Goal: Task Accomplishment & Management: Use online tool/utility

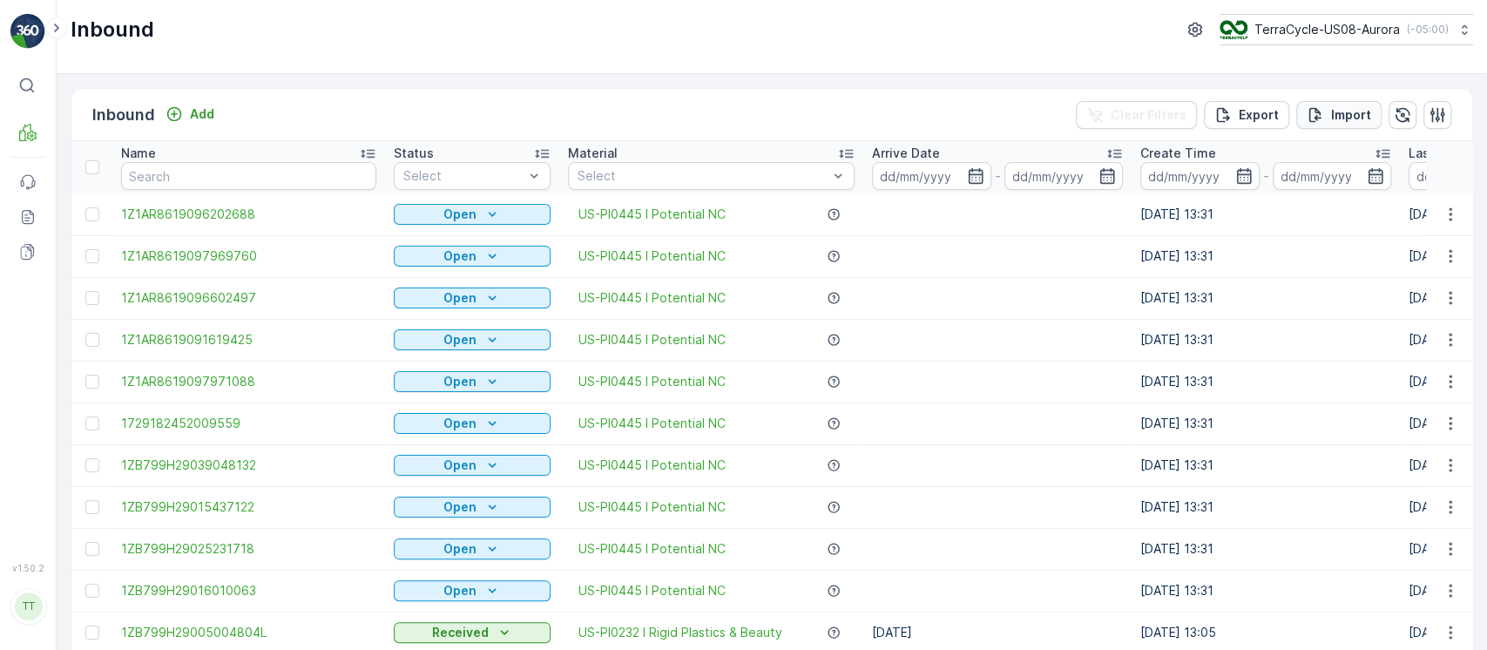
click at [1353, 108] on p "Import" at bounding box center [1351, 114] width 40 height 17
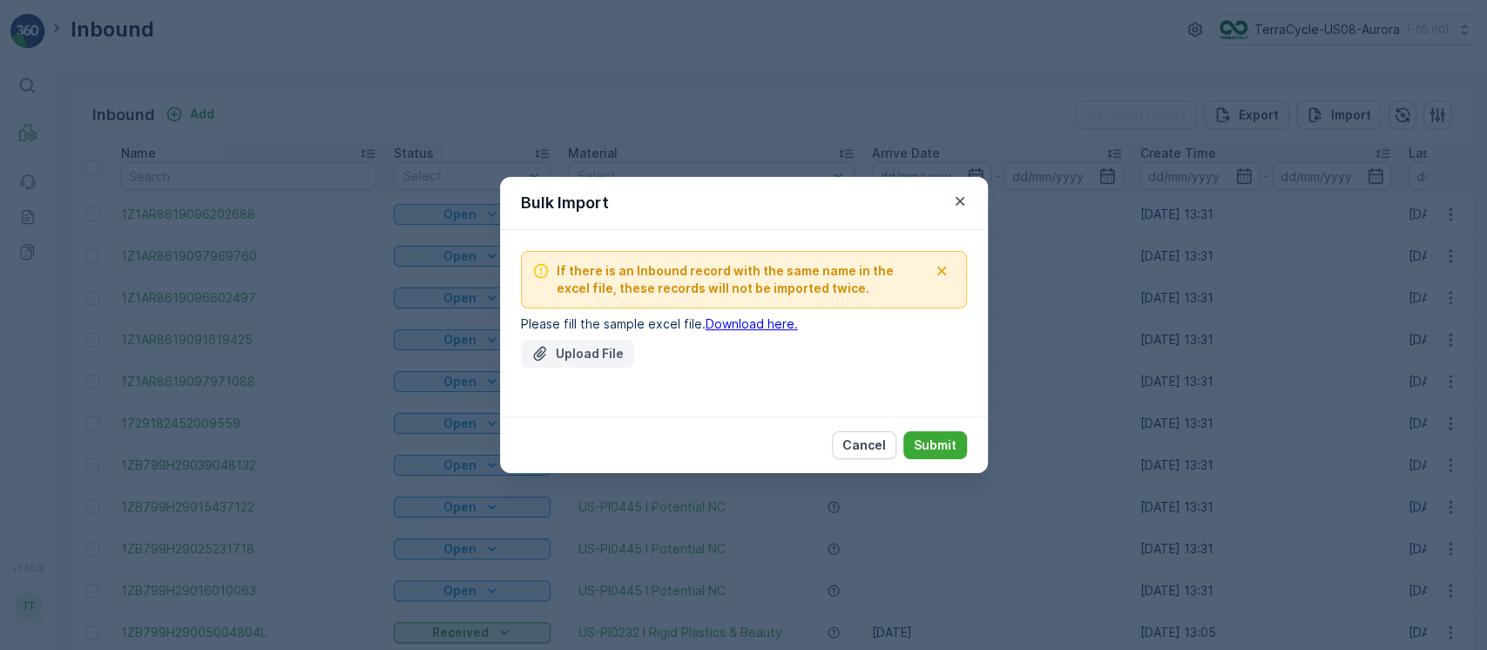
click at [590, 354] on p "Upload File" at bounding box center [590, 353] width 68 height 17
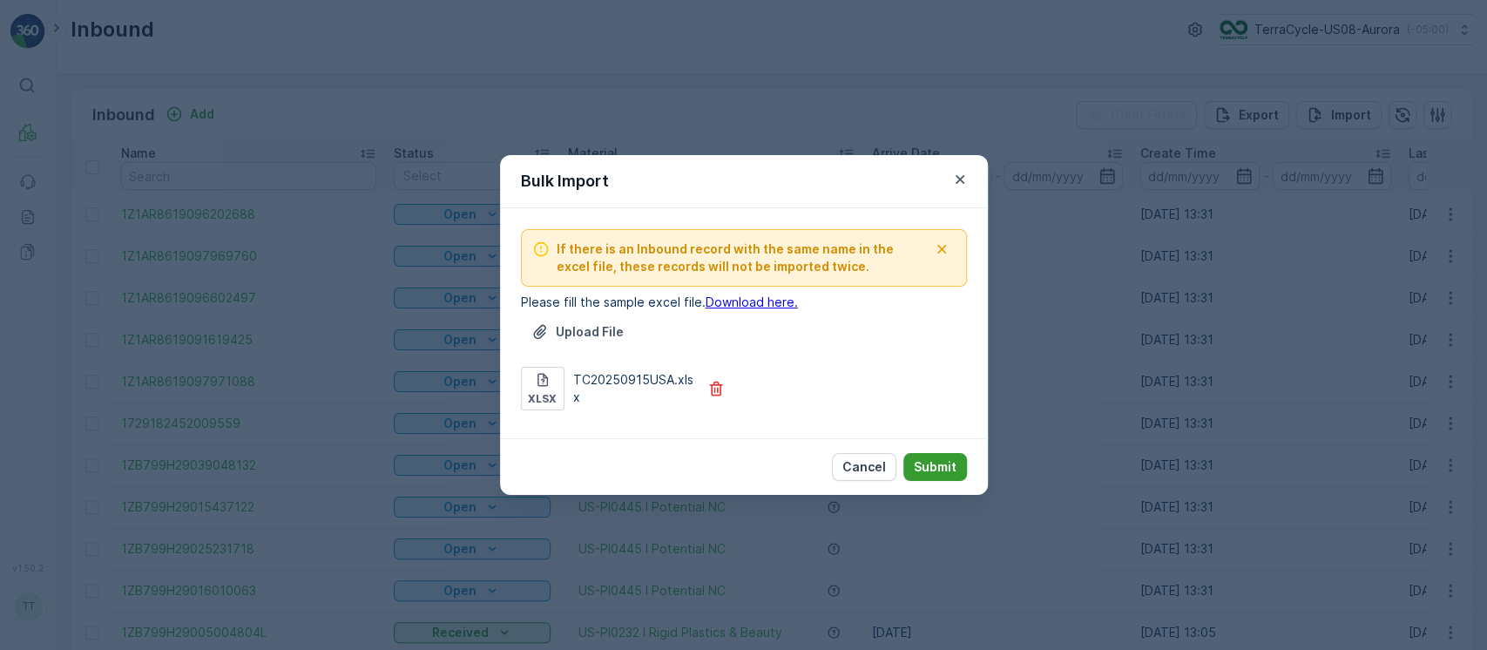
click at [936, 456] on button "Submit" at bounding box center [936, 467] width 64 height 28
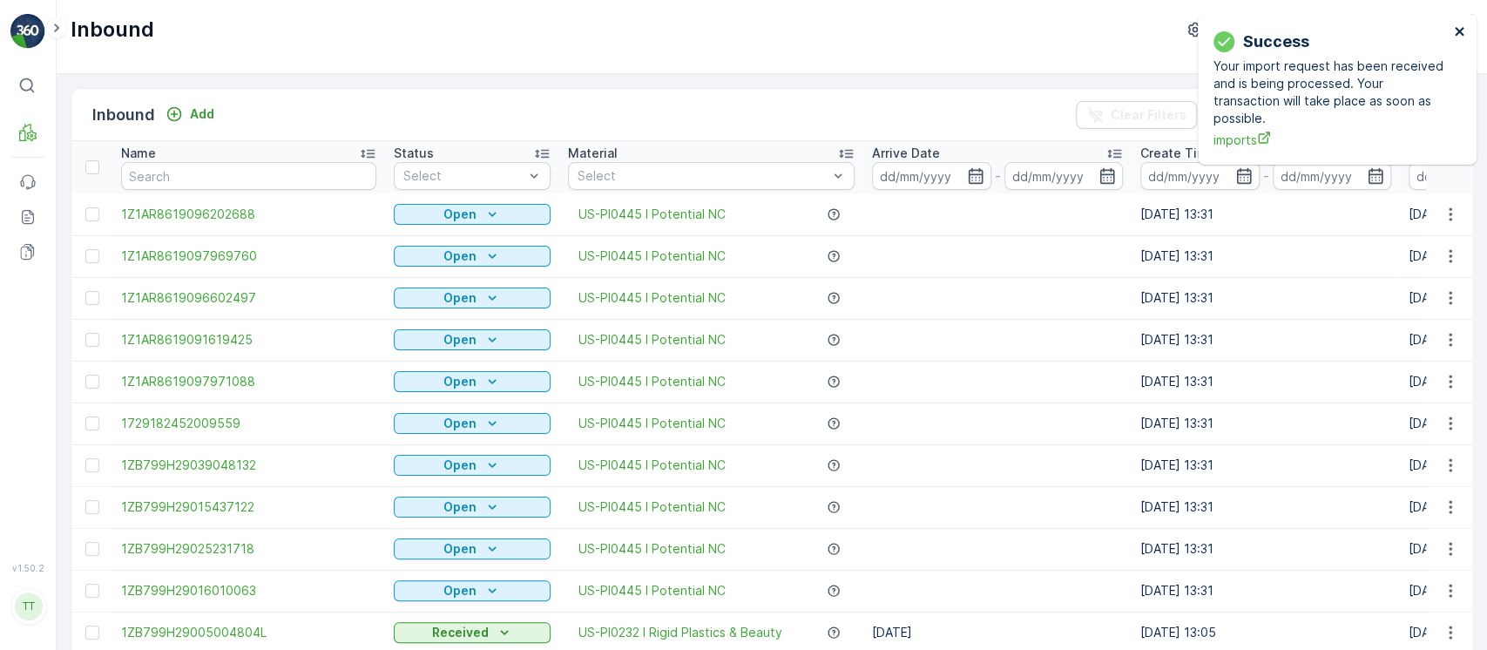
click at [1457, 30] on icon "close" at bounding box center [1459, 31] width 9 height 9
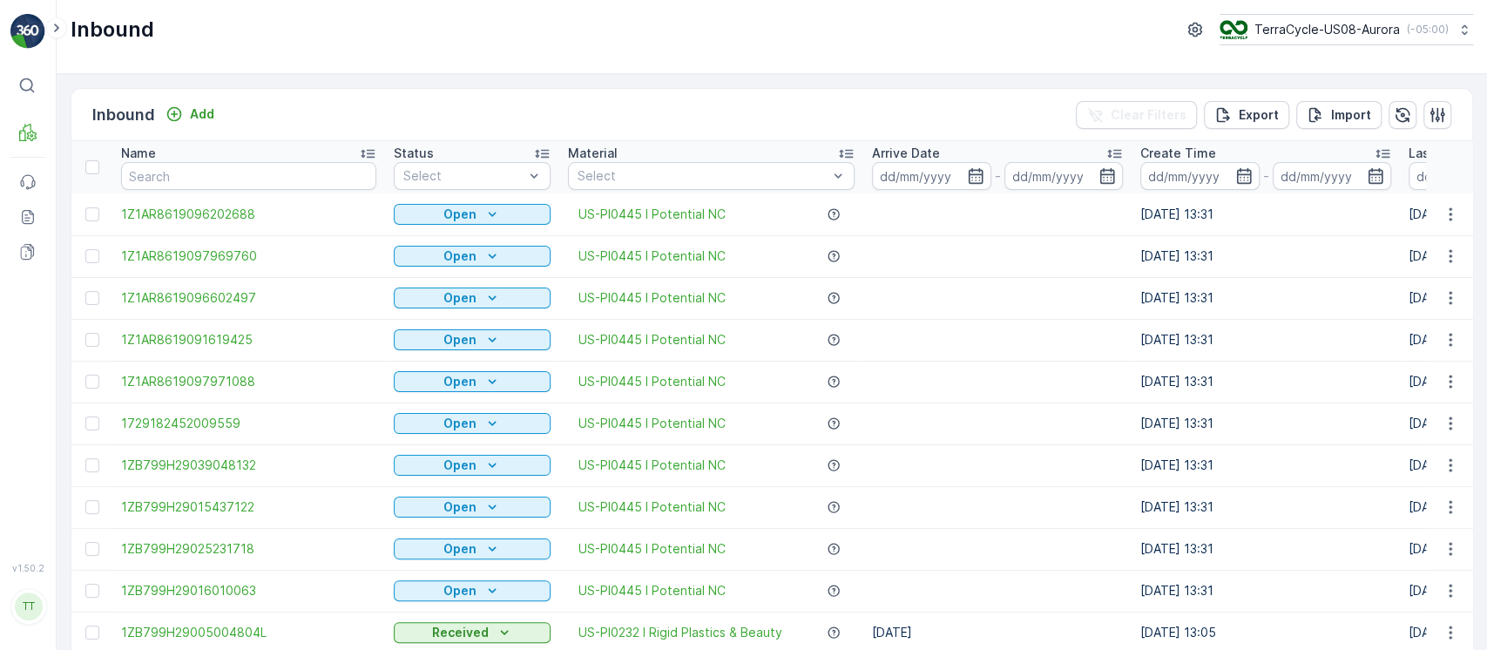
scroll to position [0, 363]
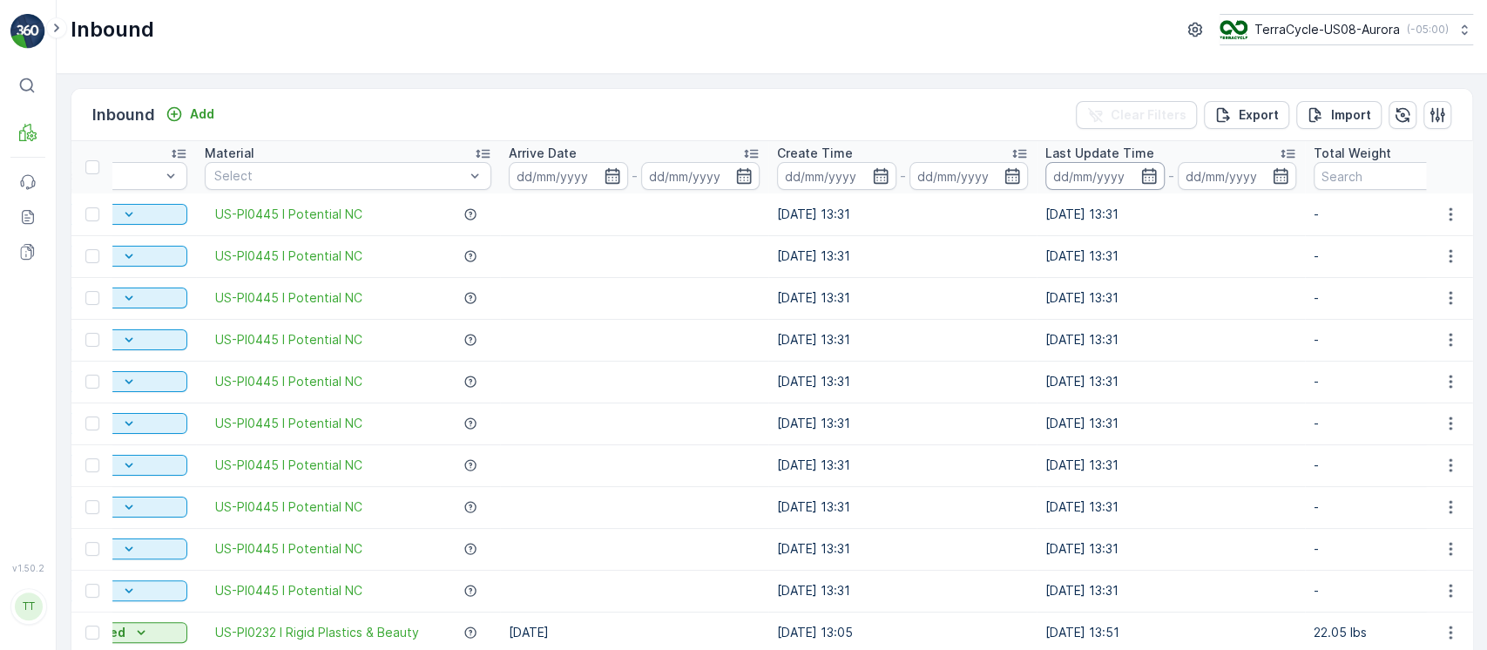
click at [1104, 180] on input at bounding box center [1105, 176] width 119 height 28
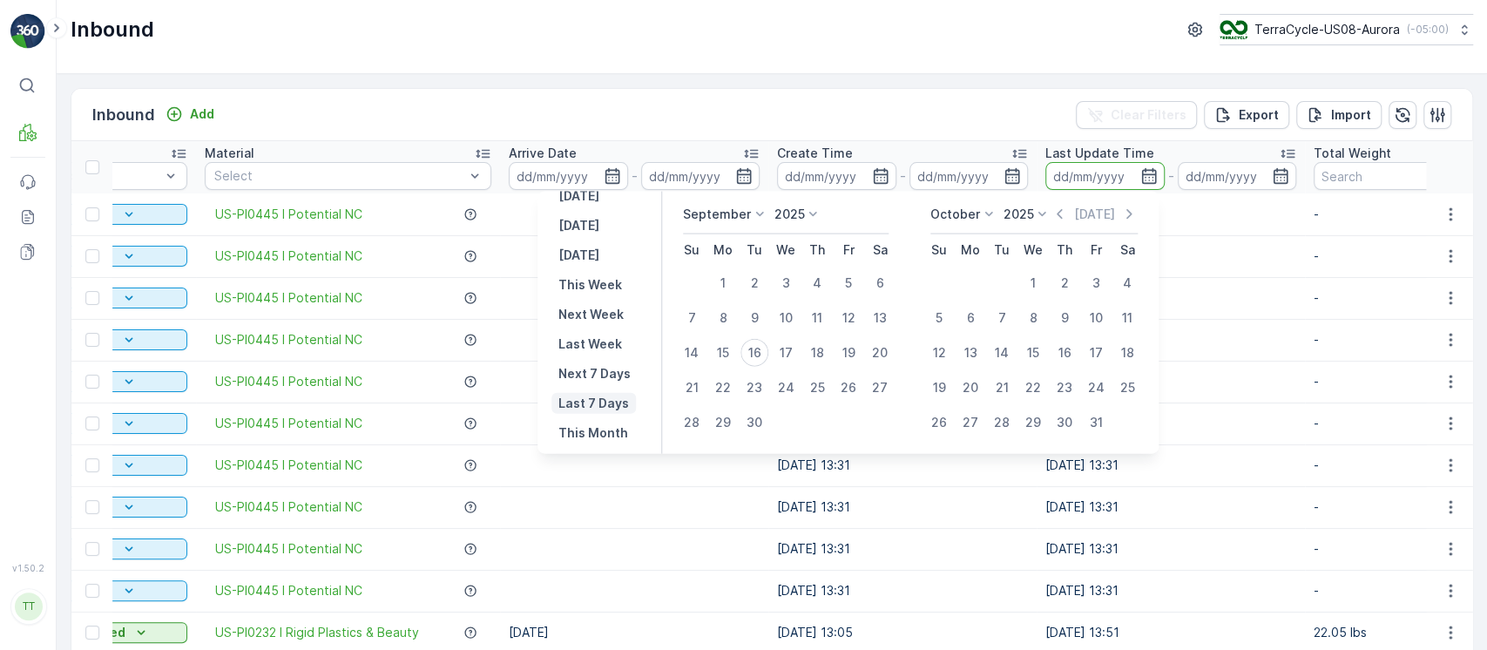
scroll to position [18, 0]
click at [604, 427] on p "This Month" at bounding box center [593, 434] width 70 height 17
type input "01.09.2025"
type input "30.09.2025"
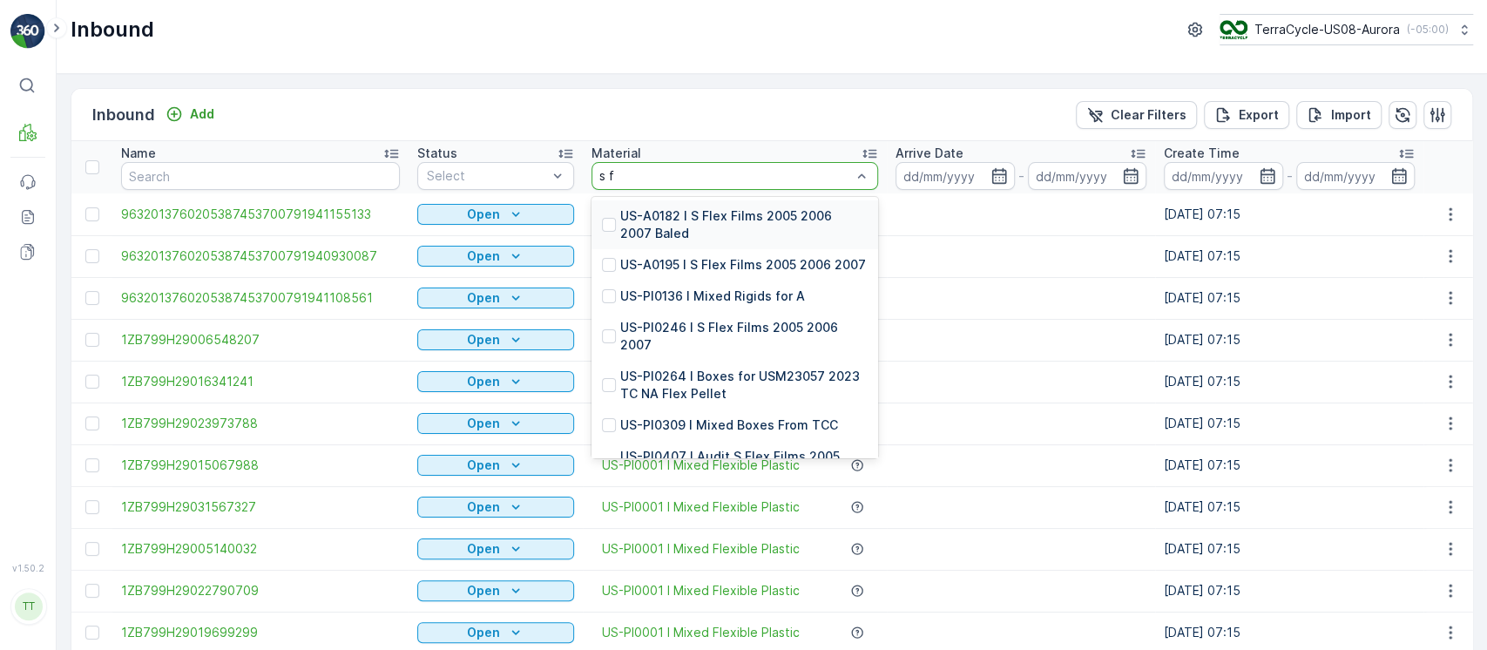
type input "s fl"
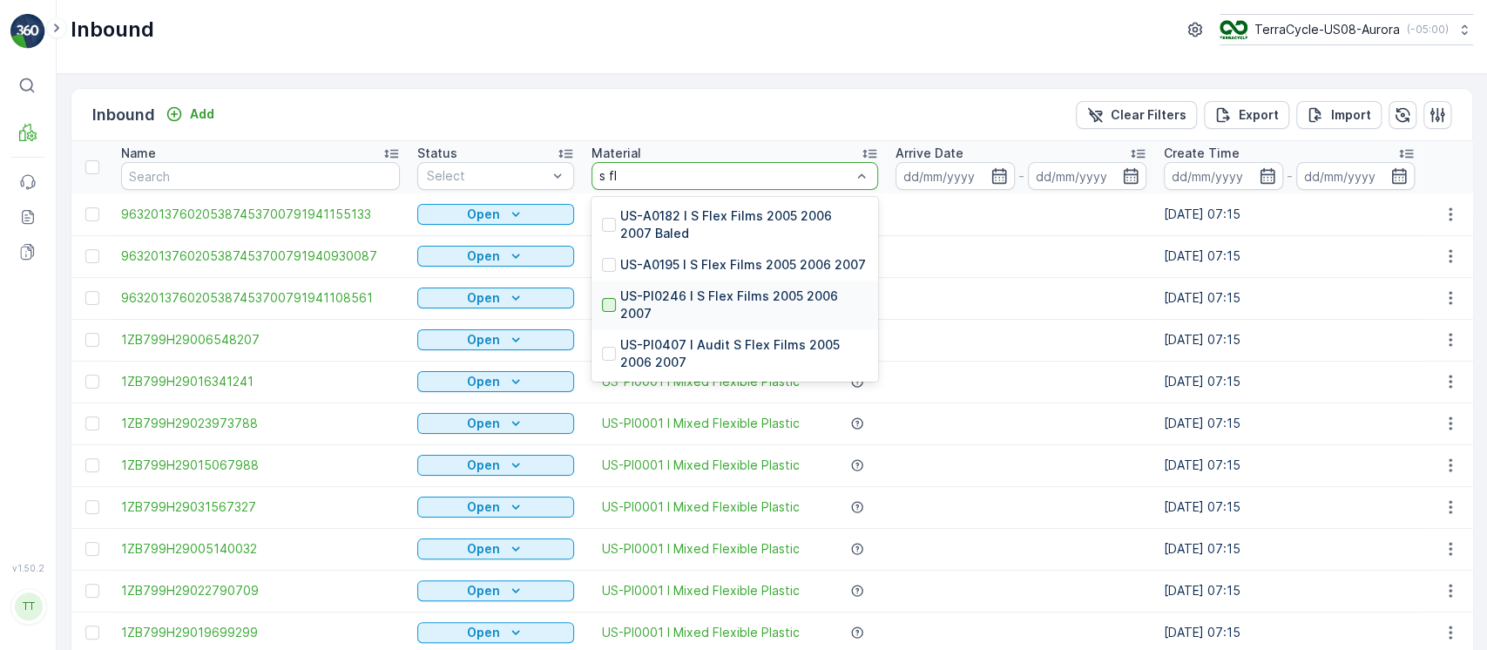
click at [606, 298] on div at bounding box center [609, 305] width 14 height 14
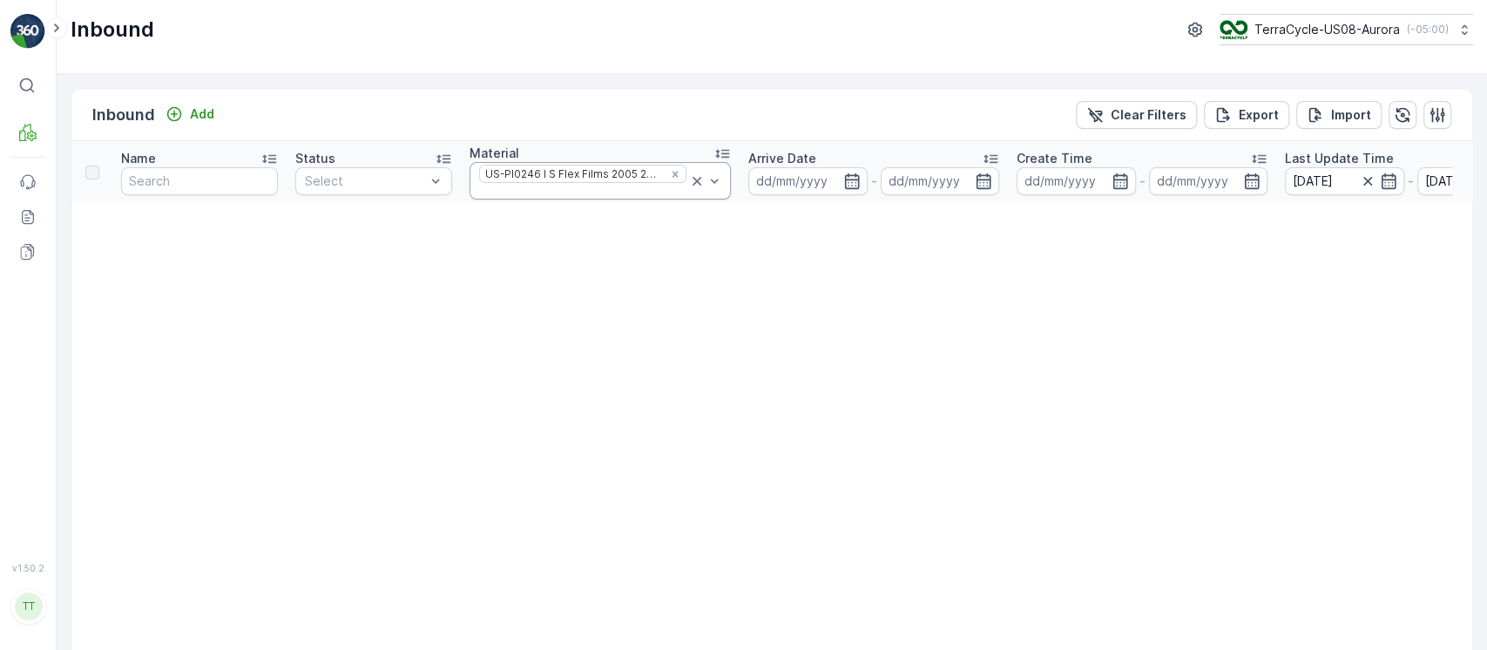
click at [694, 178] on icon at bounding box center [697, 181] width 9 height 9
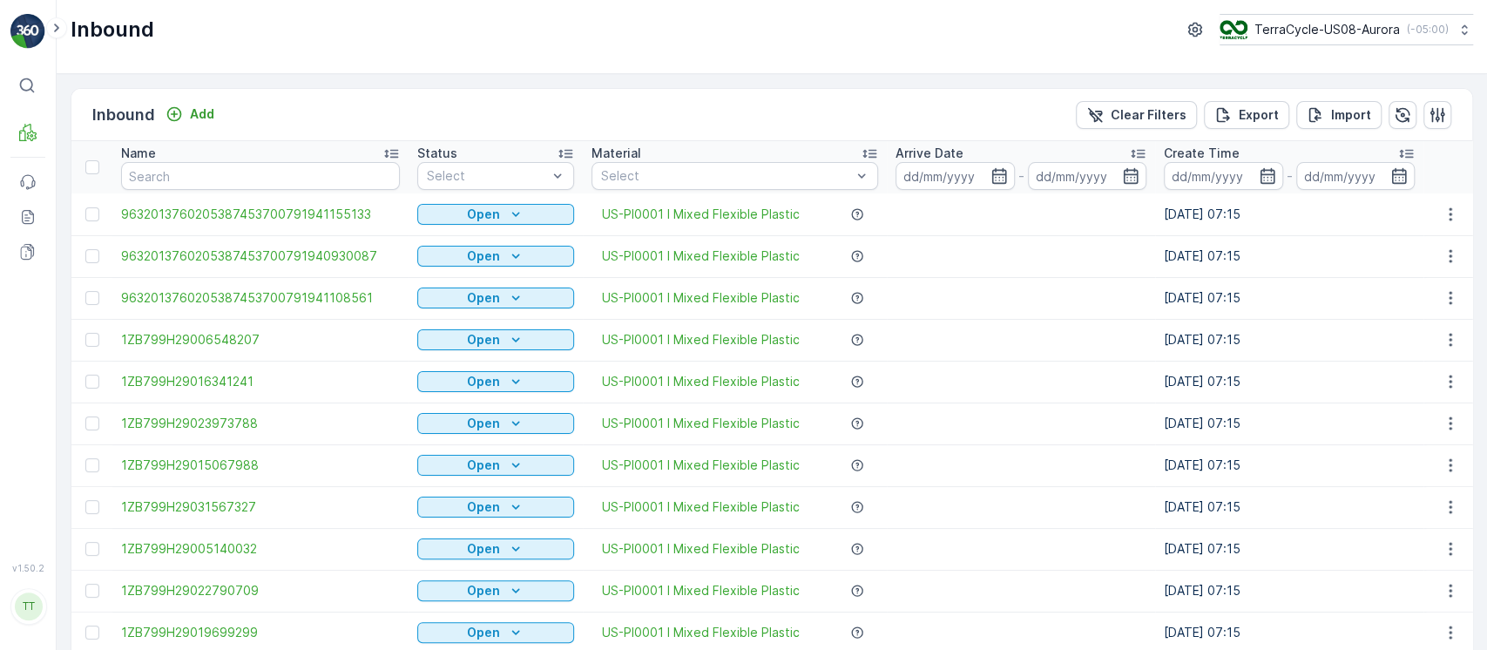
click at [200, 159] on div "Name" at bounding box center [260, 153] width 279 height 17
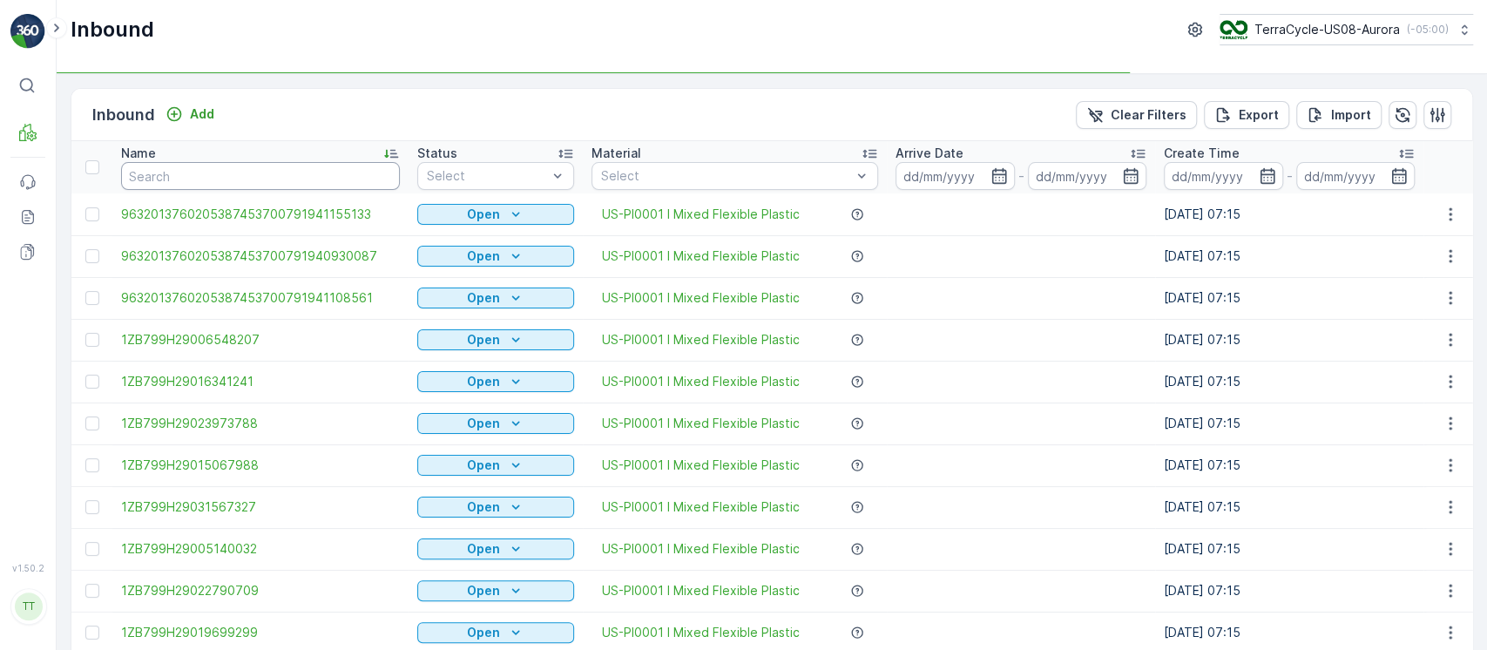
click at [200, 171] on input "text" at bounding box center [260, 176] width 279 height 28
type input "96"
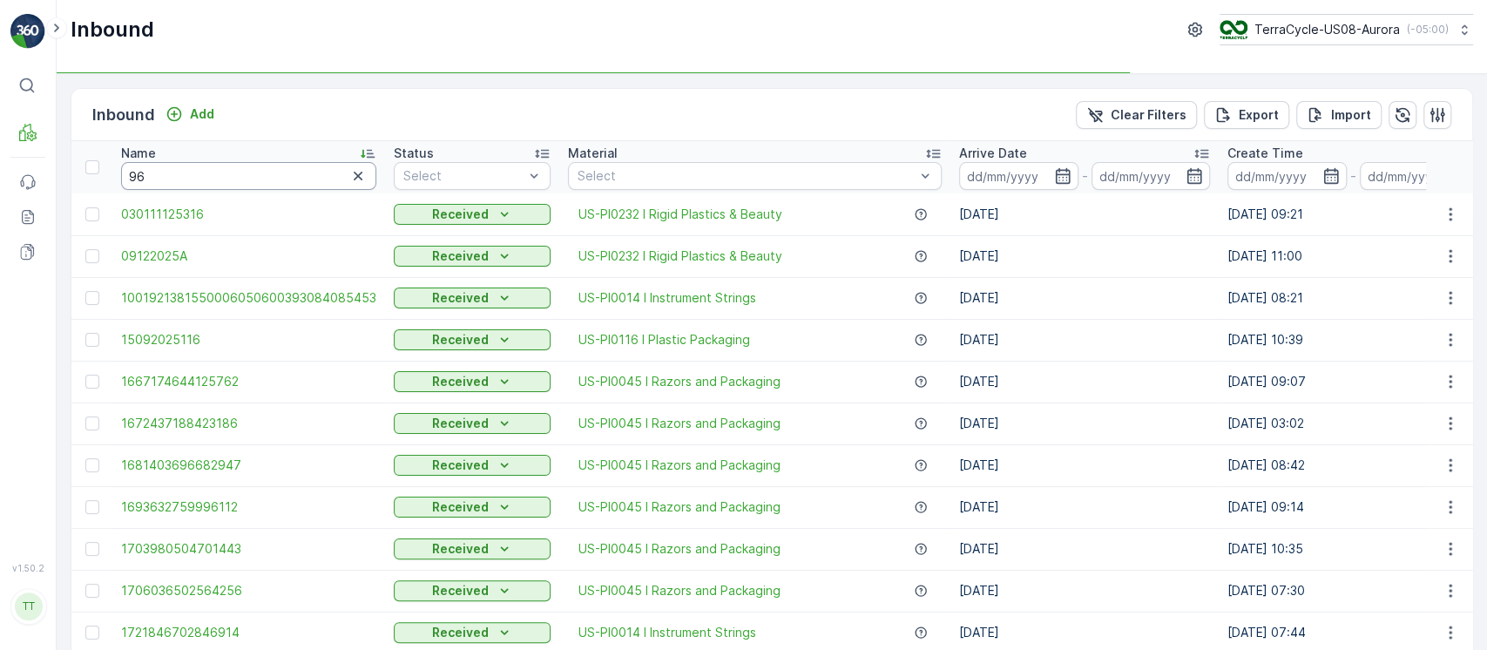
click at [200, 171] on input "96" at bounding box center [248, 176] width 255 height 28
type input "9612"
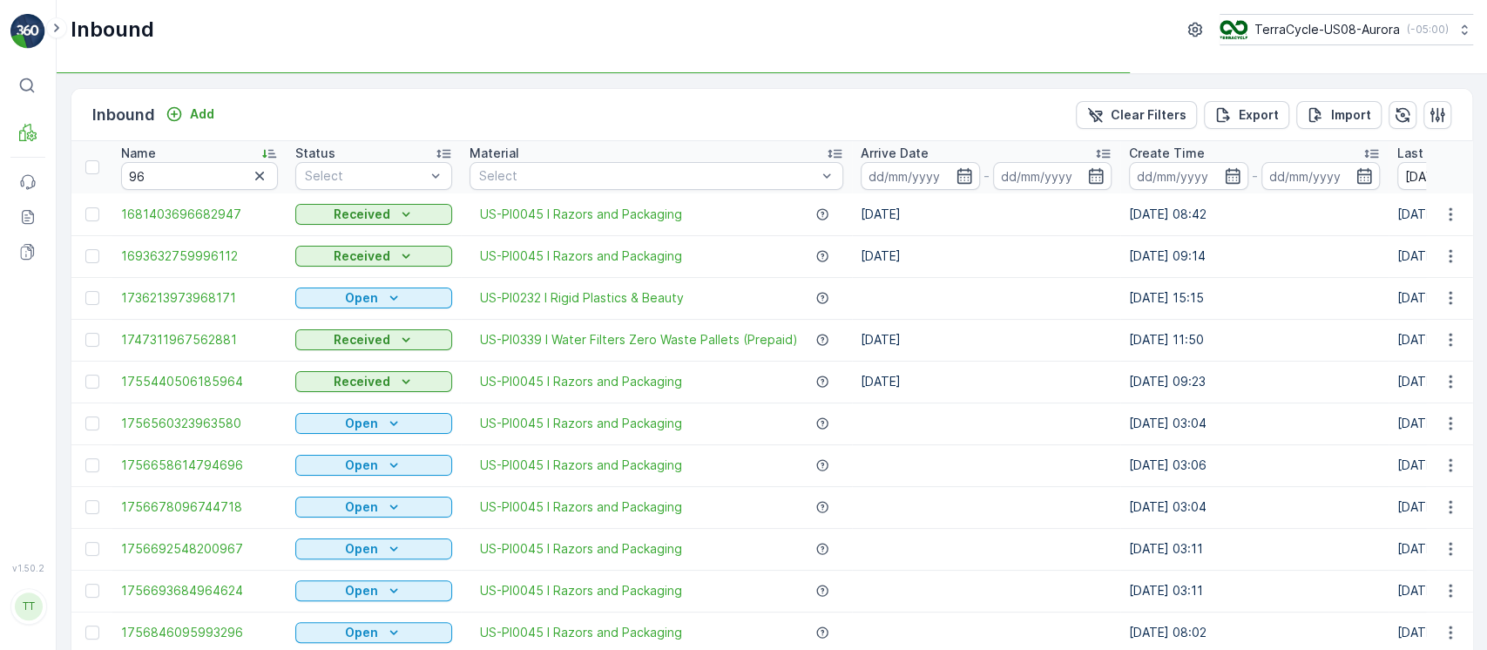
type input "9612"
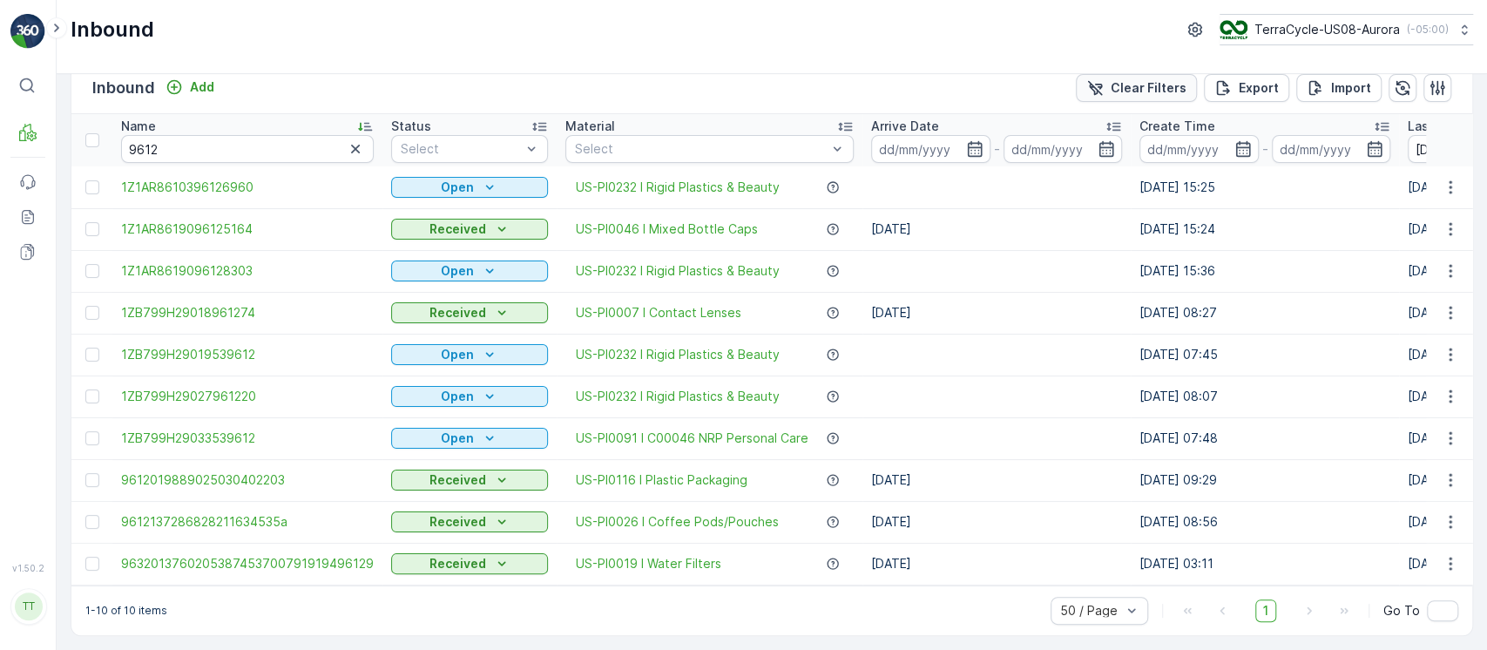
click at [1138, 85] on p "Clear Filters" at bounding box center [1149, 87] width 76 height 17
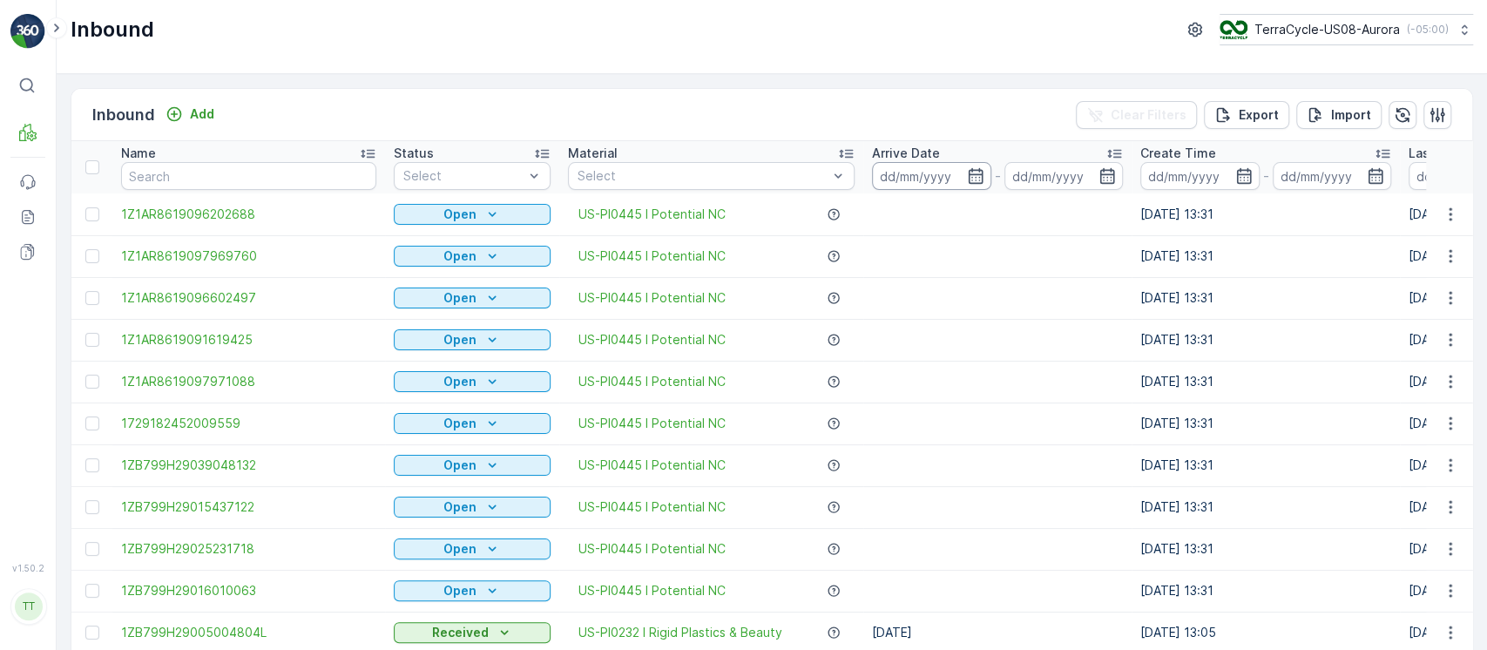
drag, startPoint x: 924, startPoint y: 179, endPoint x: 915, endPoint y: 186, distance: 11.7
click at [923, 179] on input at bounding box center [931, 176] width 119 height 28
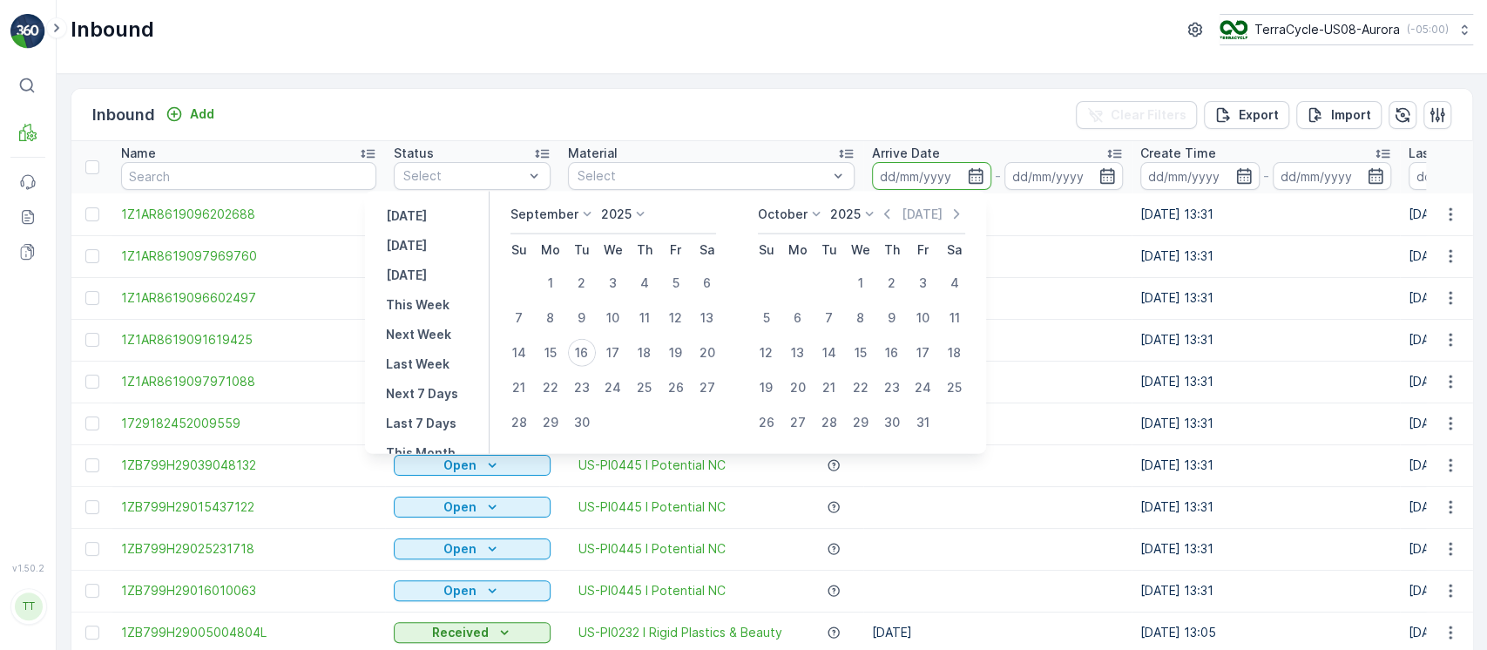
click at [413, 213] on p "[DATE]" at bounding box center [406, 215] width 41 height 17
type input "[DATE]"
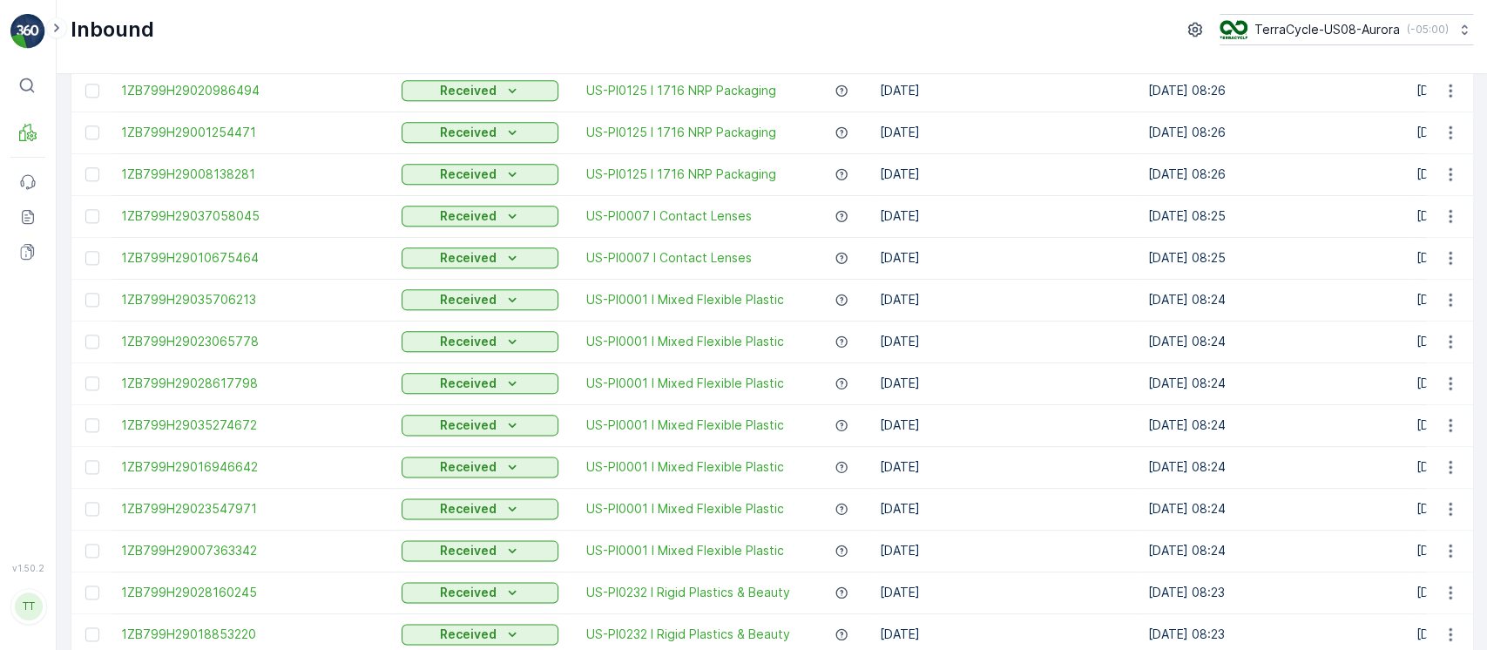
scroll to position [1708, 0]
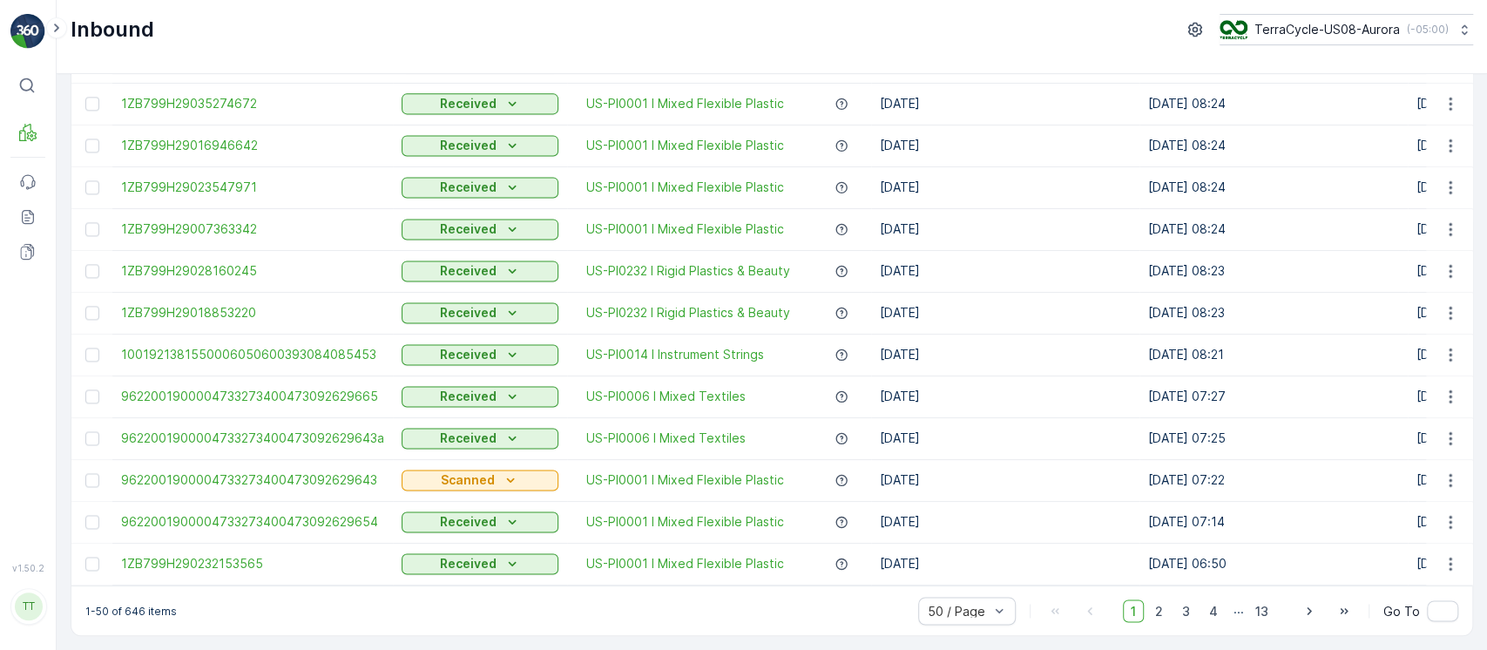
click at [139, 614] on p "1-50 of 646 items" at bounding box center [130, 611] width 91 height 14
click at [139, 618] on div "1-50 of 646 items 50 / Page 1 2 3 4 ... 13 Go To" at bounding box center [771, 610] width 1401 height 50
click at [138, 601] on div "1-50 of 646 items 50 / Page 1 2 3 4 ... 13 Go To" at bounding box center [771, 610] width 1401 height 50
copy p "646"
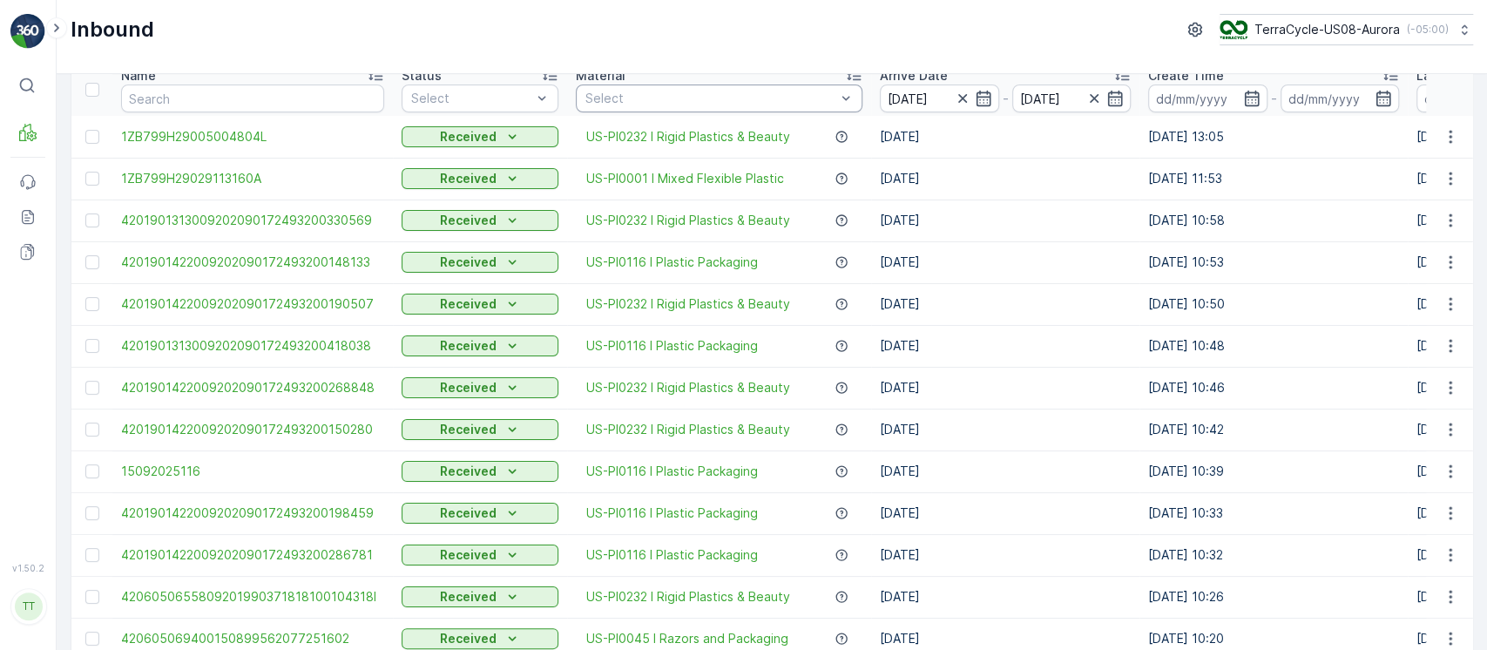
scroll to position [0, 0]
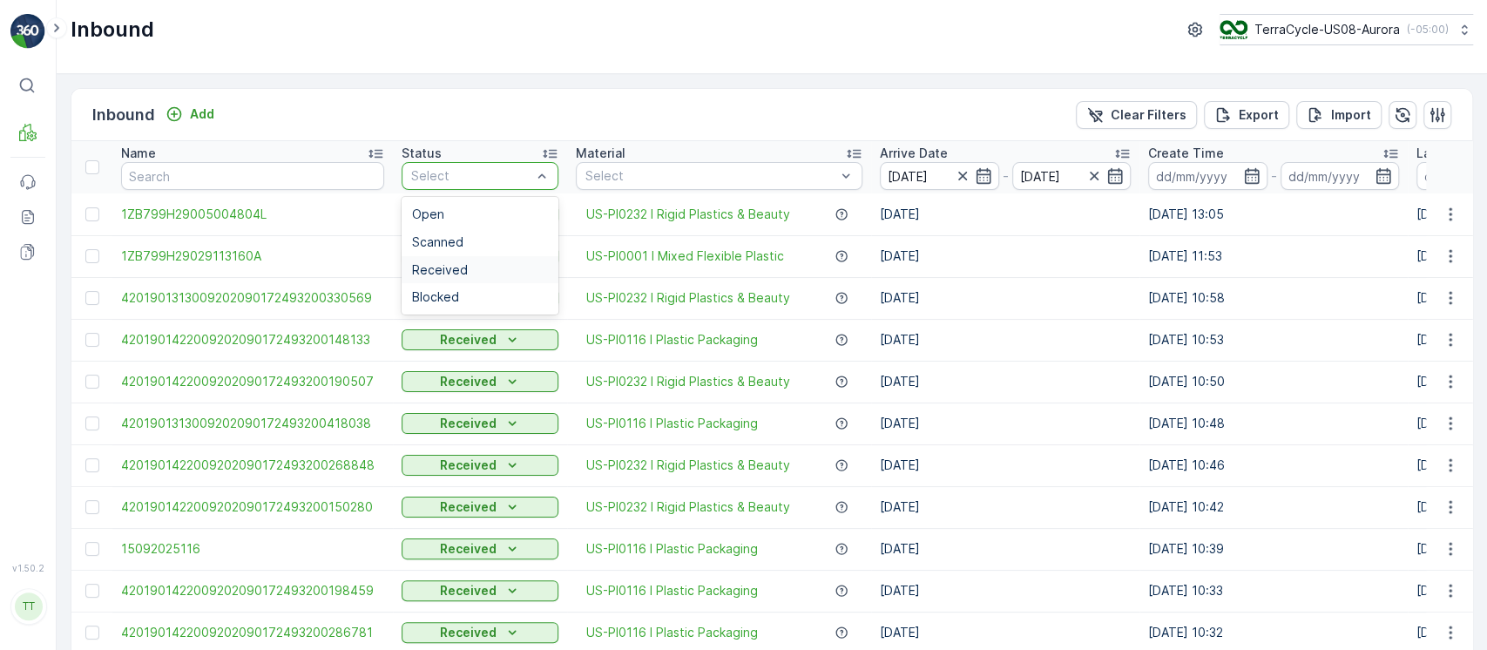
click at [516, 263] on div "Received" at bounding box center [480, 270] width 136 height 14
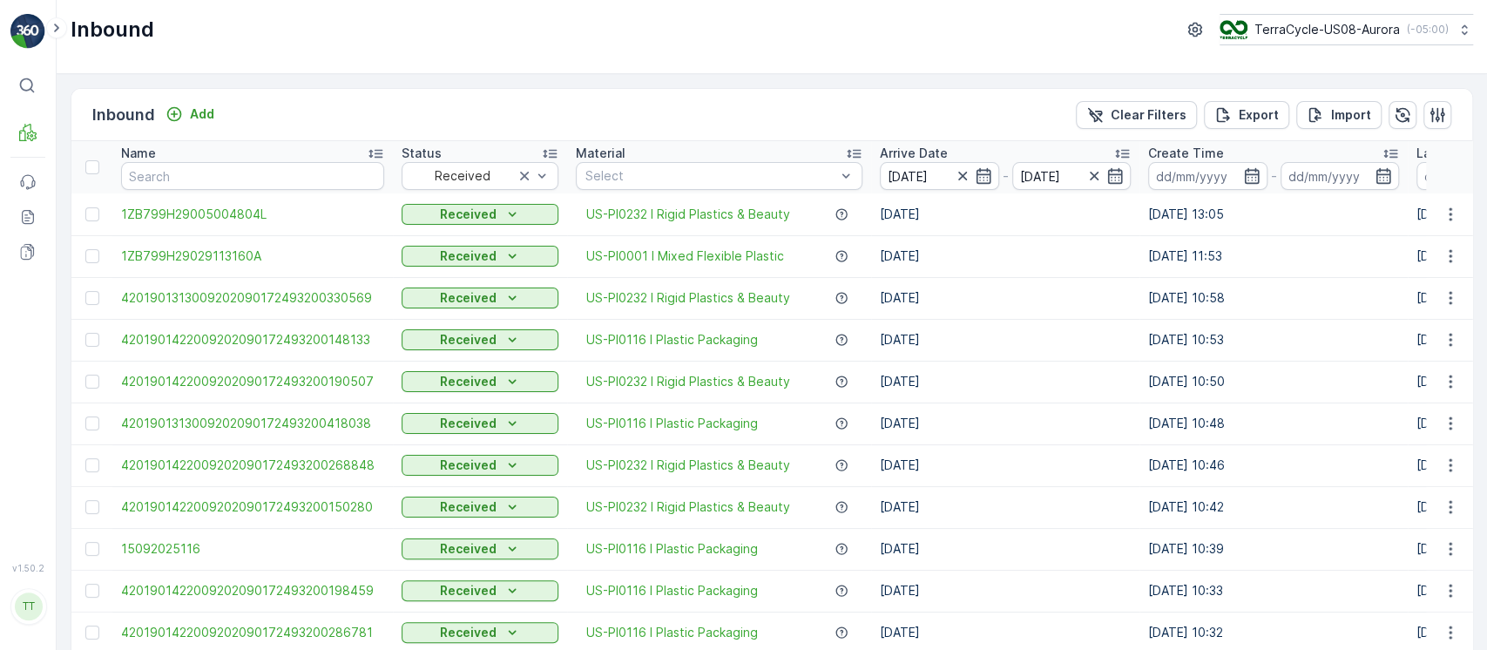
click at [1417, 180] on input at bounding box center [1476, 176] width 119 height 28
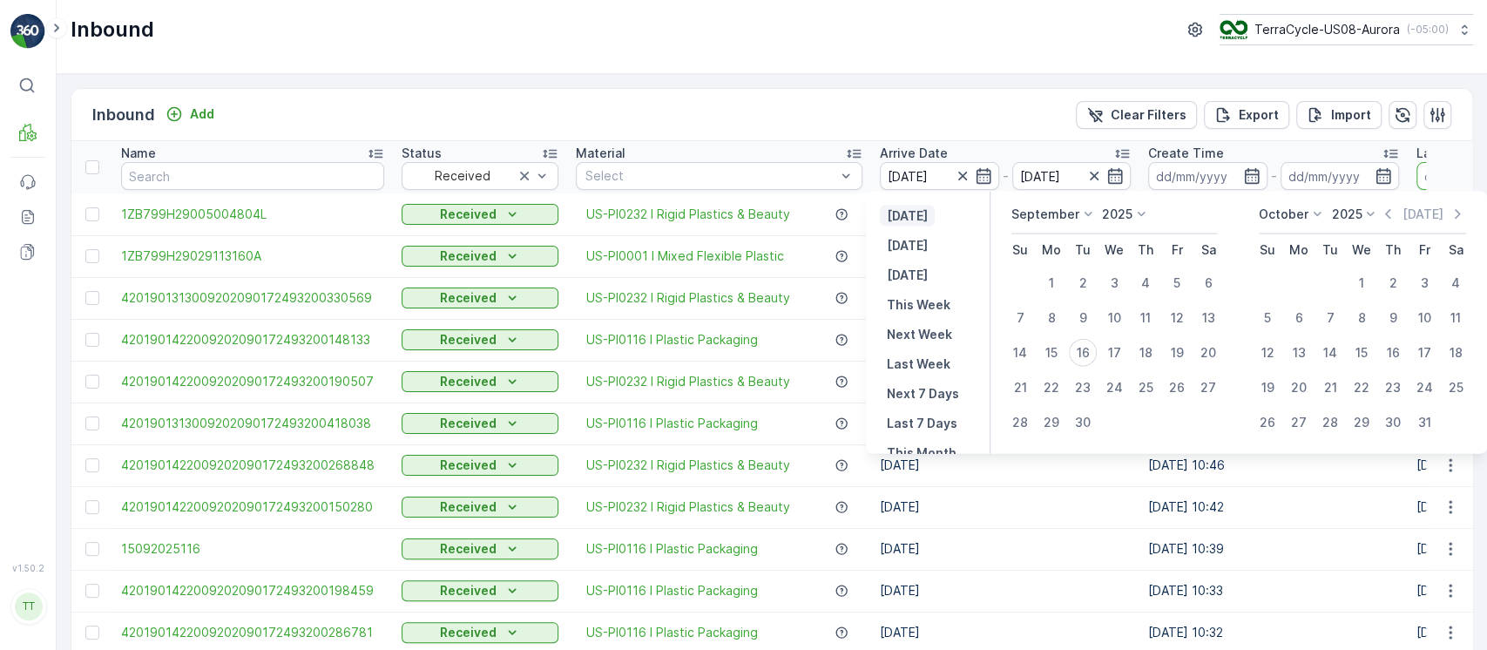
click at [917, 217] on p "[DATE]" at bounding box center [907, 215] width 41 height 17
type input "[DATE]"
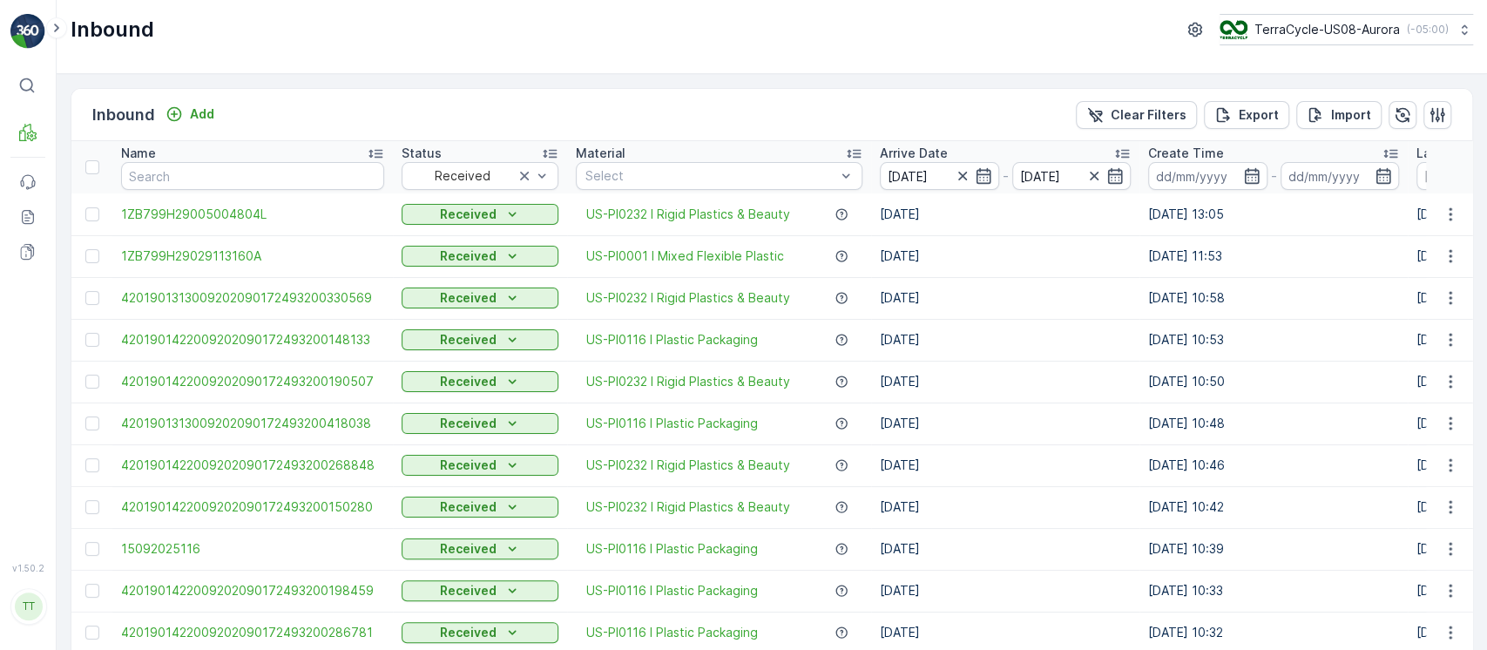
click at [964, 179] on icon "button" at bounding box center [962, 176] width 9 height 9
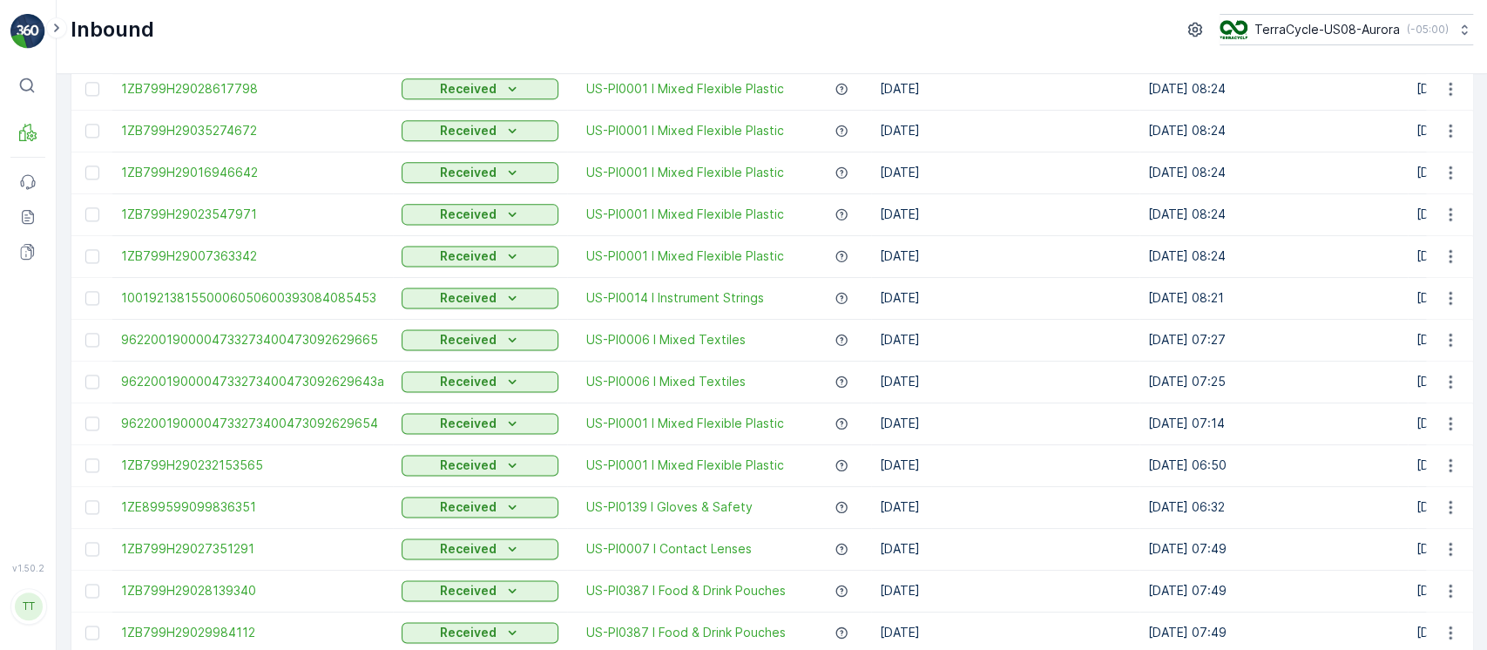
scroll to position [1708, 0]
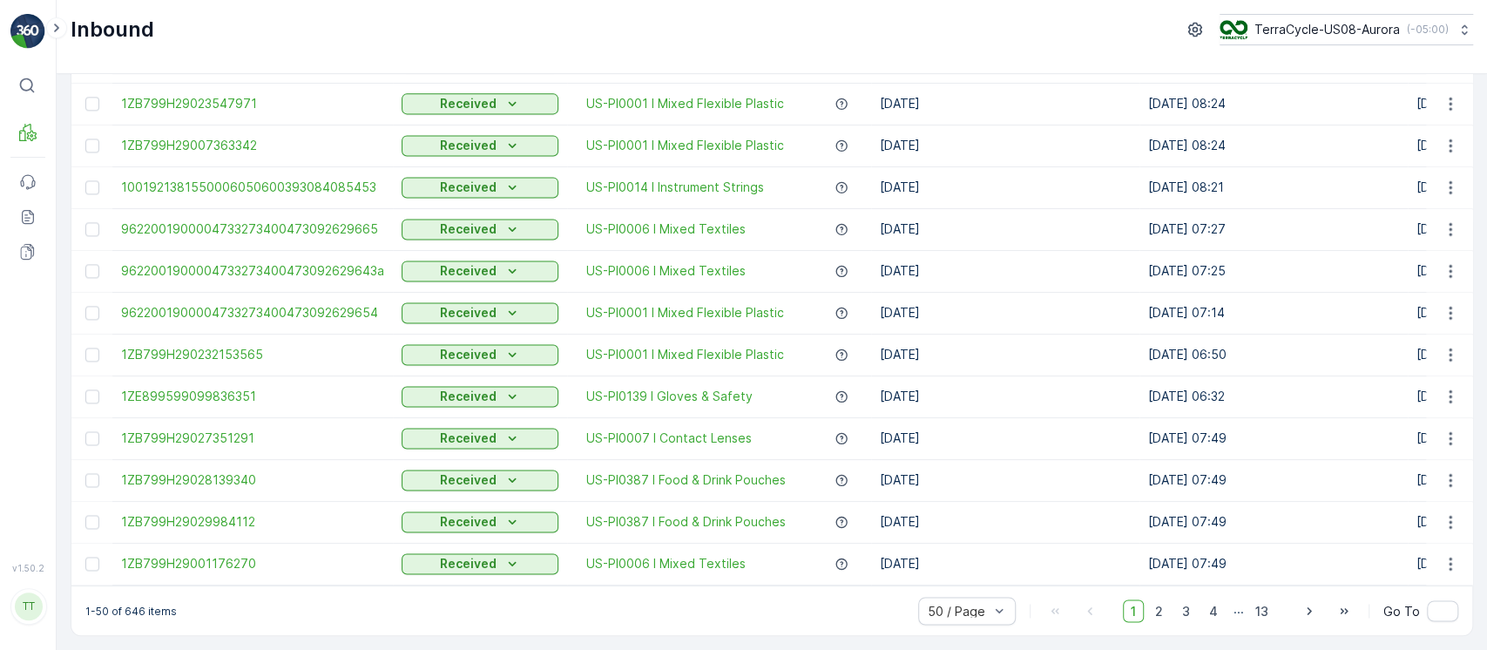
click at [132, 610] on p "1-50 of 646 items" at bounding box center [130, 611] width 91 height 14
copy p "646"
click at [911, 460] on td "[DATE]" at bounding box center [1005, 480] width 268 height 42
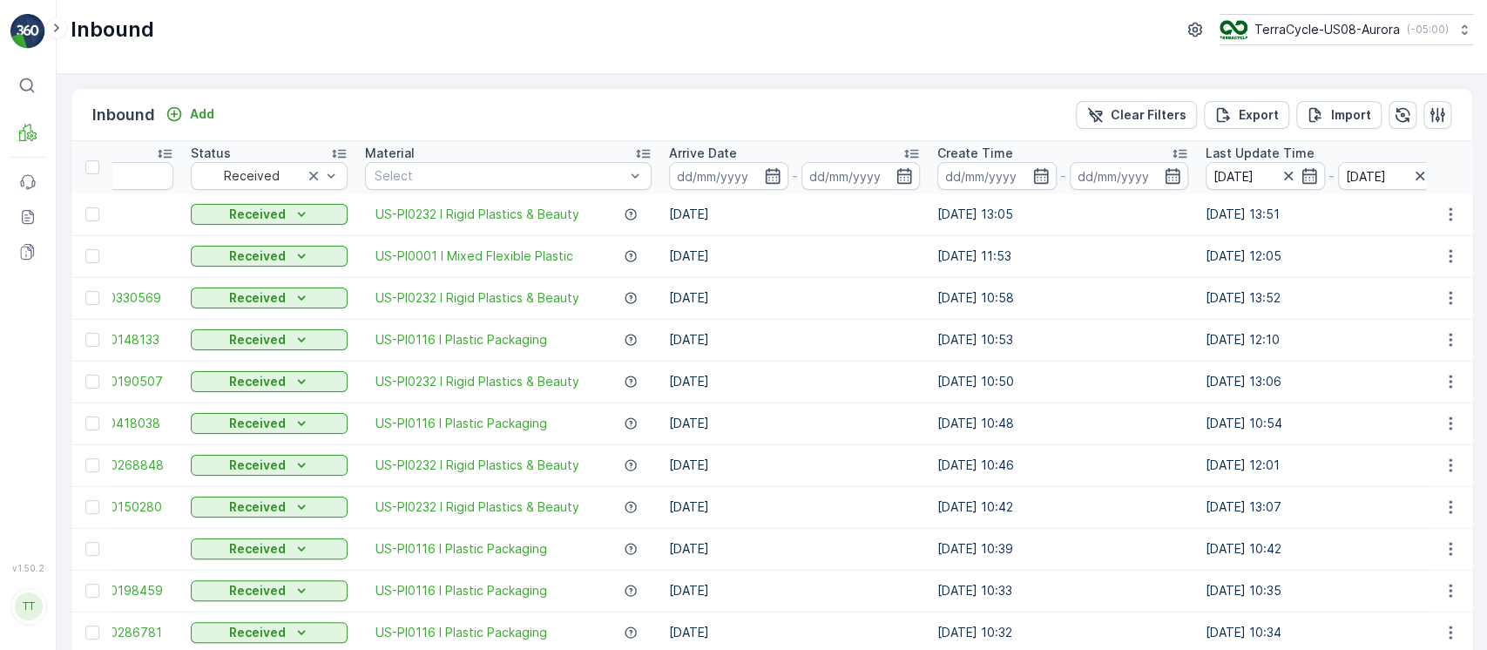
scroll to position [0, 247]
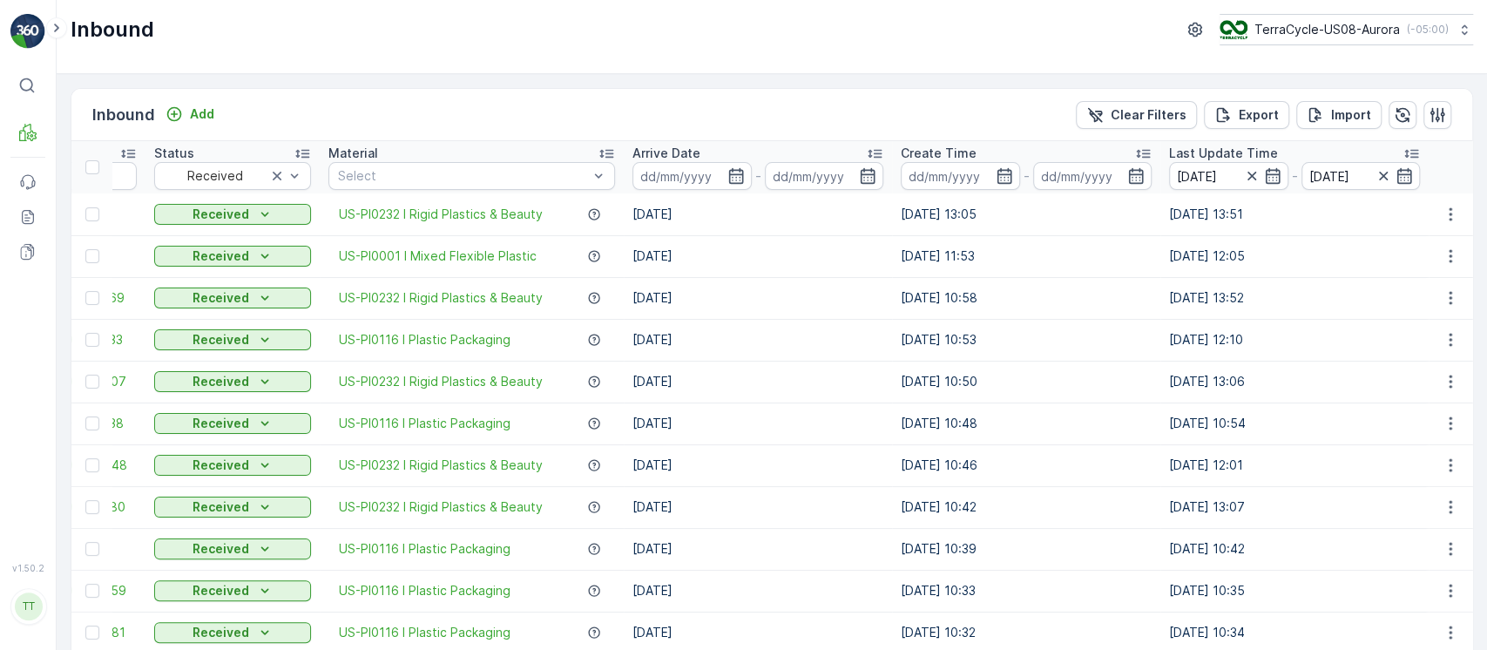
click at [773, 156] on div "Arrive Date" at bounding box center [758, 153] width 251 height 17
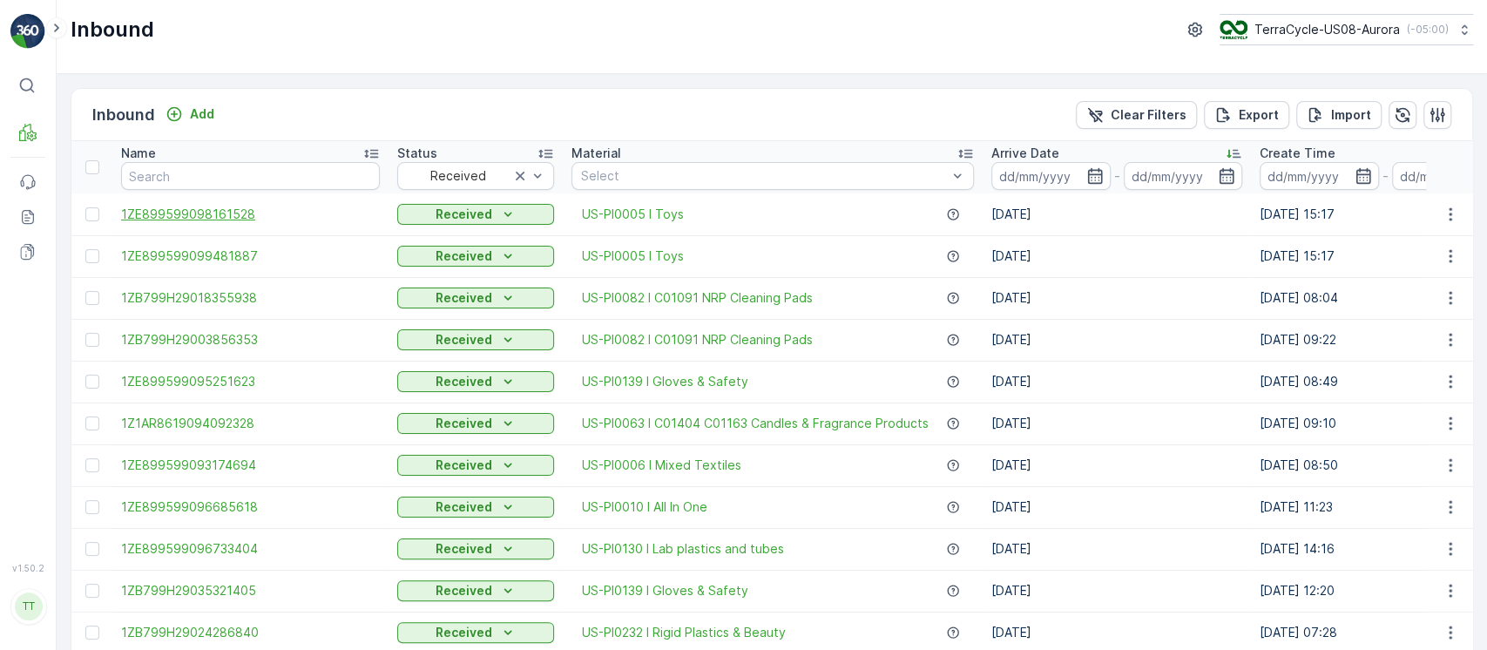
click at [258, 207] on span "1ZE899599098161528" at bounding box center [250, 214] width 259 height 17
click at [232, 256] on span "1ZE899599099481887" at bounding box center [250, 255] width 259 height 17
click at [991, 356] on td "04.09.2025" at bounding box center [1117, 340] width 268 height 42
click at [1129, 116] on p "Clear Filters" at bounding box center [1149, 114] width 76 height 17
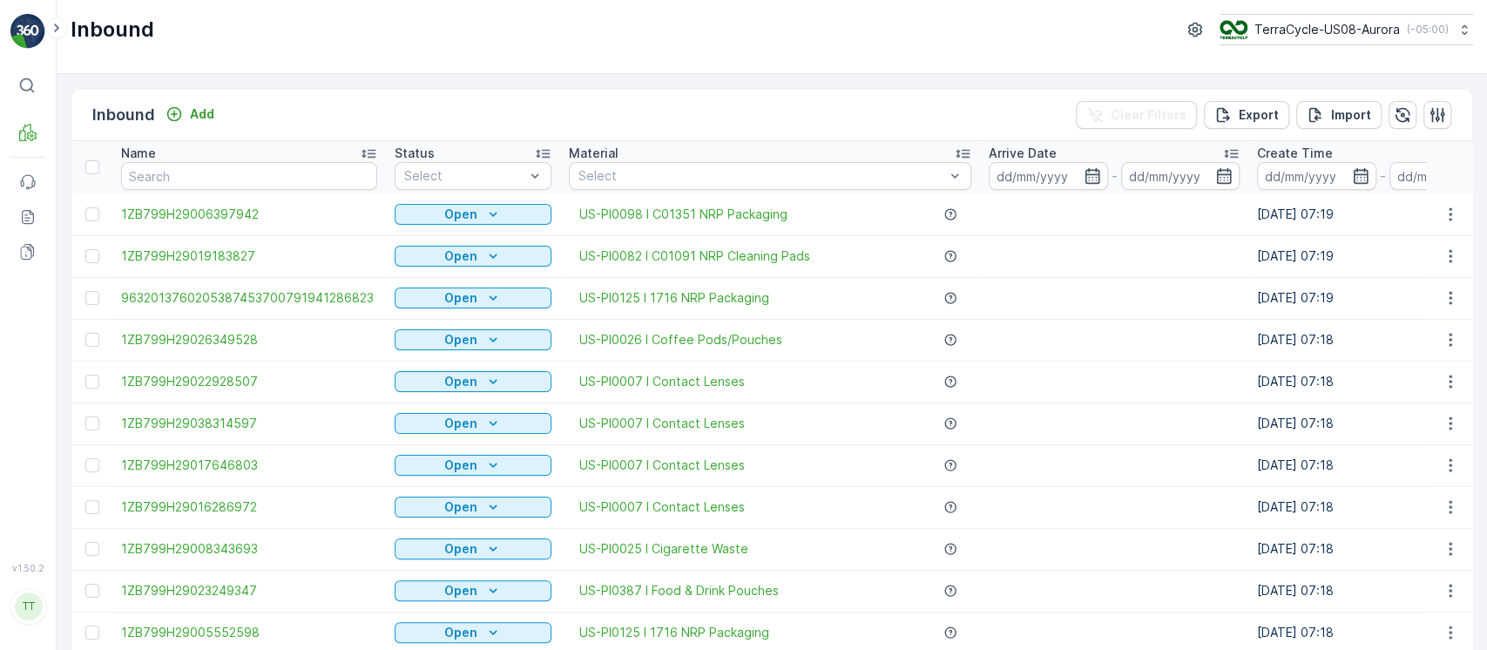
click at [1025, 181] on input at bounding box center [1048, 176] width 119 height 28
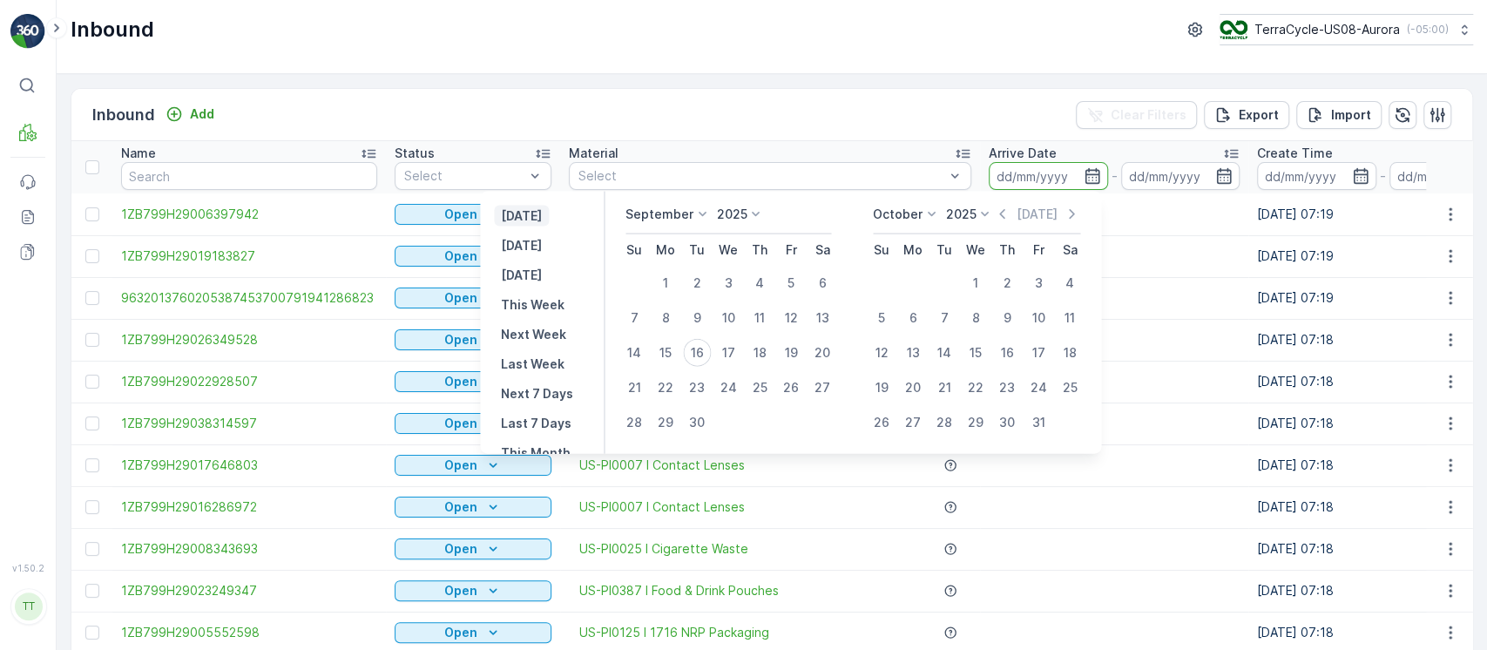
click at [549, 221] on button "[DATE]" at bounding box center [521, 216] width 55 height 21
type input "[DATE]"
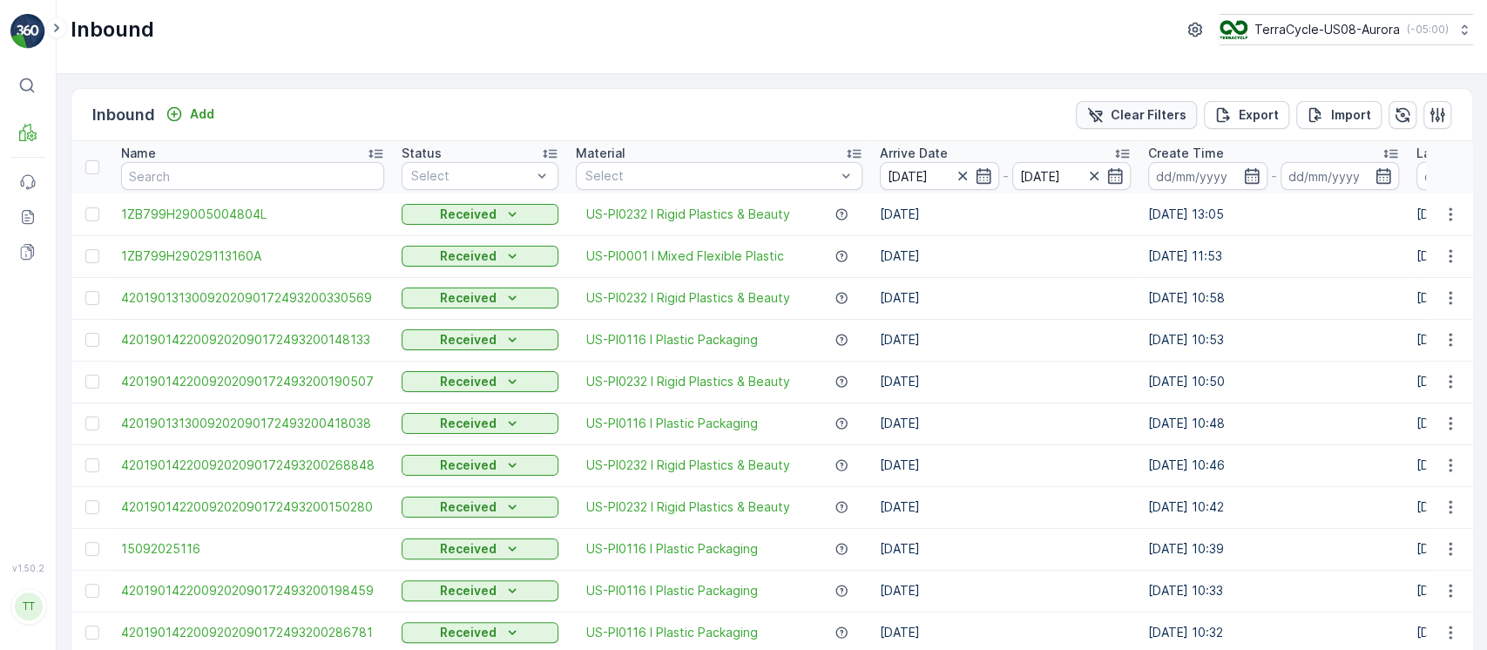
click at [1152, 118] on p "Clear Filters" at bounding box center [1149, 114] width 76 height 17
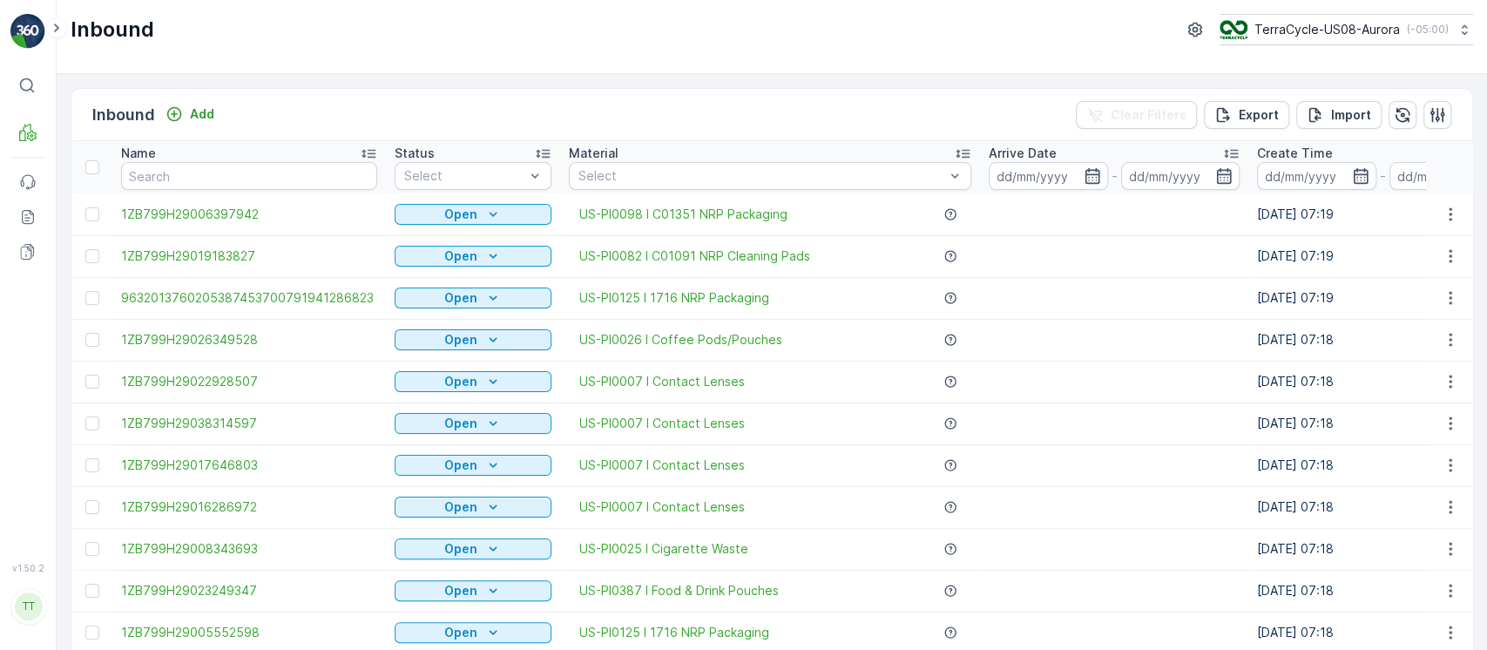
click at [1033, 191] on th "Arrive Date -" at bounding box center [1114, 167] width 268 height 52
click at [1032, 185] on input at bounding box center [1048, 176] width 119 height 28
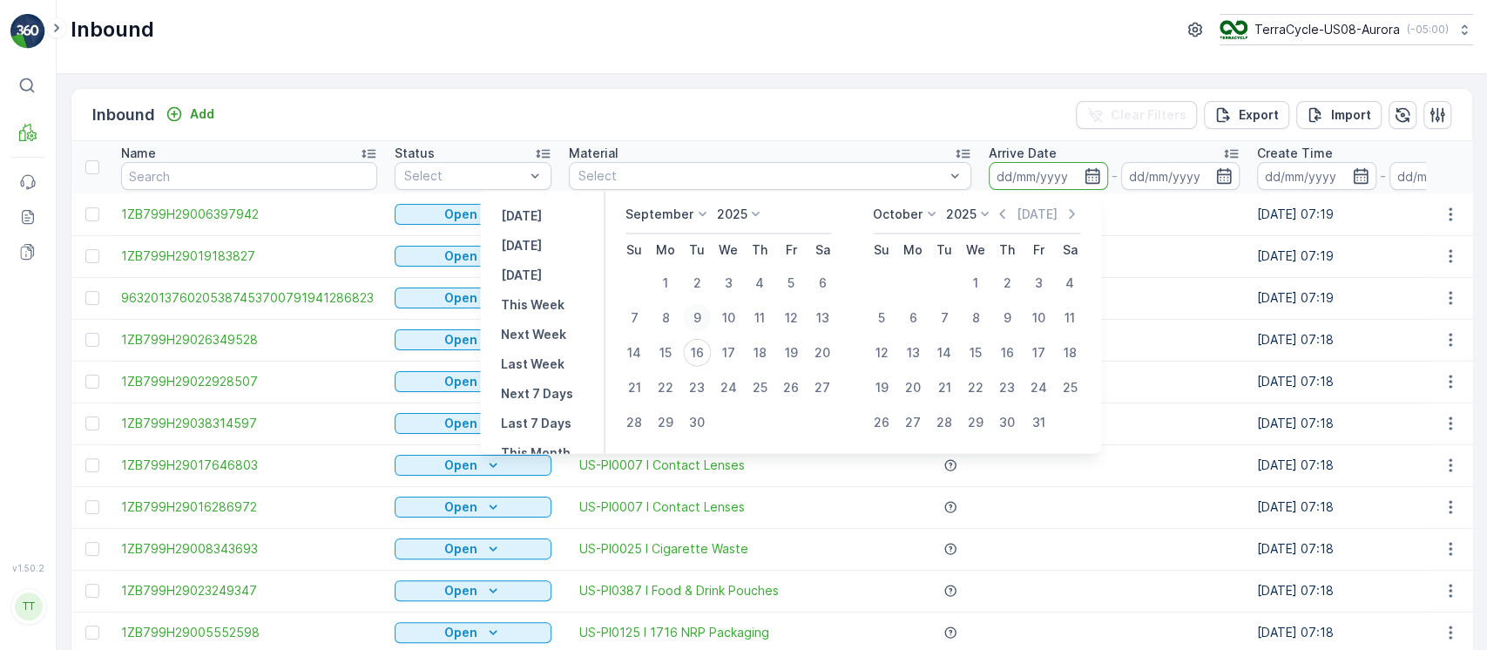
drag, startPoint x: 703, startPoint y: 319, endPoint x: 685, endPoint y: 338, distance: 26.5
click at [702, 319] on div "9" at bounding box center [697, 318] width 28 height 28
type input "09.09.2025"
click at [675, 352] on div "15" at bounding box center [666, 353] width 28 height 28
type input "[DATE]"
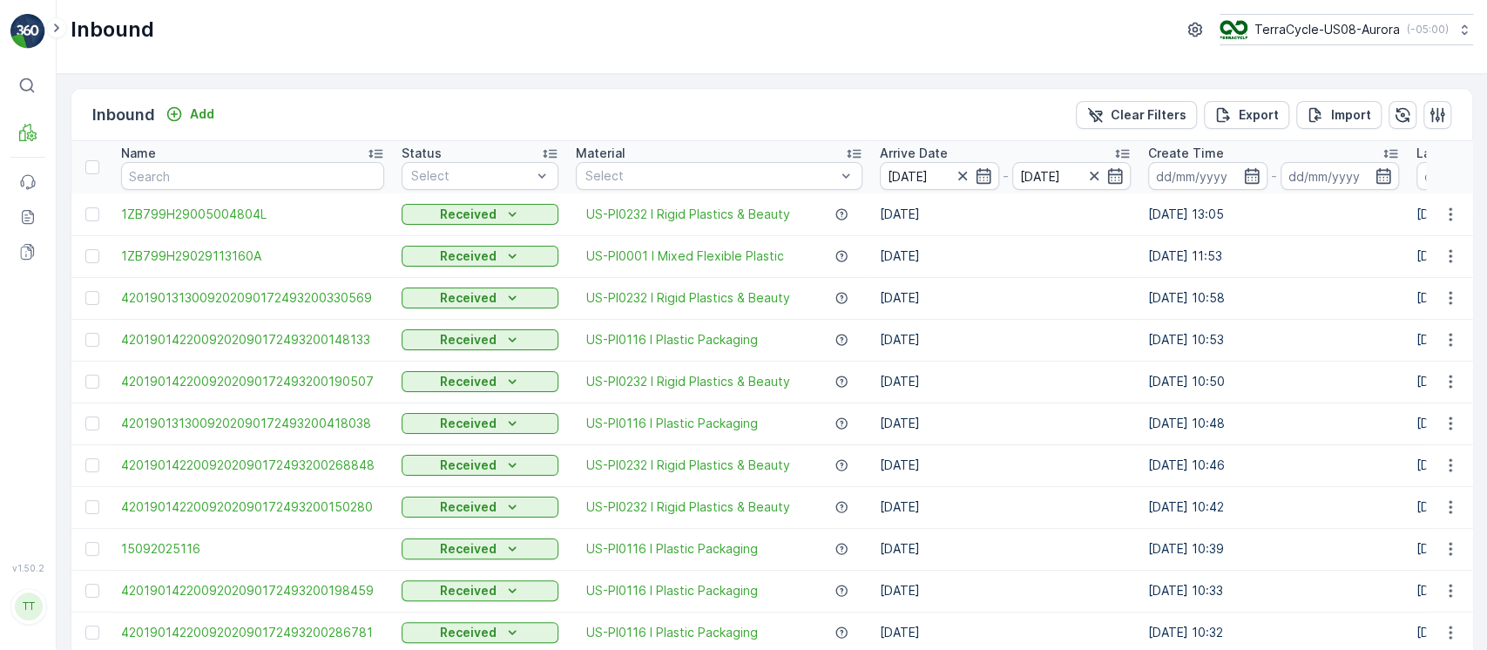
click at [983, 54] on div "Inbound TerraCycle-US08-Aurora ( -05:00 )" at bounding box center [772, 37] width 1431 height 74
click at [968, 457] on td "[DATE]" at bounding box center [1005, 465] width 268 height 42
click at [1253, 112] on p "Export" at bounding box center [1259, 114] width 40 height 17
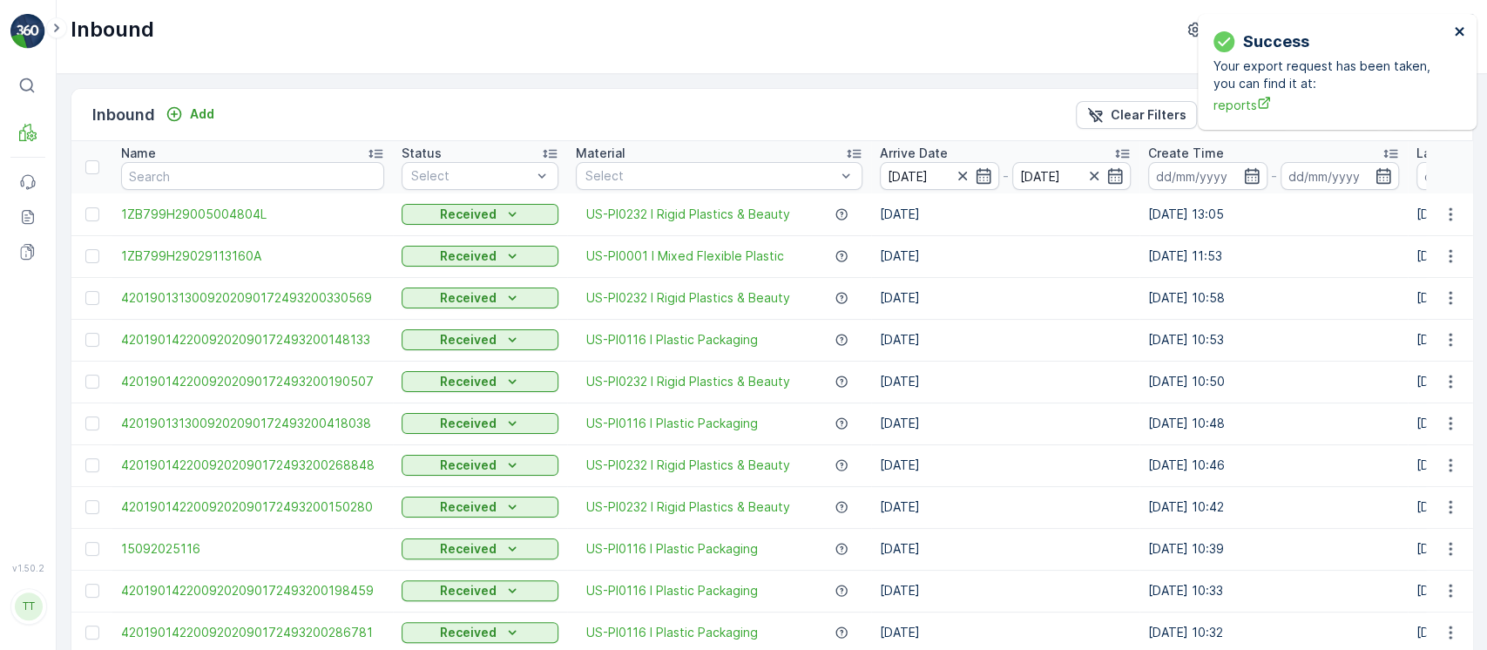
click at [1456, 35] on icon "close" at bounding box center [1459, 31] width 9 height 9
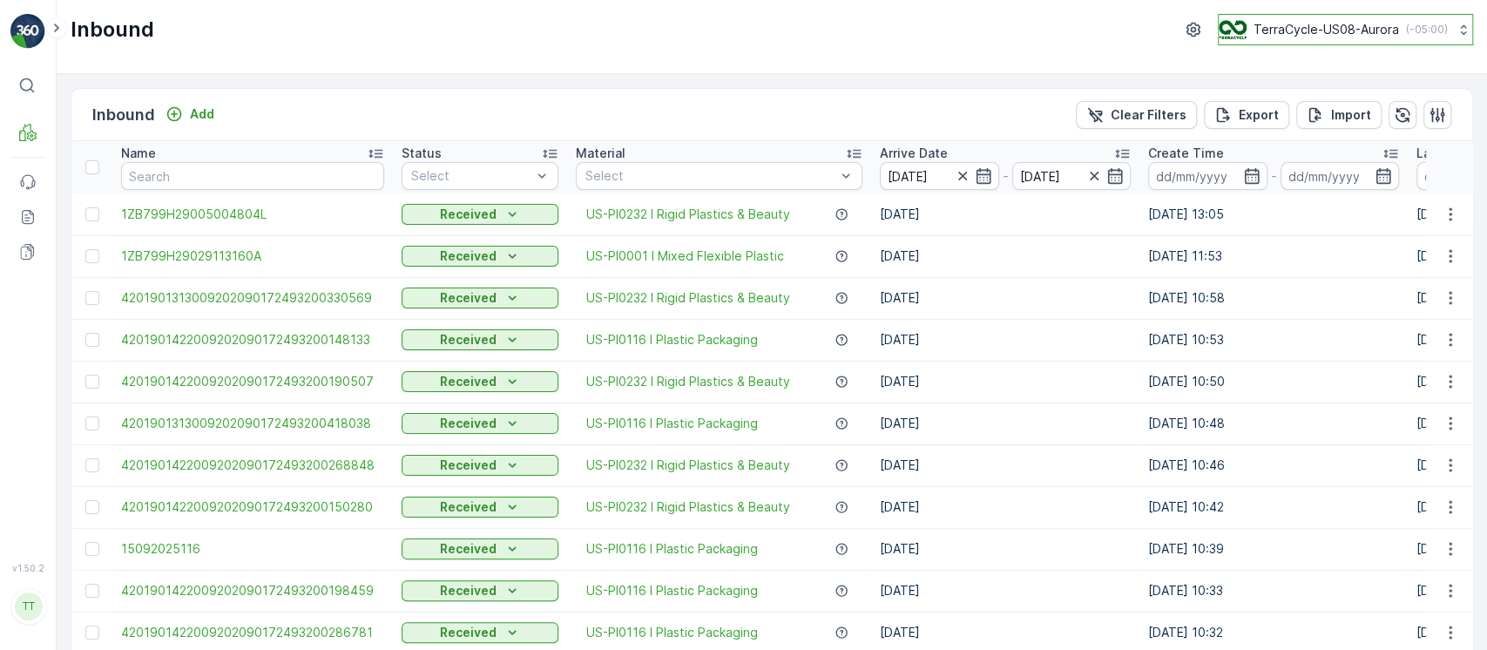
click at [1335, 34] on p "TerraCycle-US08-Aurora" at bounding box center [1327, 29] width 146 height 17
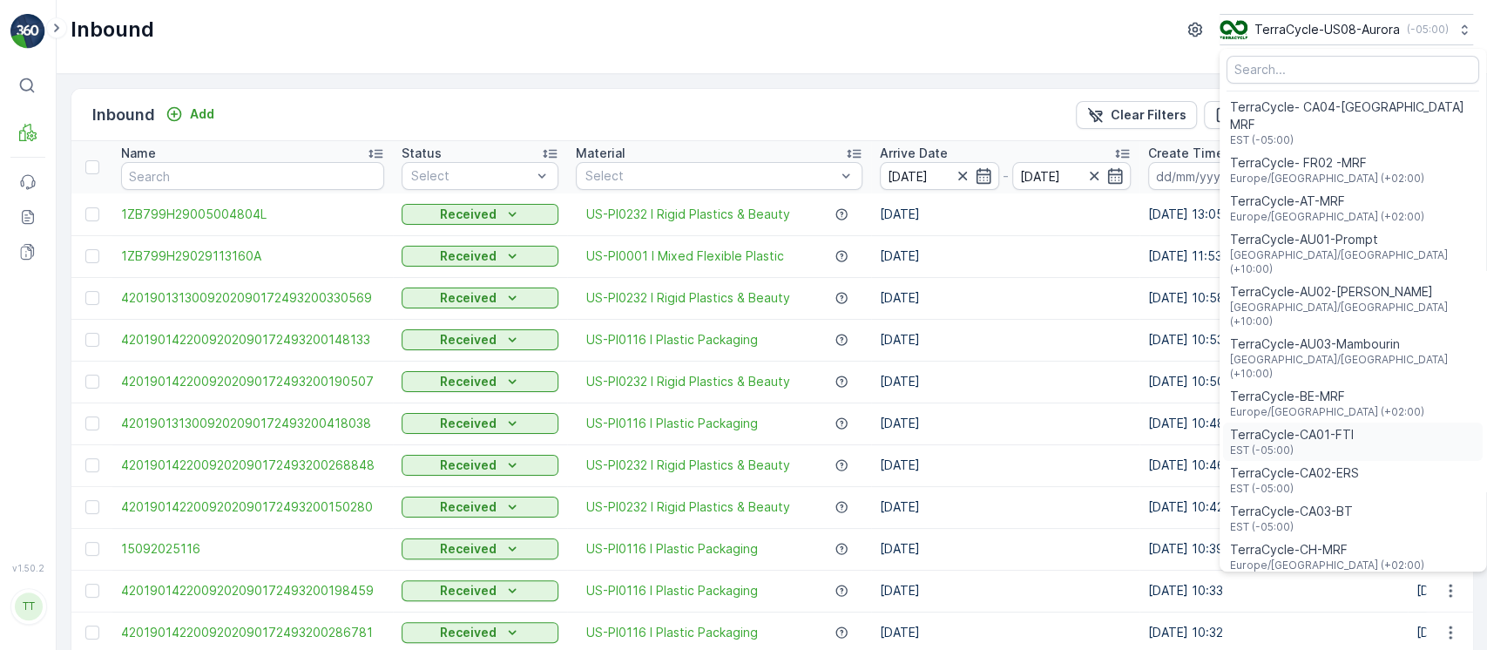
click at [1337, 426] on span "TerraCycle-CA01-FTI" at bounding box center [1292, 434] width 124 height 17
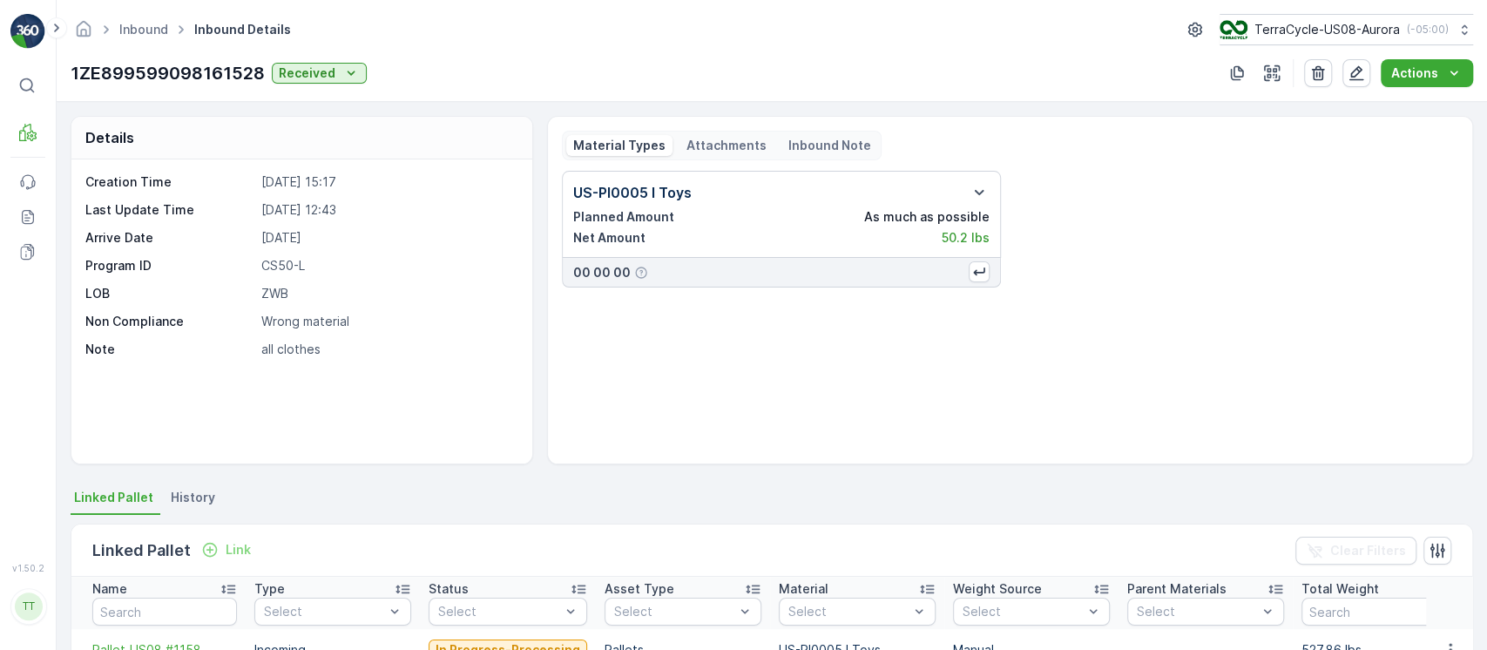
click at [176, 503] on span "History" at bounding box center [193, 497] width 44 height 17
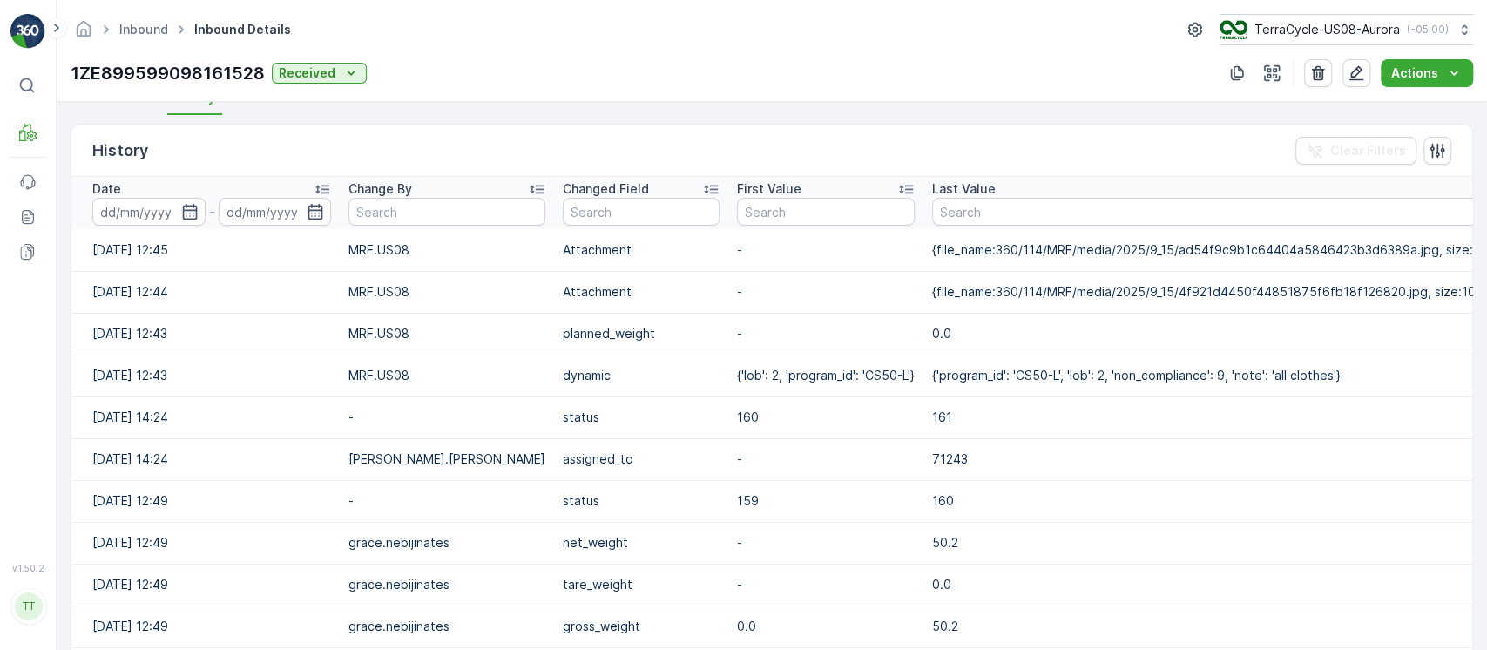
scroll to position [697, 0]
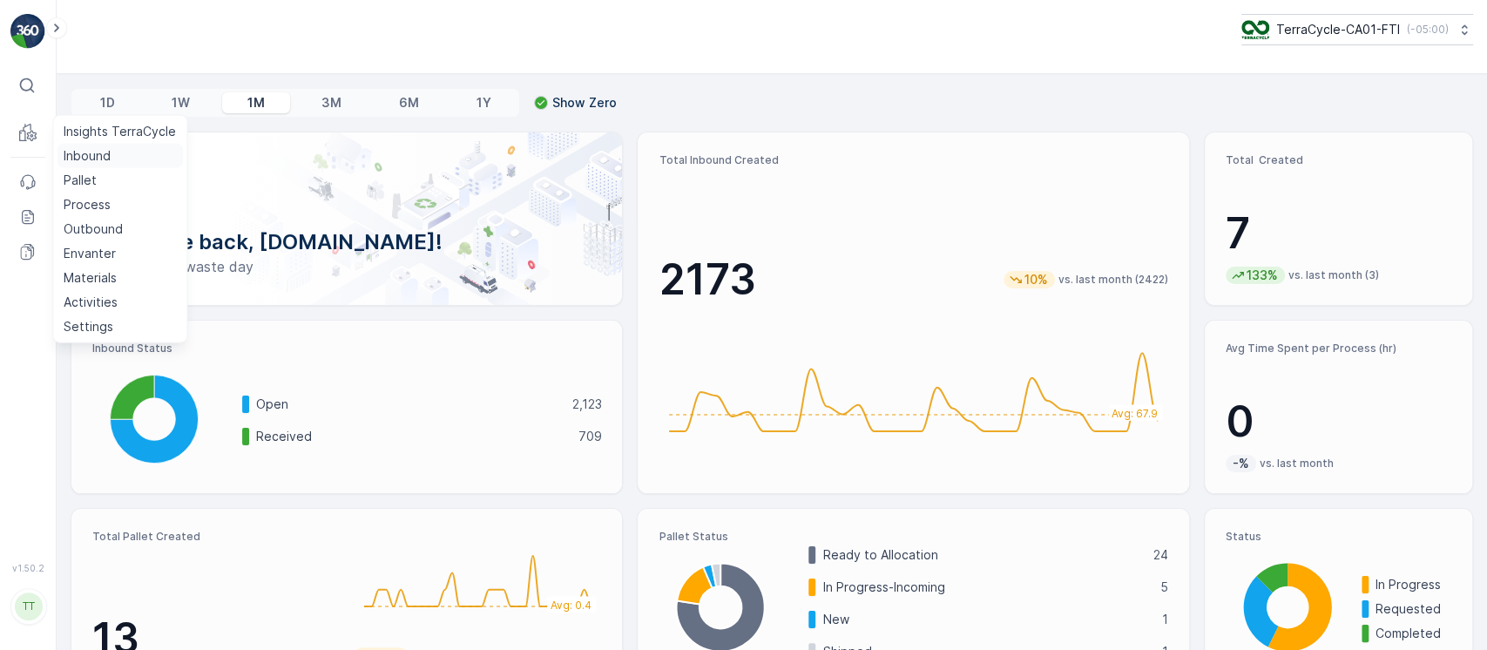
click at [80, 149] on p "Inbound" at bounding box center [87, 155] width 47 height 17
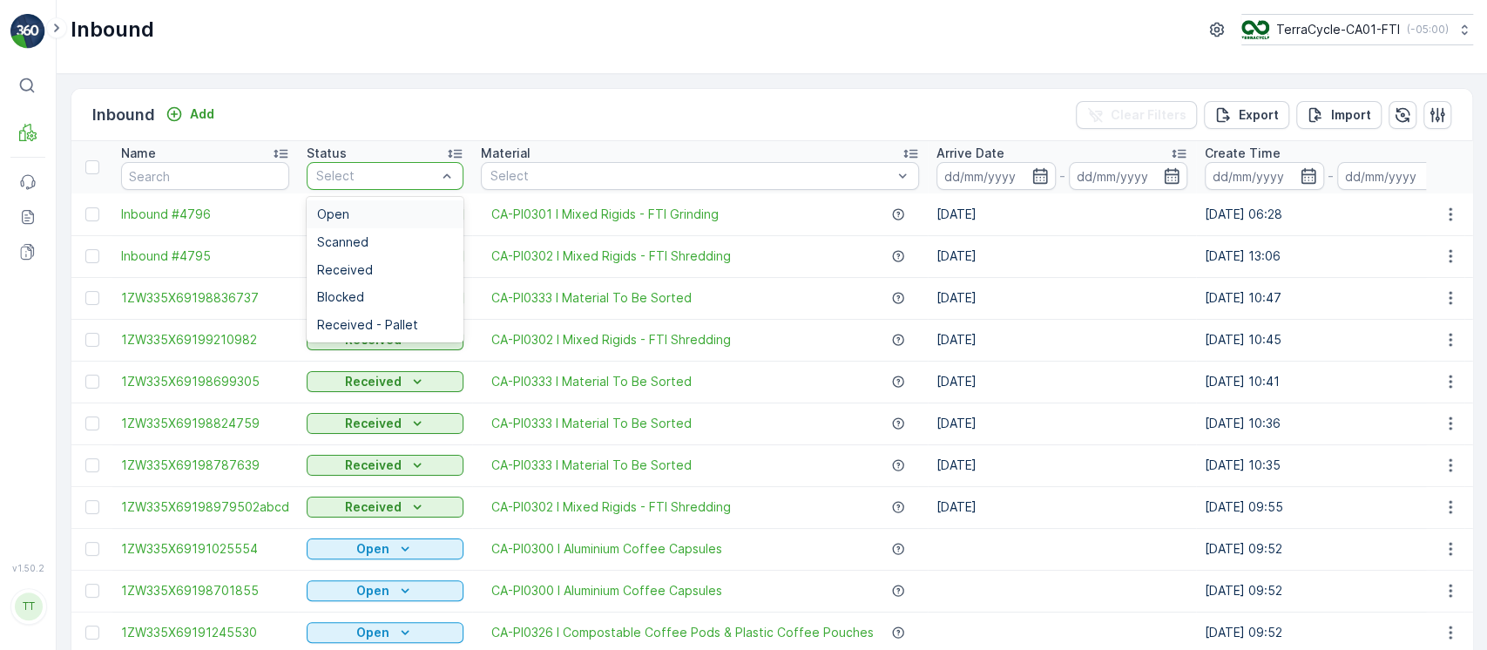
click at [355, 200] on div "Open" at bounding box center [385, 214] width 157 height 28
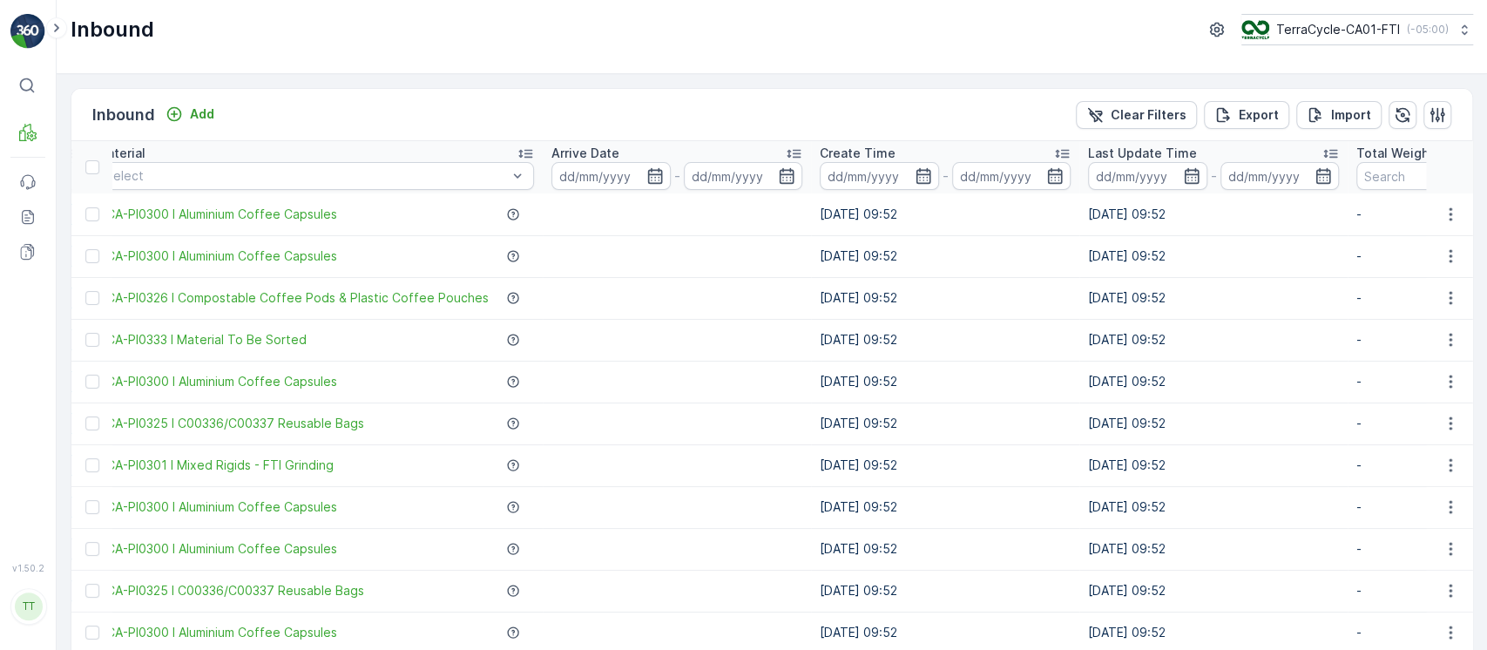
scroll to position [0, 373]
click at [665, 150] on div "Arrive Date" at bounding box center [677, 153] width 251 height 17
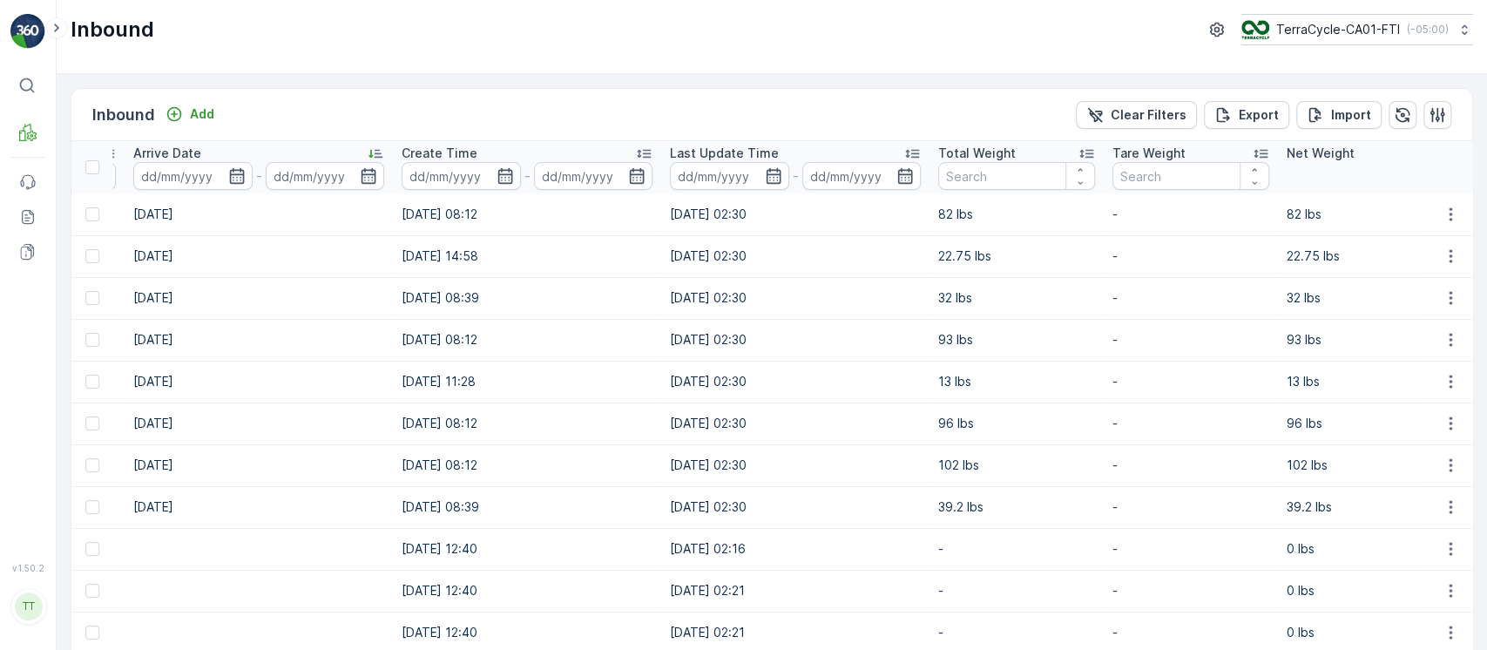
scroll to position [0, 648]
click at [1018, 143] on th "Total Weight" at bounding box center [1018, 167] width 174 height 52
click at [1018, 151] on div "Total Weight" at bounding box center [1017, 153] width 157 height 17
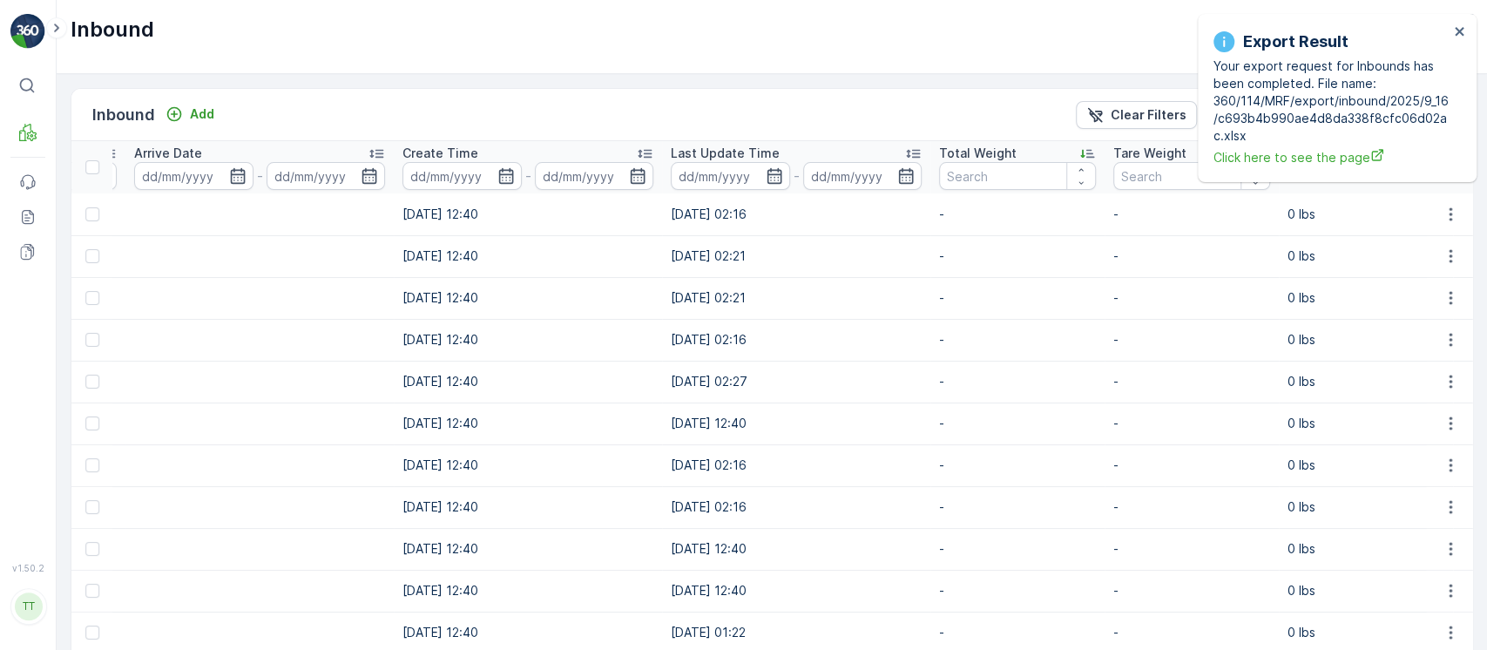
click at [1016, 159] on div "Total Weight" at bounding box center [1017, 153] width 157 height 17
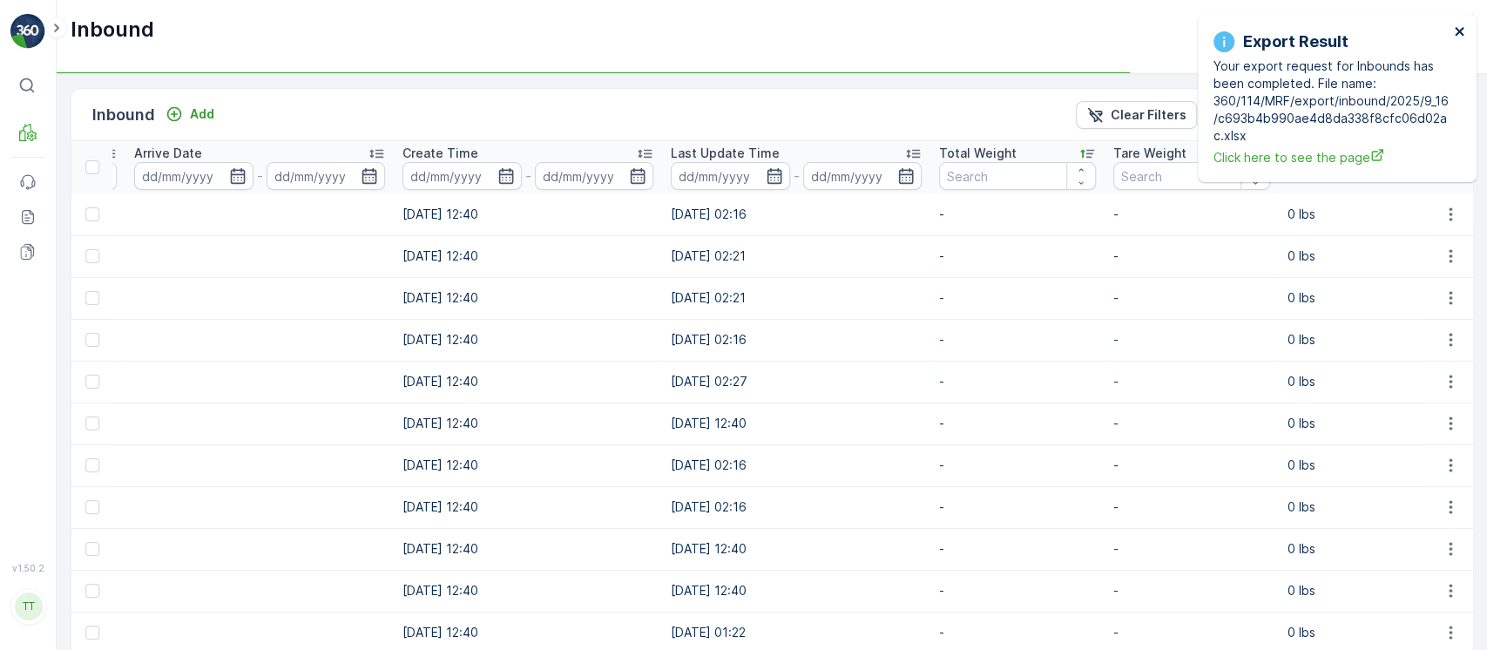
click at [1462, 30] on icon "close" at bounding box center [1459, 31] width 9 height 9
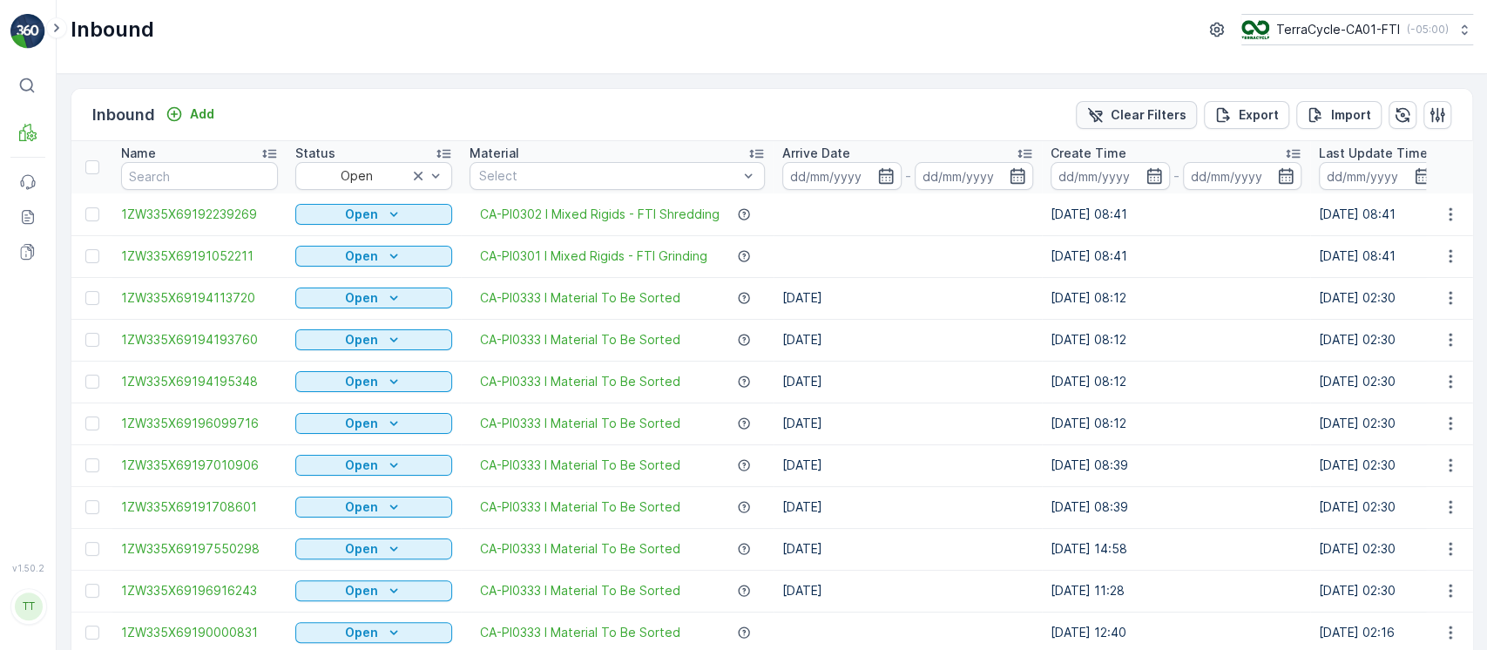
click at [1100, 114] on icon "Clear Filters" at bounding box center [1094, 114] width 17 height 17
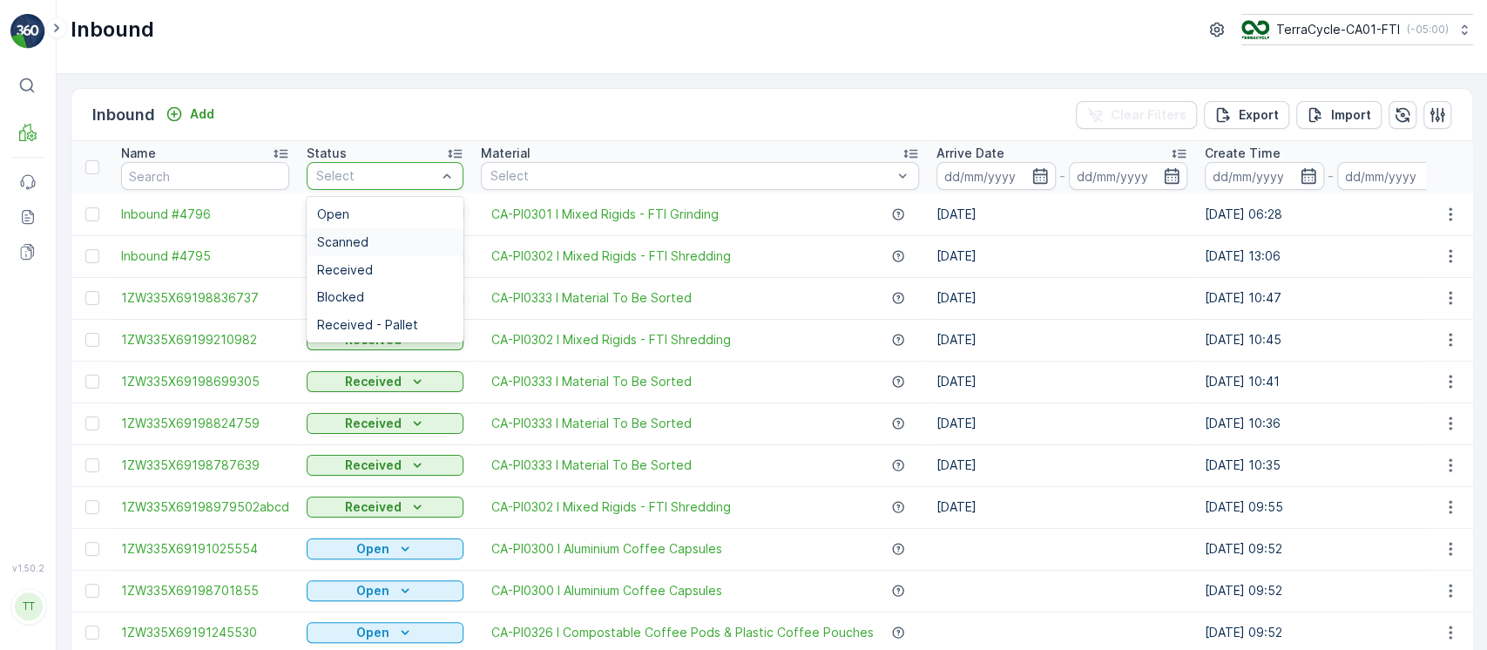
click at [369, 231] on div "Scanned" at bounding box center [385, 242] width 157 height 28
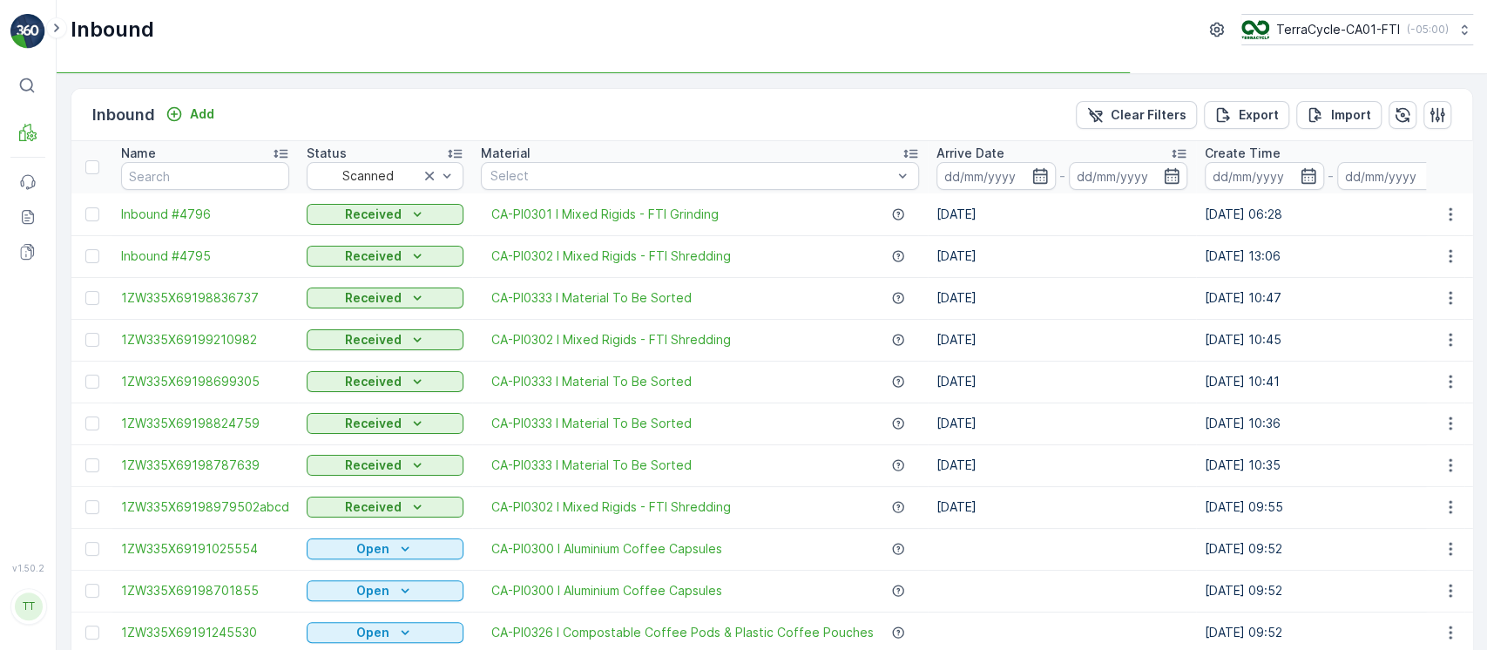
click at [974, 147] on p "Arrive Date" at bounding box center [971, 153] width 68 height 17
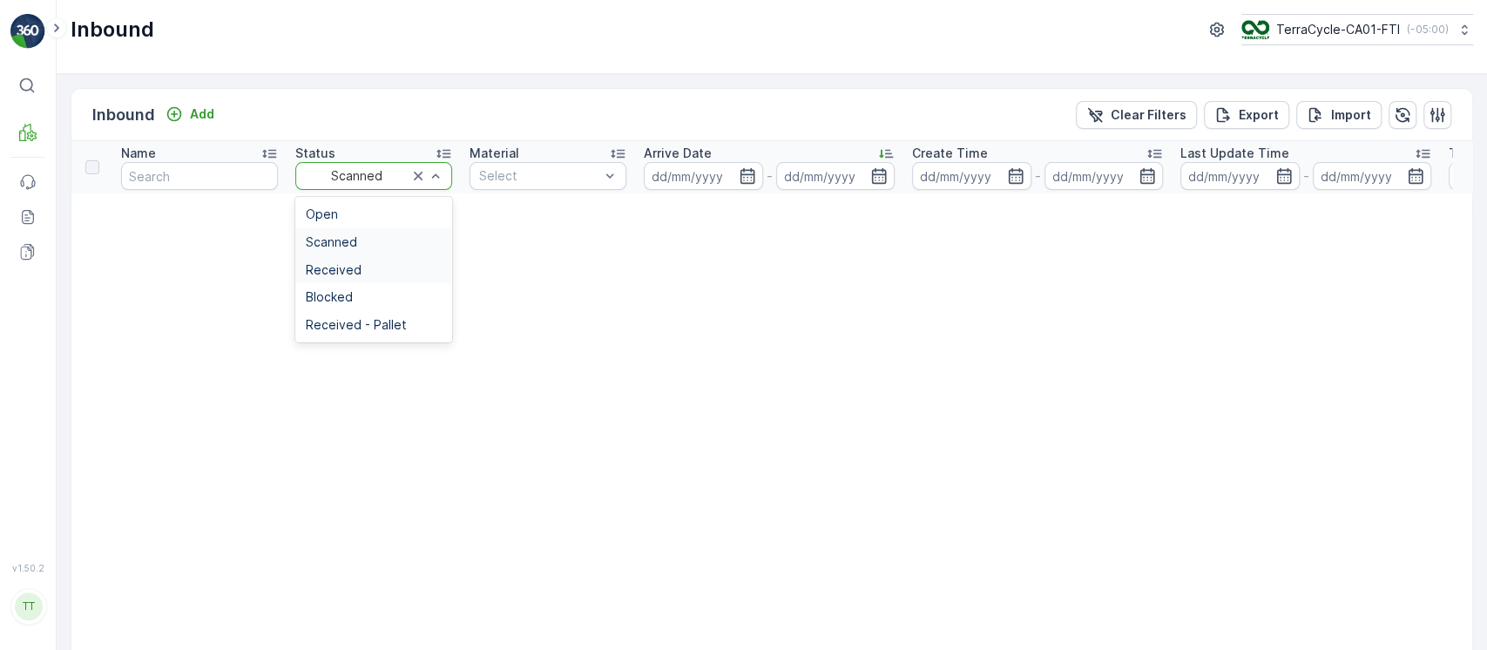
click at [383, 263] on div "Received" at bounding box center [374, 270] width 136 height 14
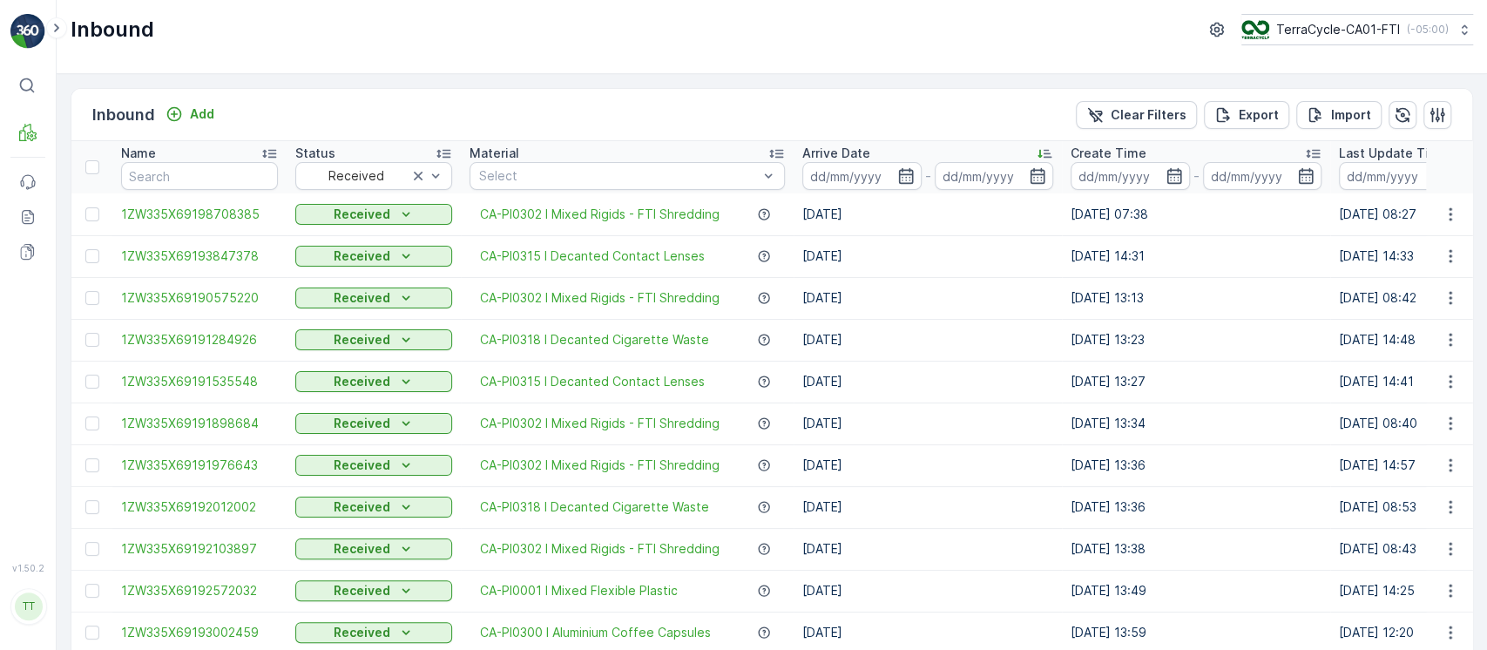
click at [851, 150] on p "Arrive Date" at bounding box center [836, 153] width 68 height 17
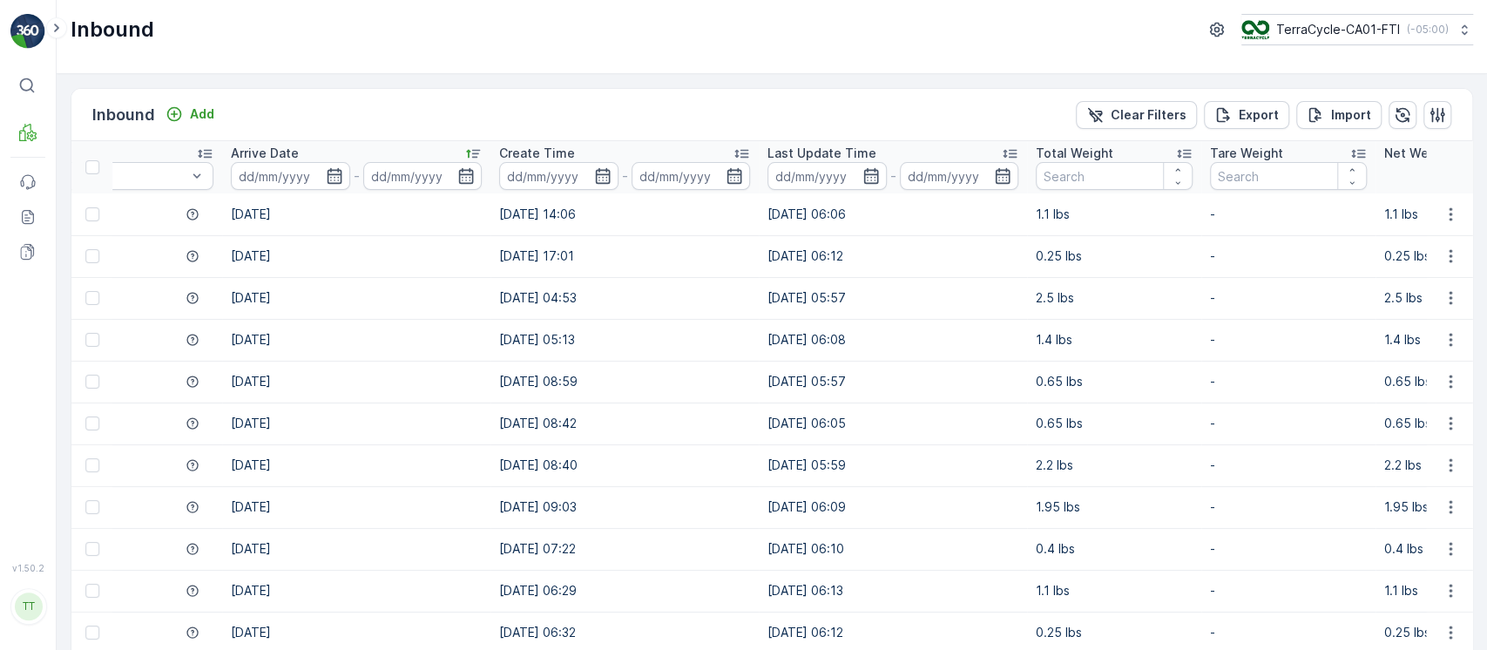
scroll to position [0, 692]
click at [1071, 156] on p "Total Weight" at bounding box center [1078, 153] width 78 height 17
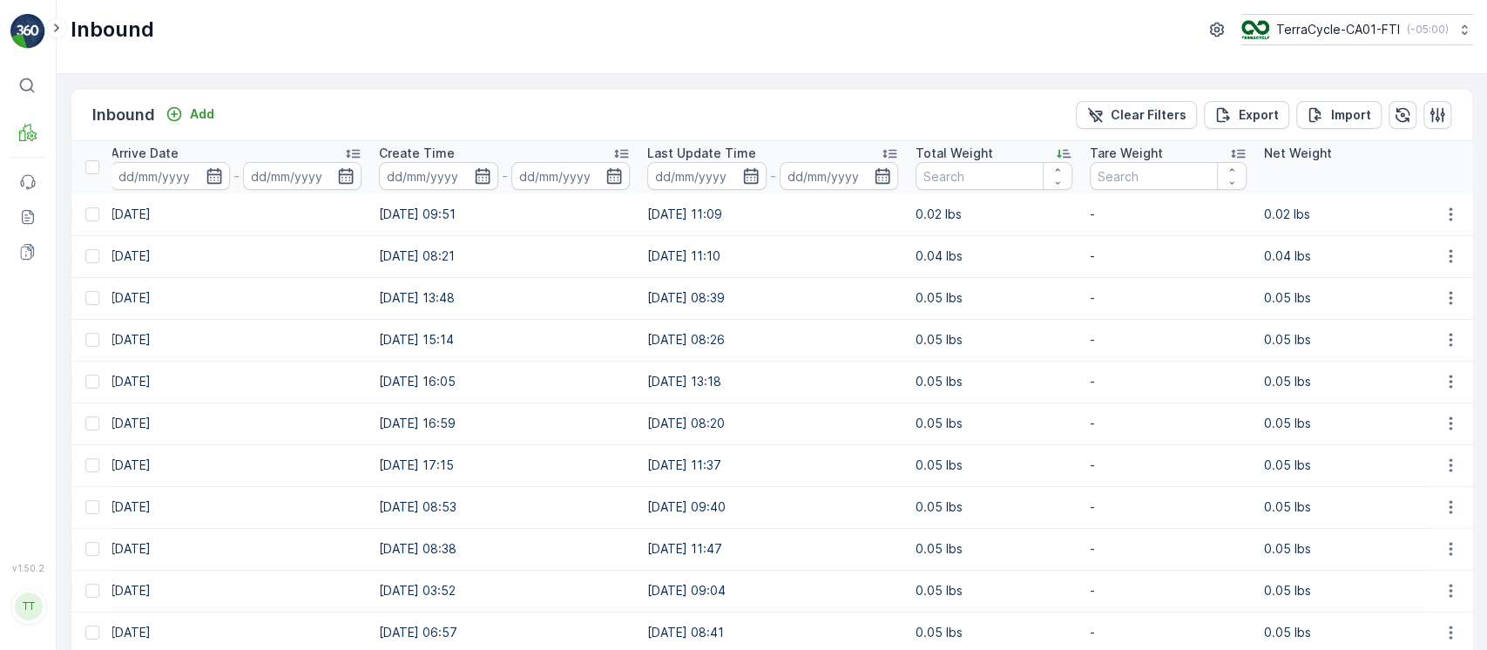
click at [1012, 148] on div "Total Weight" at bounding box center [994, 153] width 157 height 17
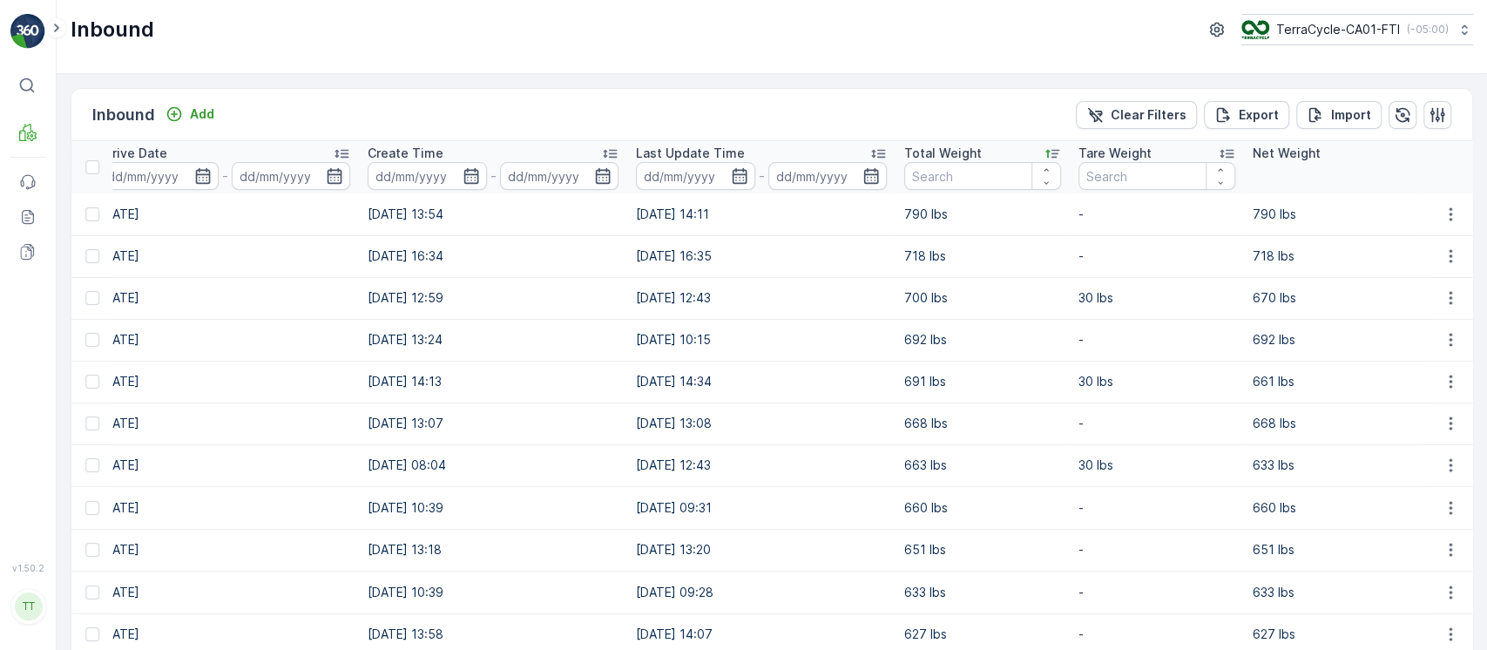
scroll to position [0, 795]
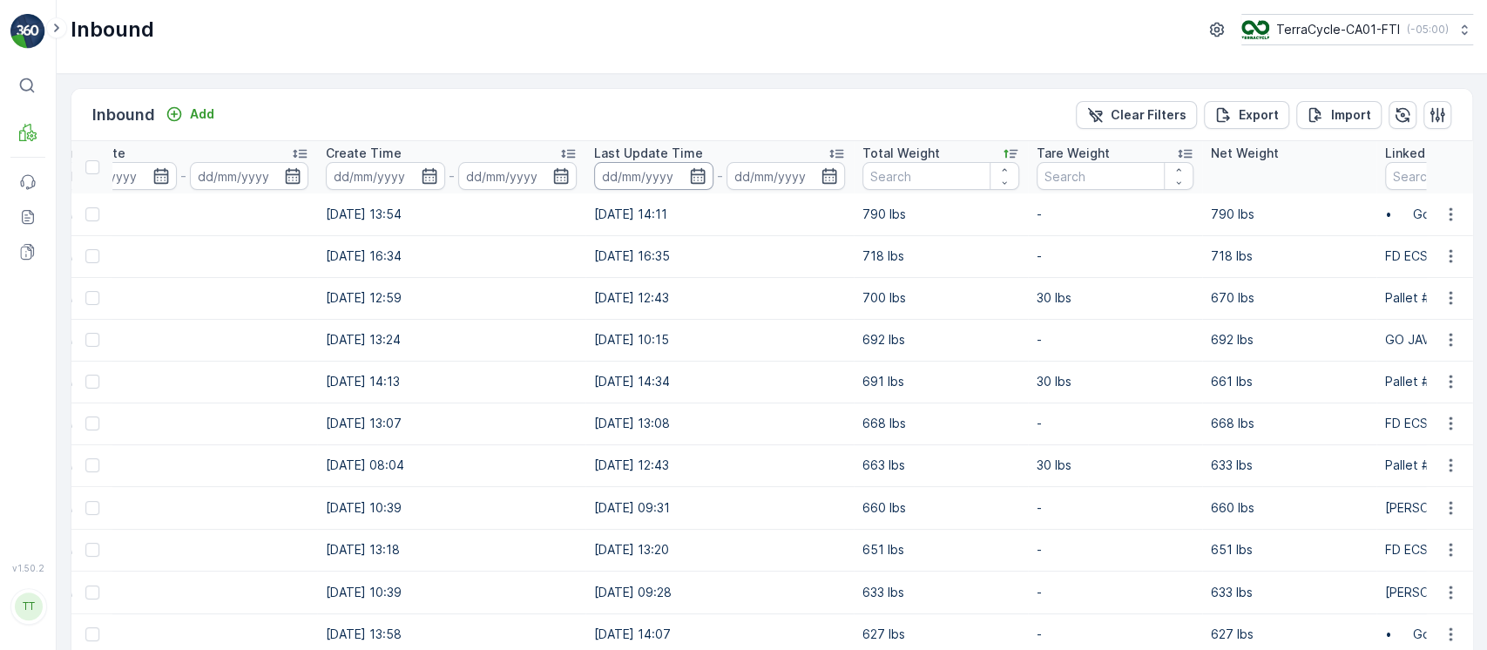
click at [627, 181] on input at bounding box center [653, 176] width 119 height 28
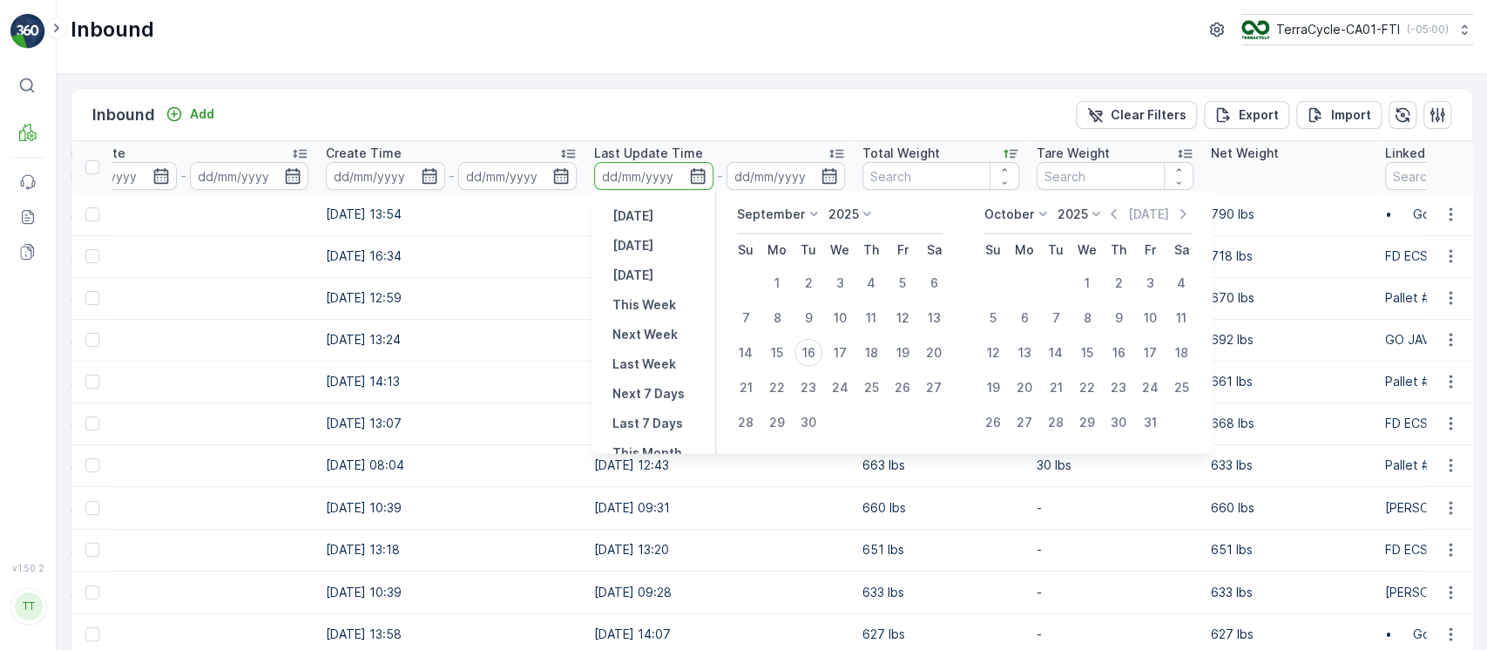
click at [632, 441] on div "Yesterday Today Tomorrow This Week Next Week Last Week Next 7 Days Last 7 Days …" at bounding box center [654, 323] width 125 height 262
click at [630, 445] on p "This Month" at bounding box center [648, 452] width 70 height 17
type input "01.09.2025"
type input "30.09.2025"
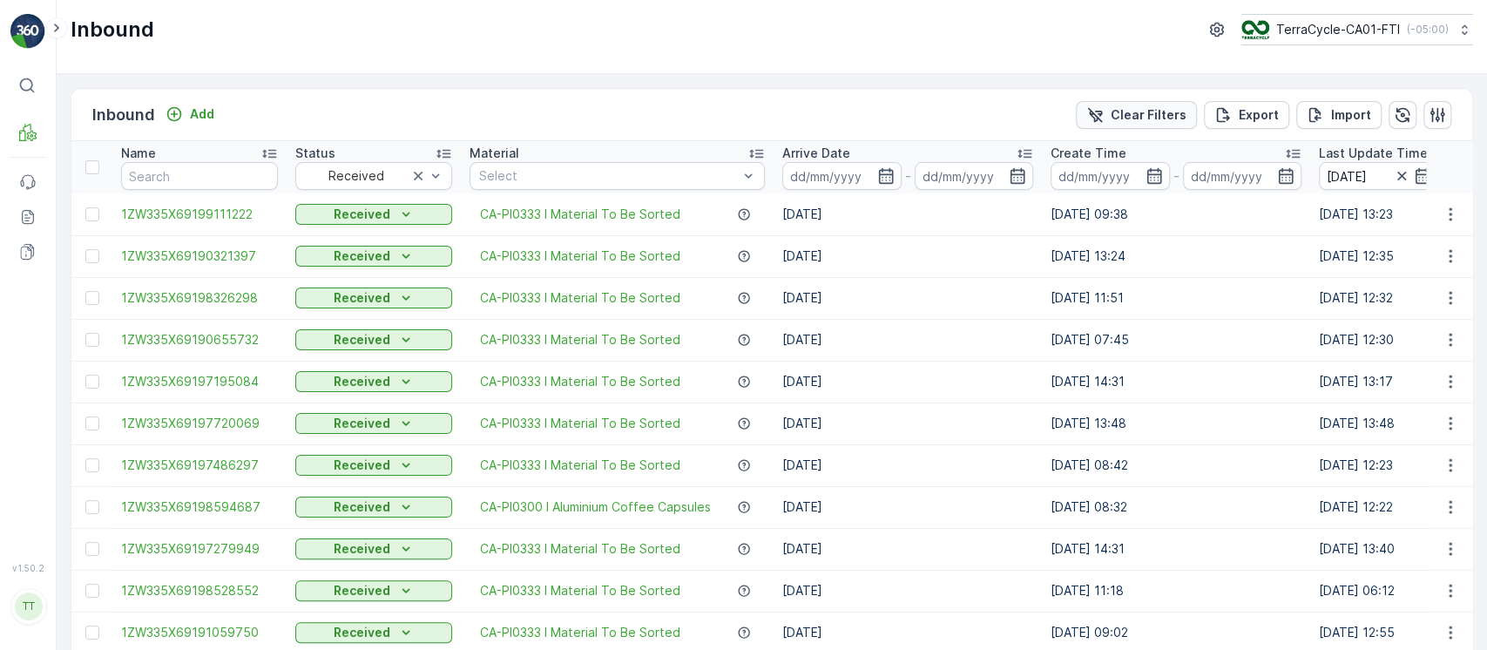
click at [1122, 118] on p "Clear Filters" at bounding box center [1149, 114] width 76 height 17
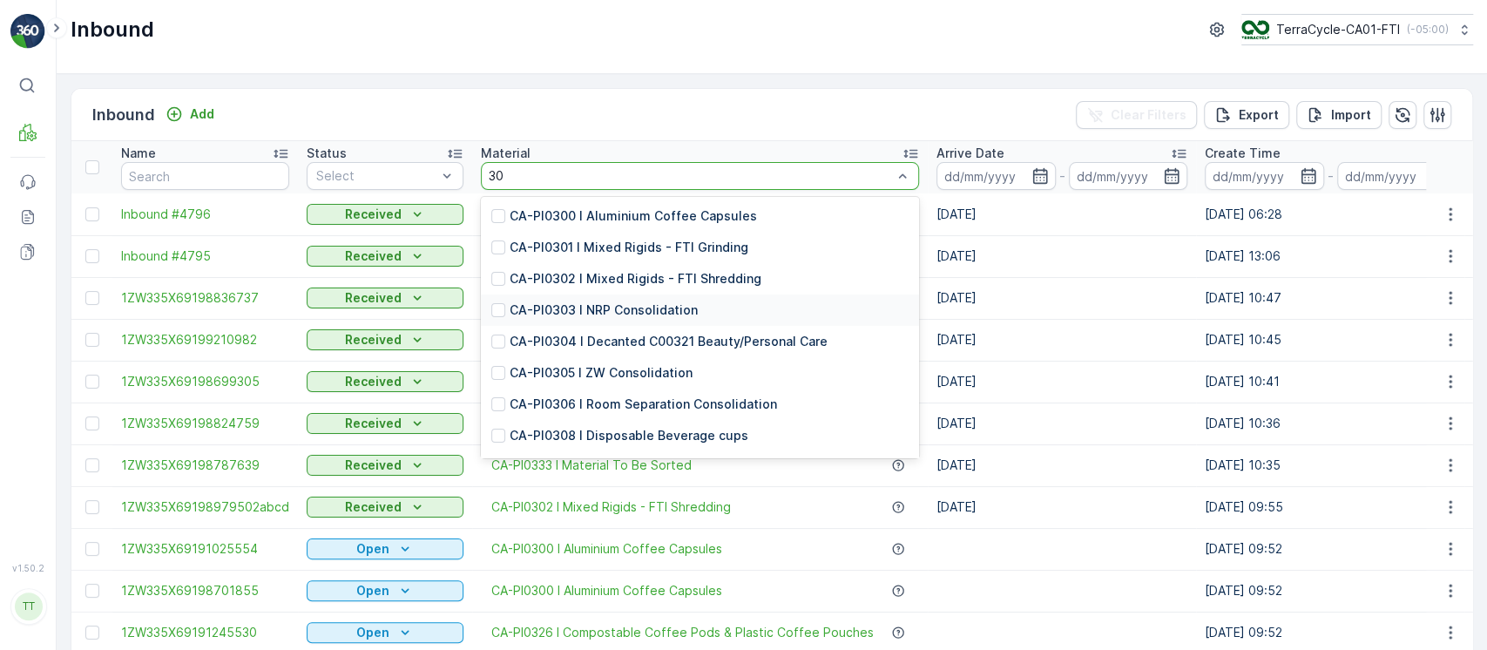
type input "300"
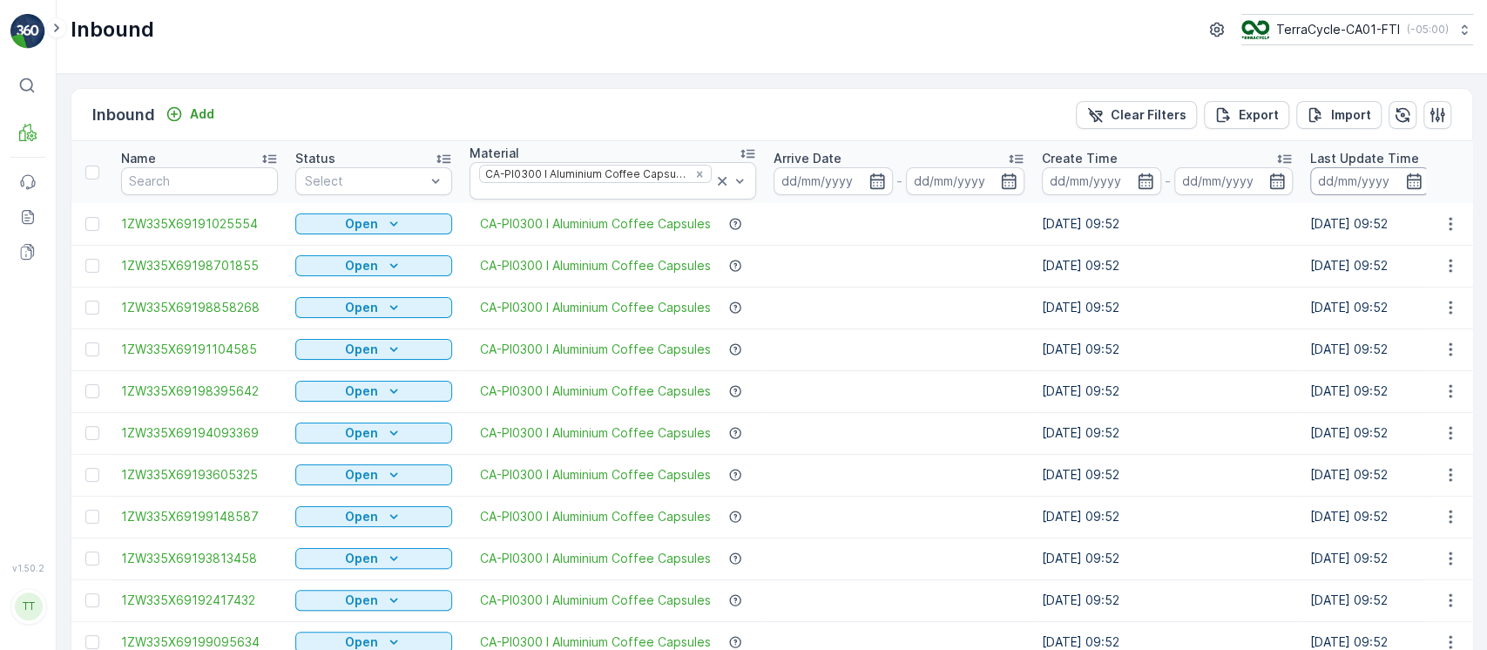
click at [1348, 171] on input at bounding box center [1369, 181] width 119 height 28
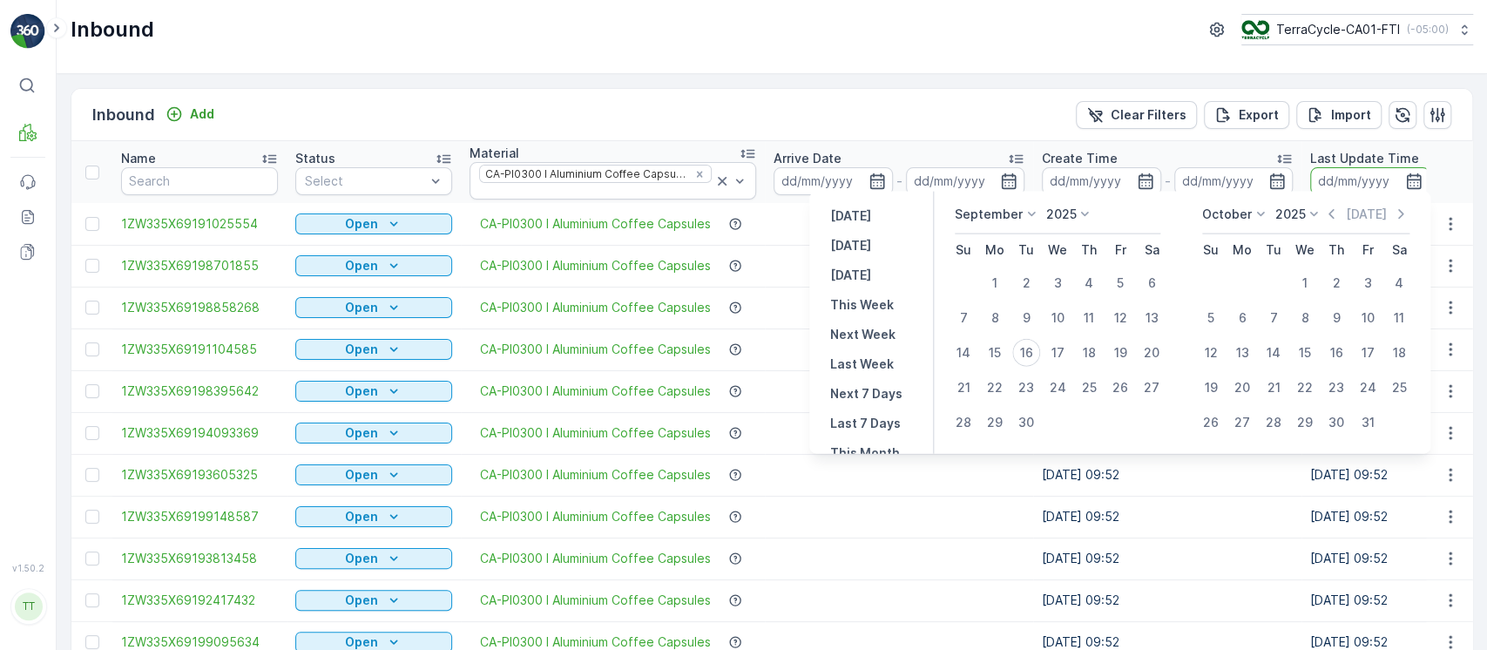
scroll to position [157, 0]
click at [881, 297] on p "This Month" at bounding box center [865, 296] width 70 height 17
type input "01.09.2025"
type input "30.09.2025"
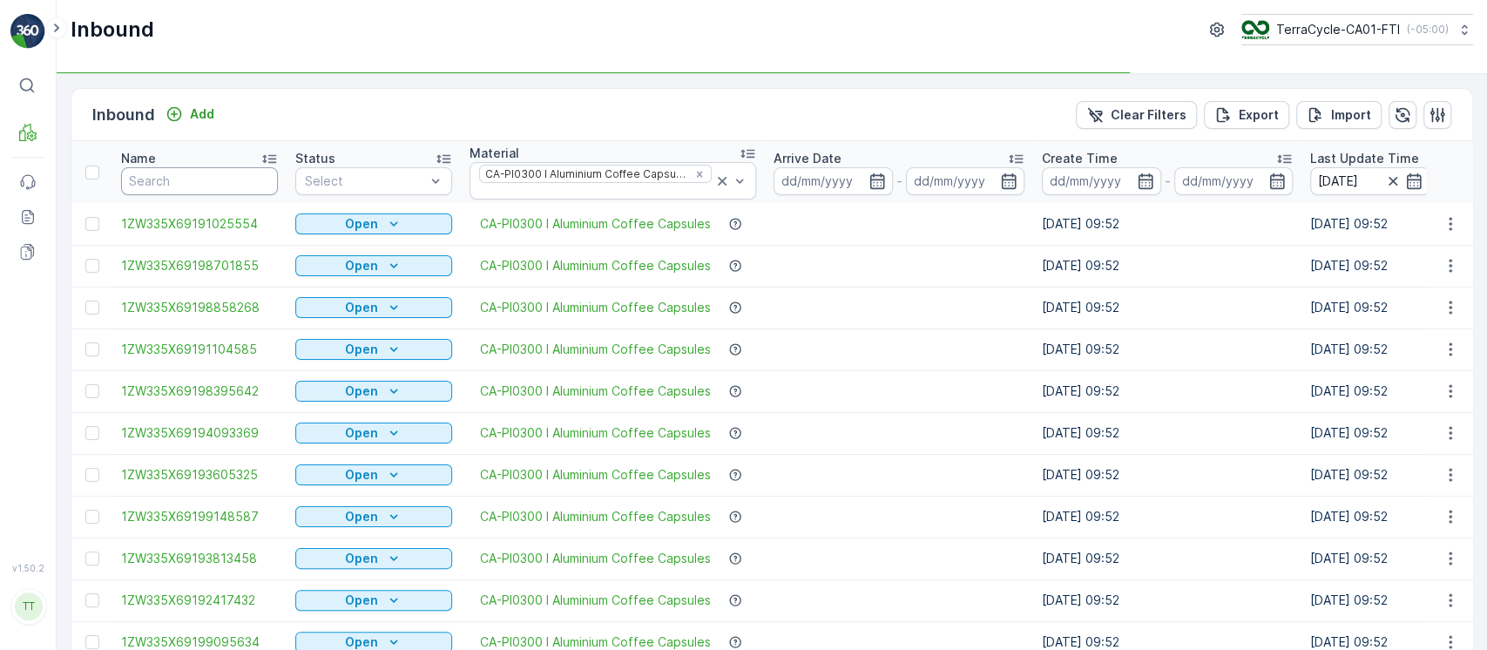
click at [188, 175] on input "text" at bounding box center [199, 181] width 157 height 28
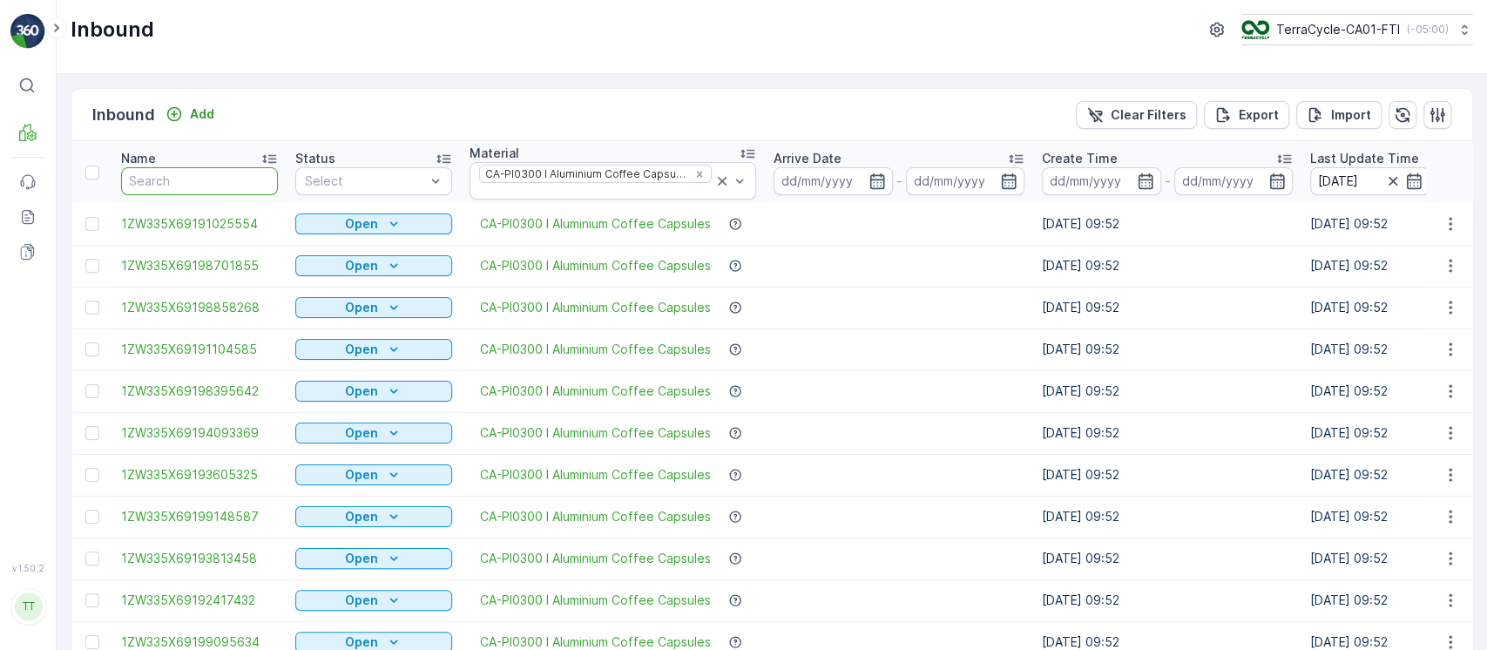
click at [188, 175] on input "text" at bounding box center [199, 181] width 157 height 28
type input "in"
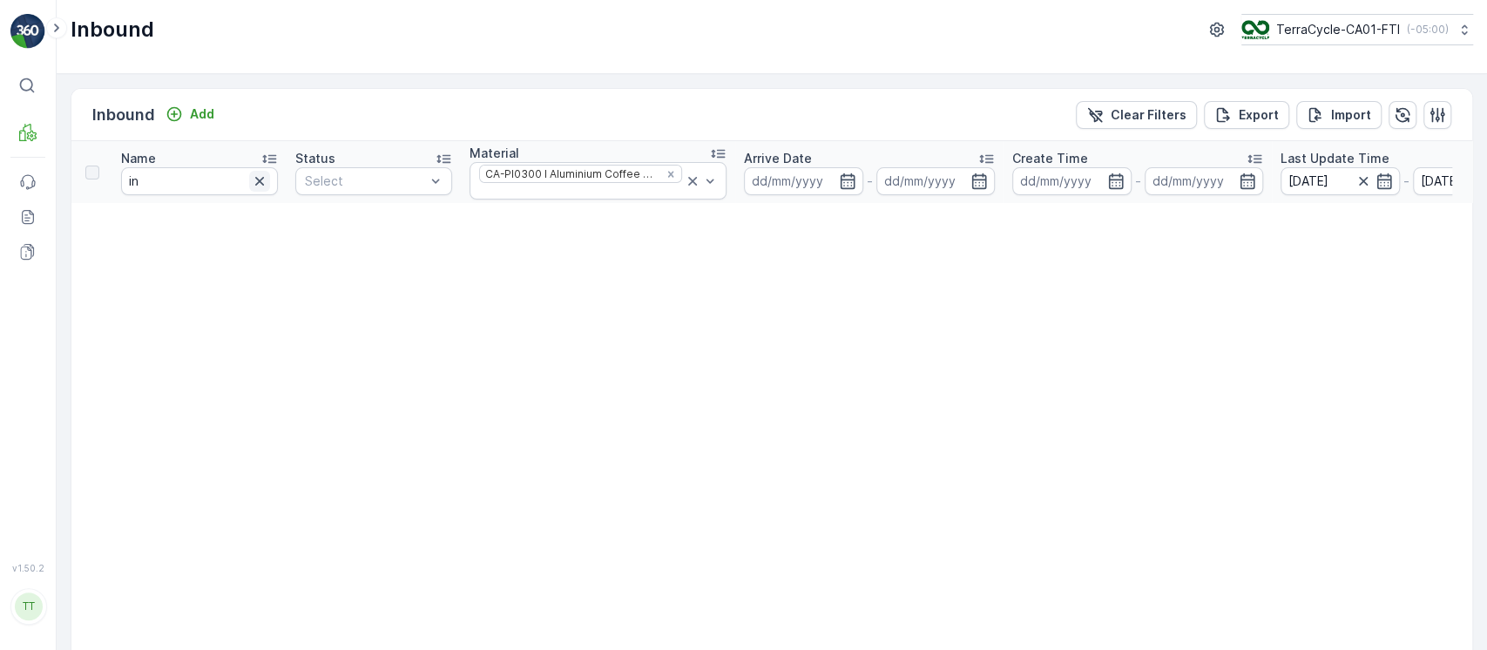
click at [260, 179] on icon "button" at bounding box center [259, 181] width 9 height 9
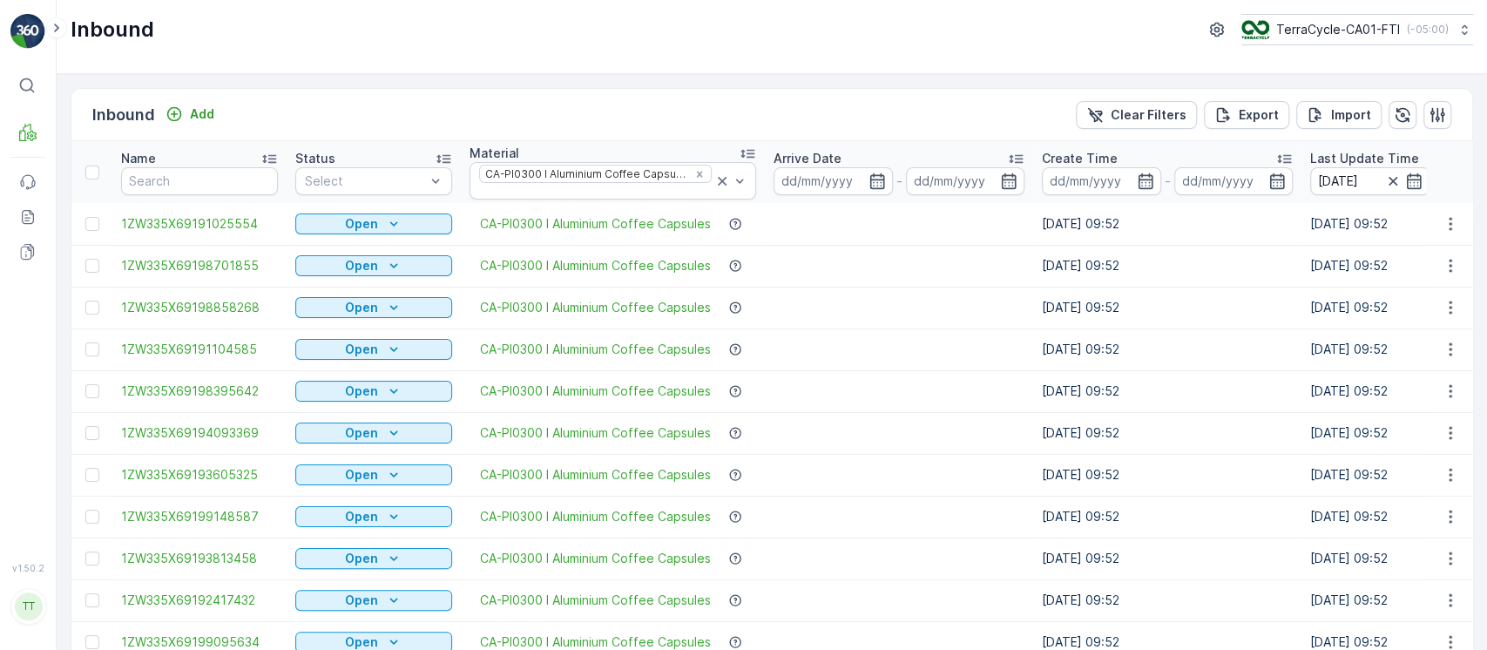
click at [245, 153] on div "Name" at bounding box center [199, 158] width 157 height 17
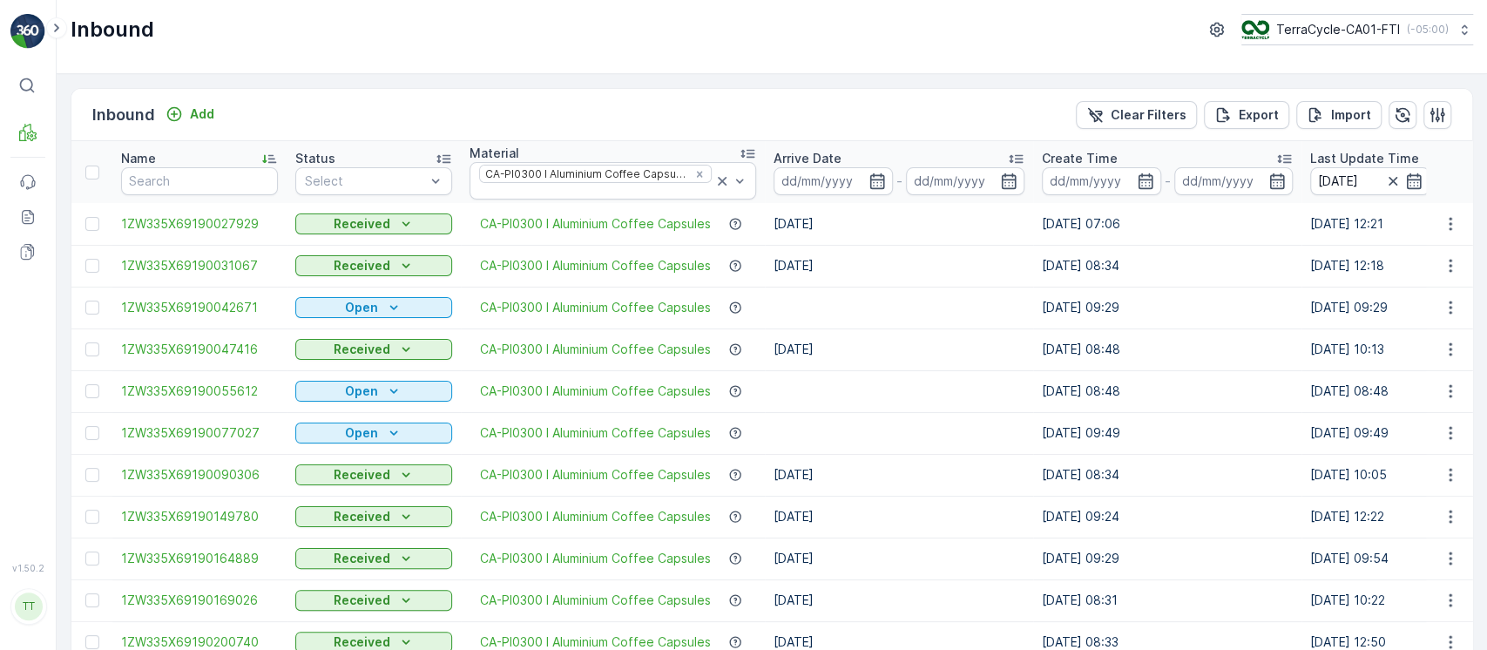
click at [245, 153] on div "Name" at bounding box center [199, 158] width 157 height 17
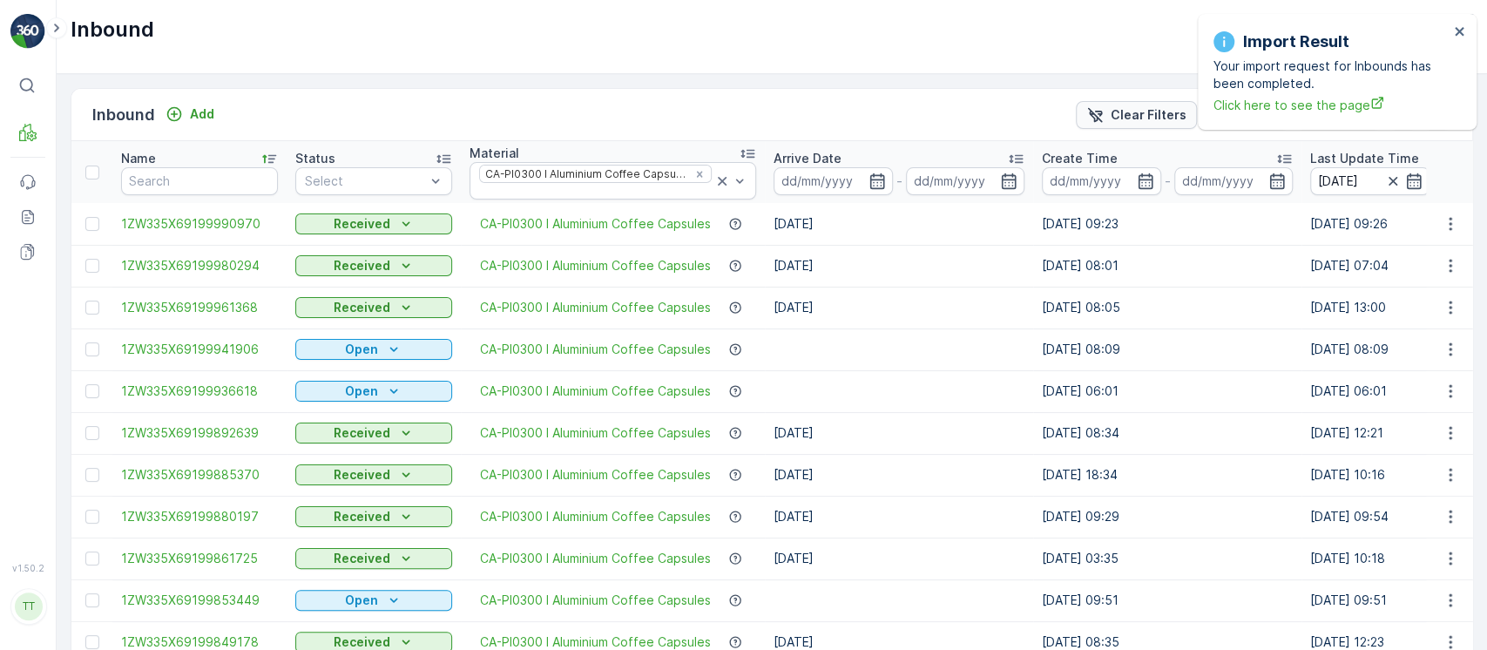
click at [1108, 107] on div "Clear Filters" at bounding box center [1136, 114] width 100 height 17
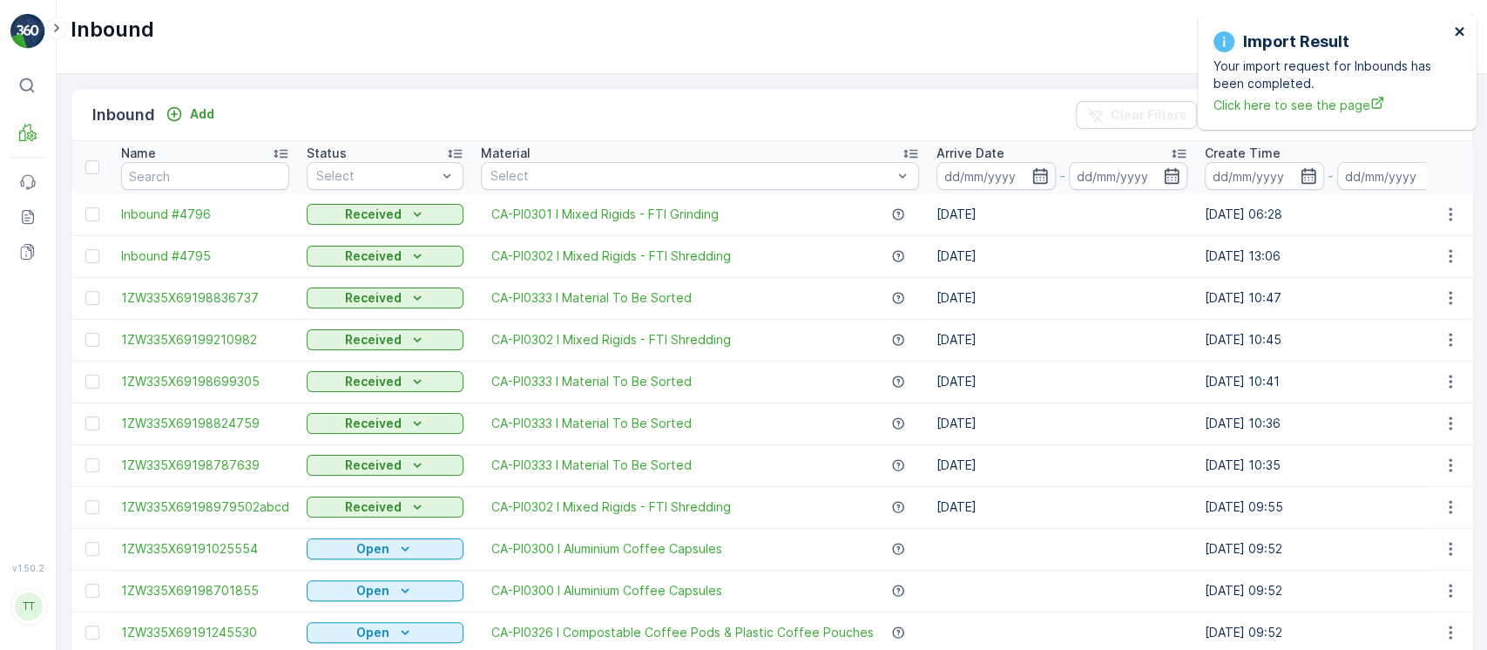
click at [1461, 35] on icon "close" at bounding box center [1460, 31] width 12 height 14
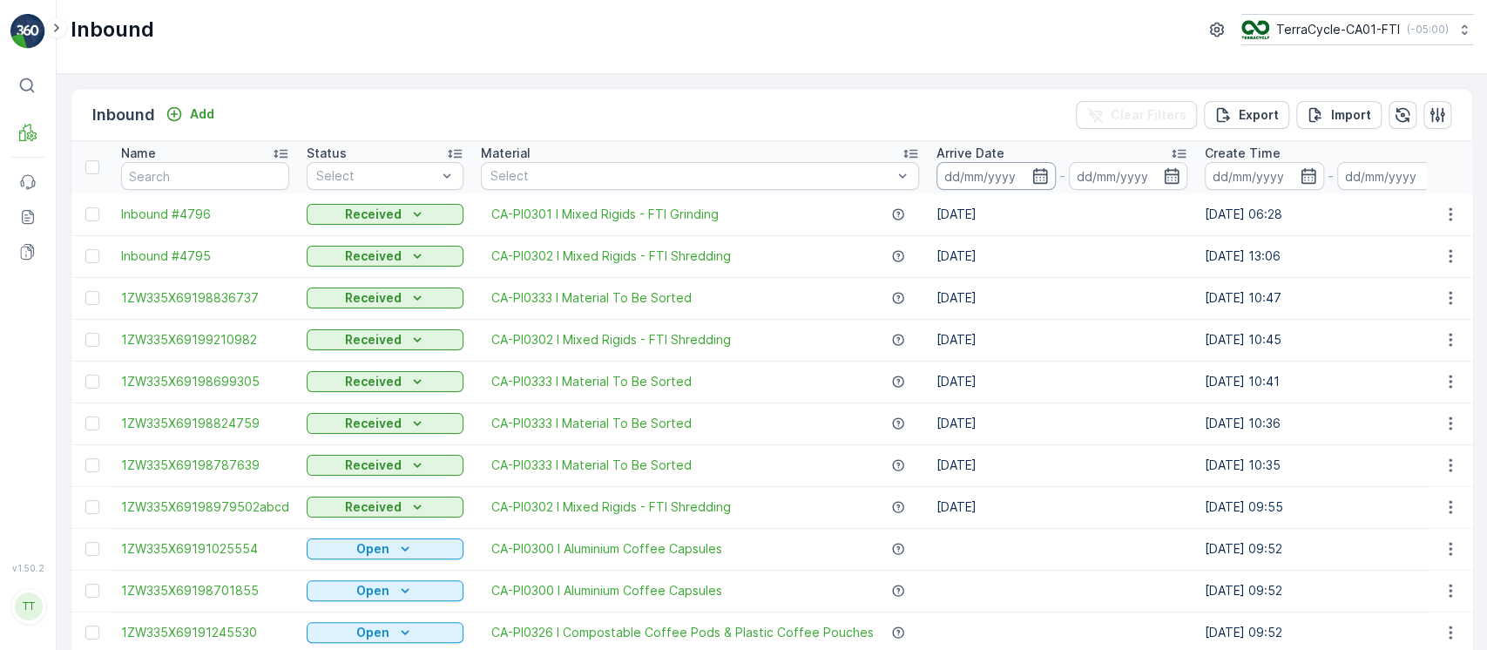
click at [982, 179] on input at bounding box center [996, 176] width 119 height 28
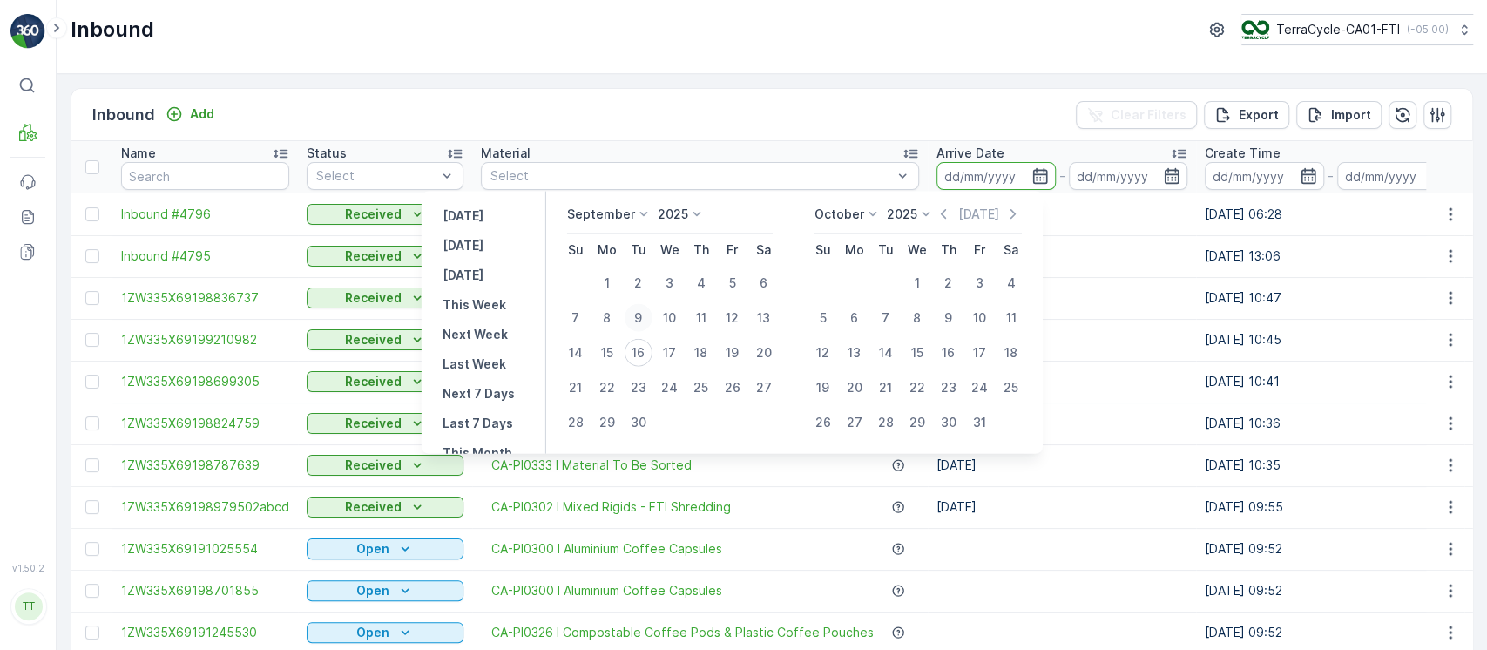
click at [646, 322] on div "9" at bounding box center [639, 318] width 28 height 28
type input "09.09.2025"
click at [610, 350] on div "15" at bounding box center [607, 353] width 28 height 28
type input "[DATE]"
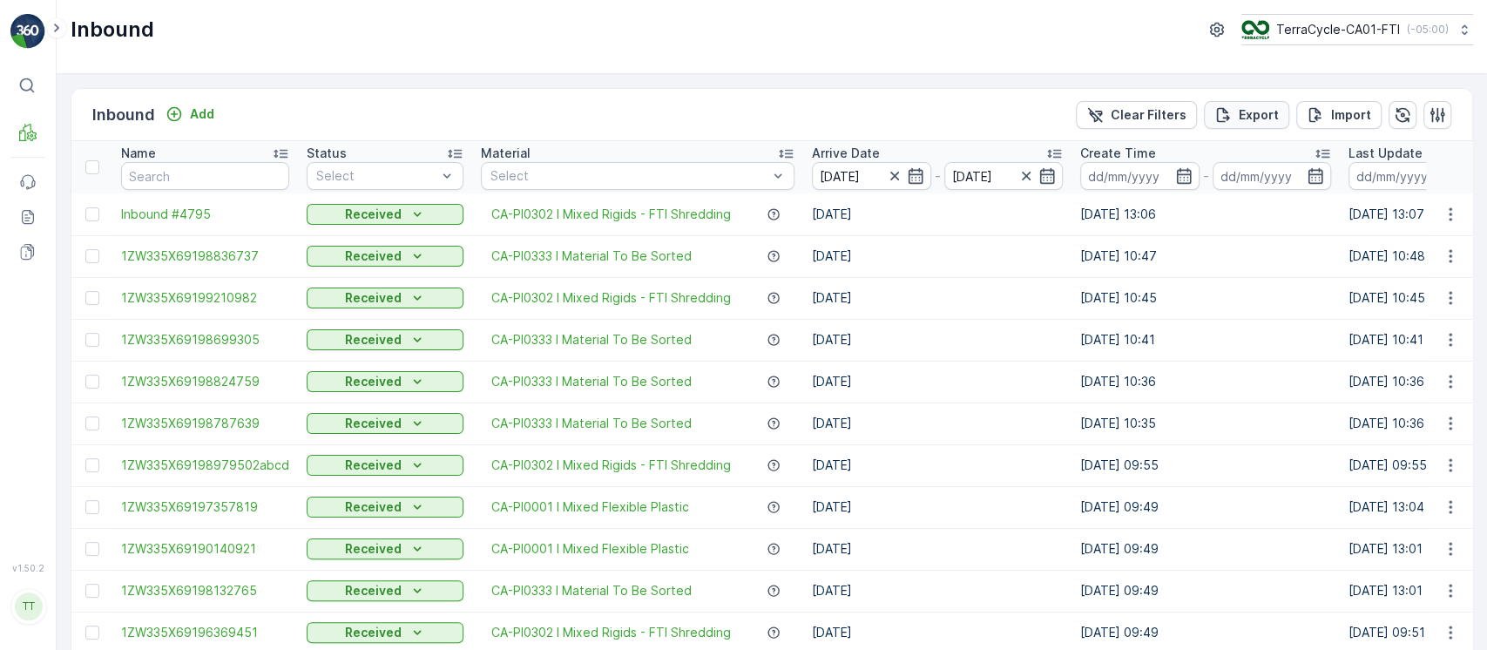
click at [1243, 122] on p "Export" at bounding box center [1259, 114] width 40 height 17
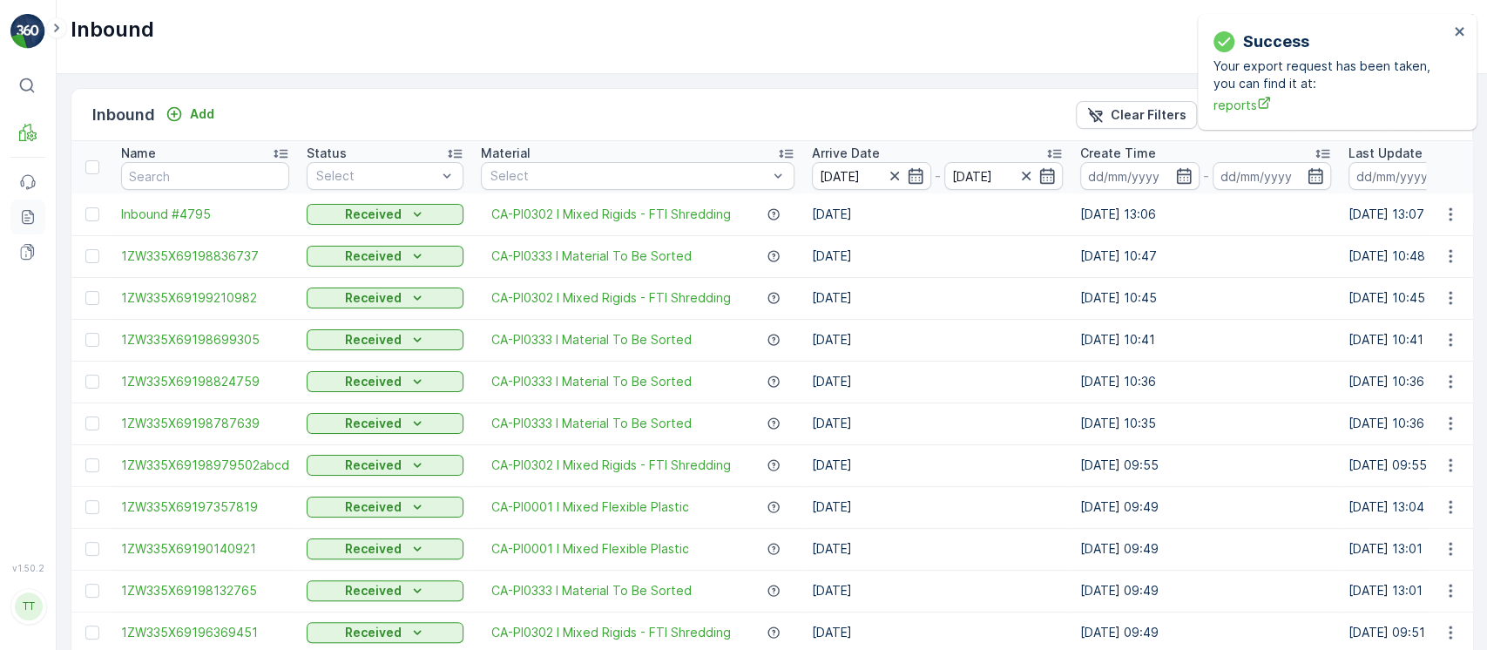
click at [30, 224] on icon at bounding box center [27, 216] width 17 height 17
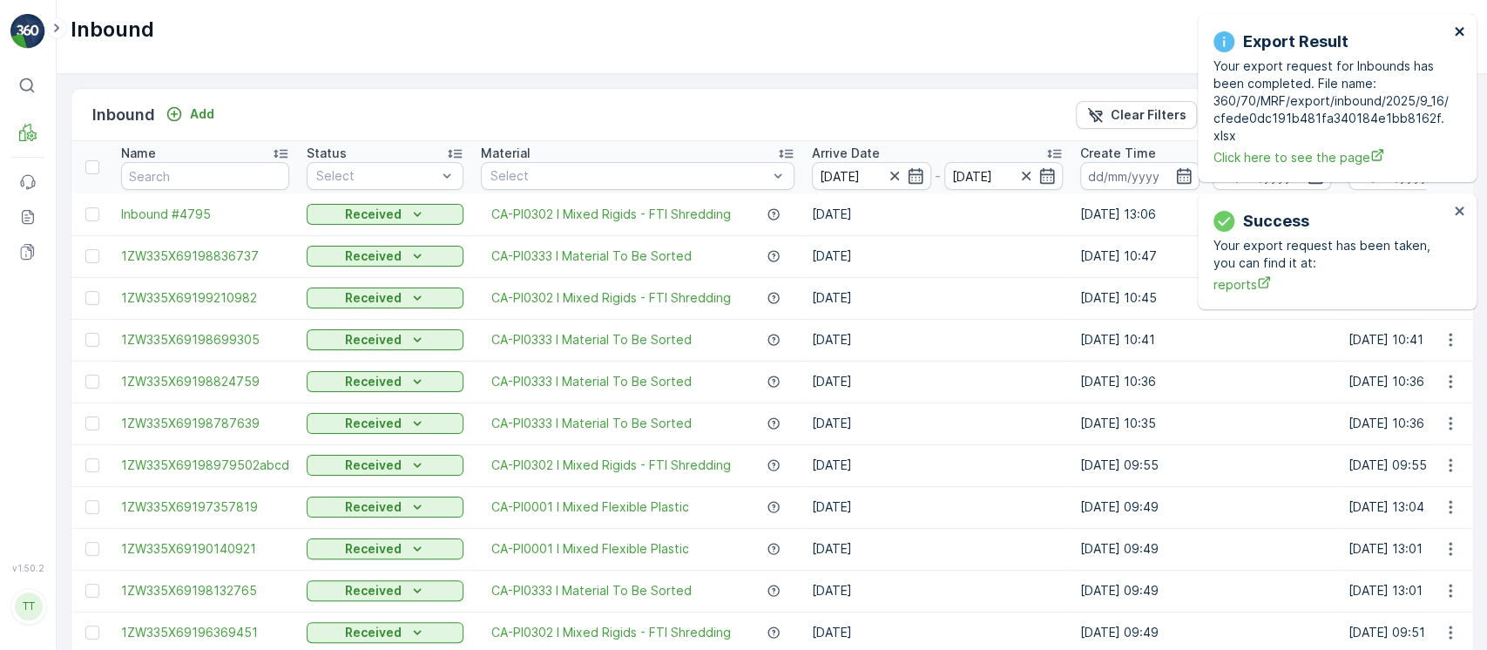
click at [1454, 27] on icon "close" at bounding box center [1460, 31] width 12 height 14
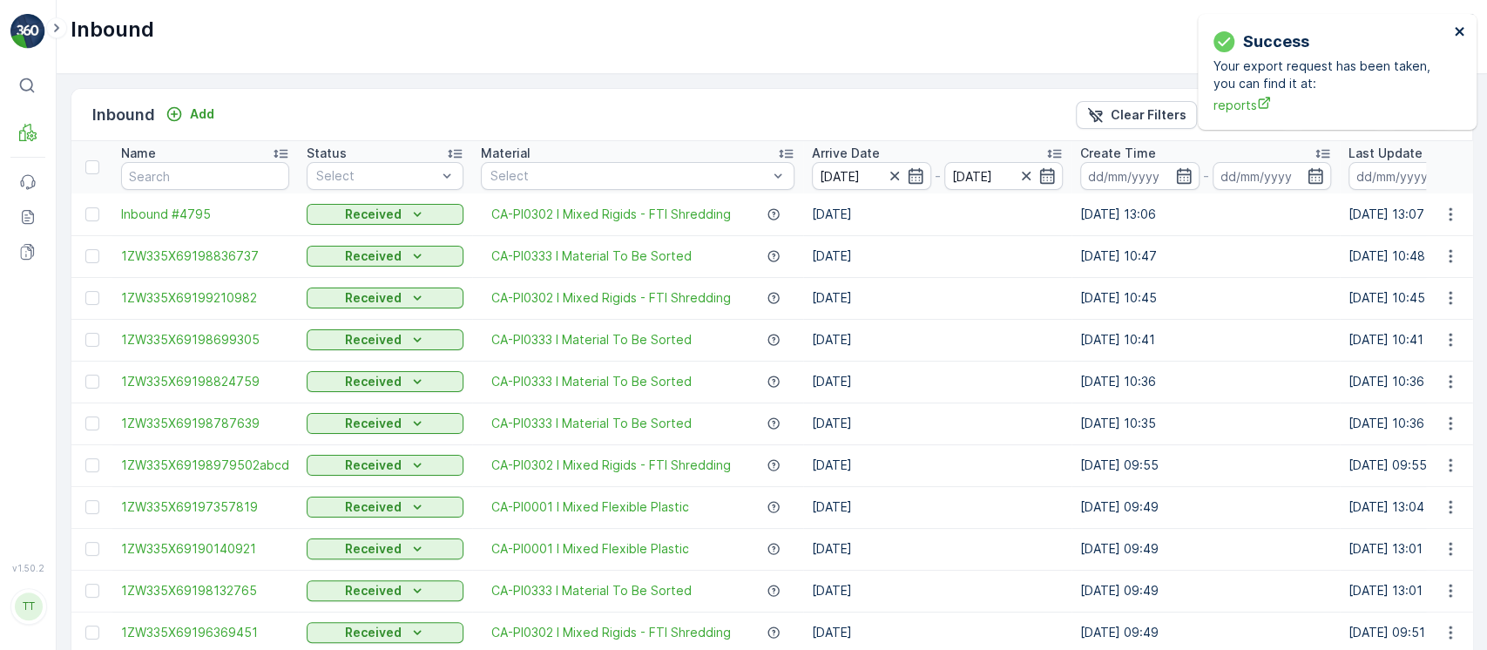
click at [1454, 28] on icon "close" at bounding box center [1460, 31] width 12 height 14
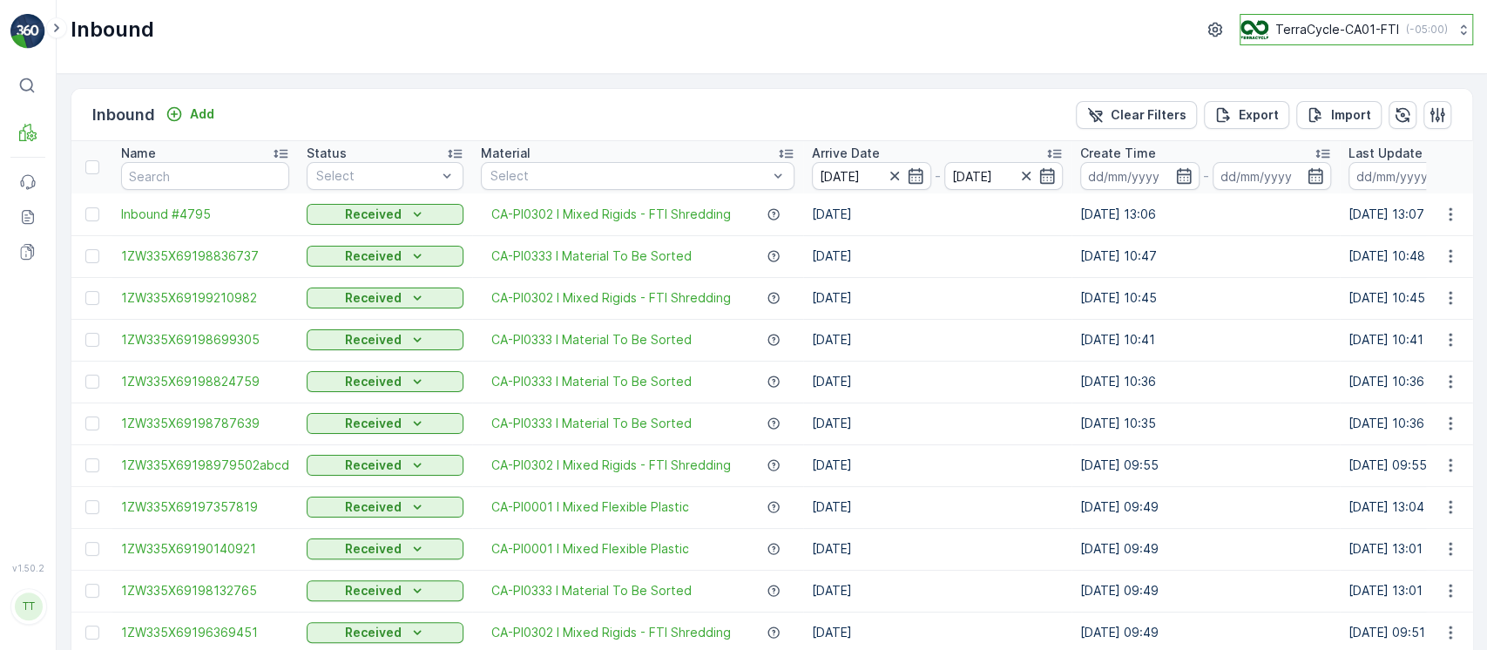
click at [1364, 29] on p "TerraCycle-CA01-FTI" at bounding box center [1338, 29] width 124 height 17
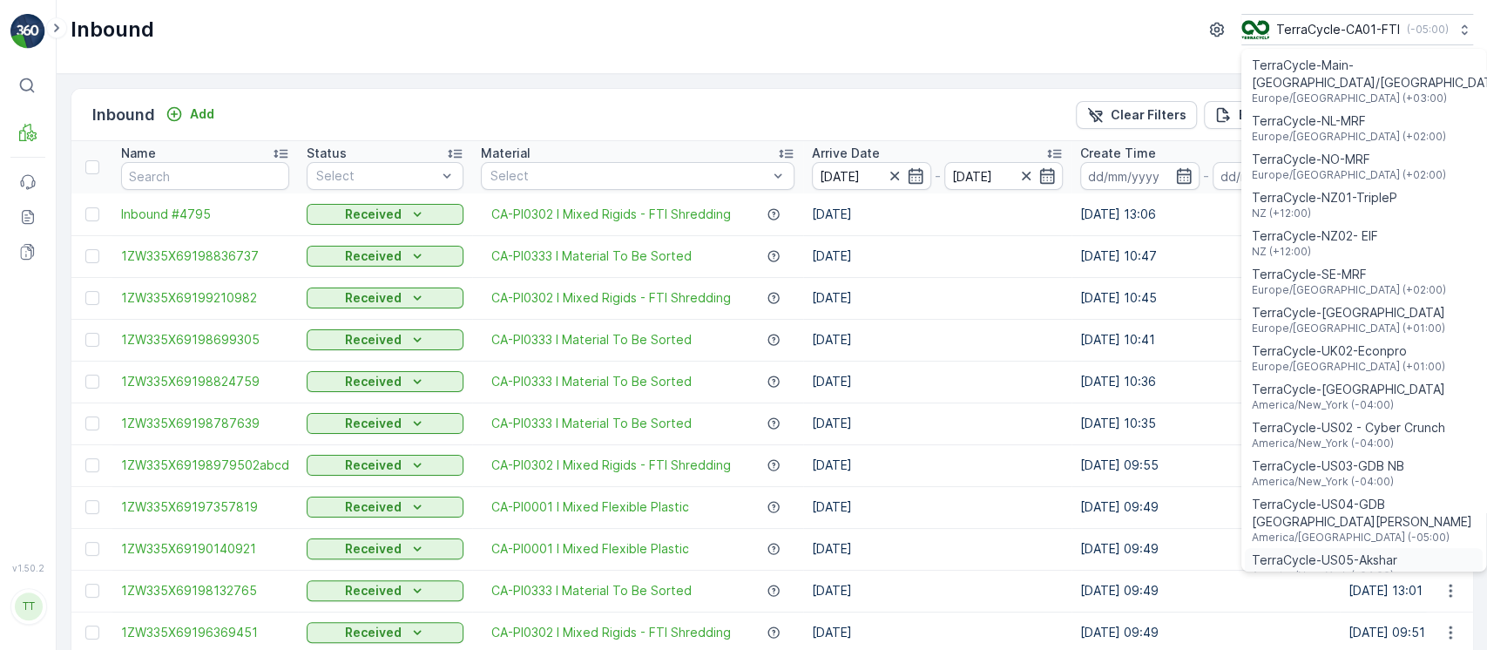
scroll to position [929, 0]
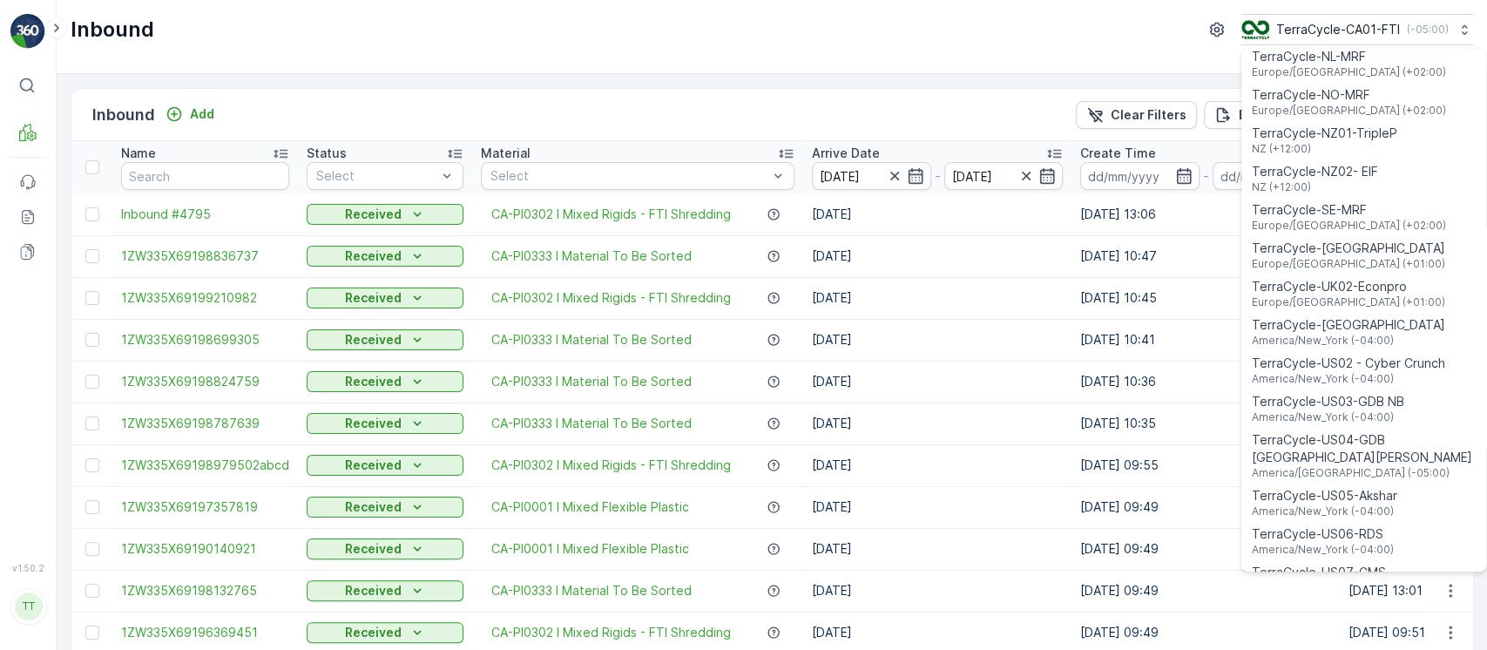
click at [1392, 599] on div "TerraCycle-US08-Aurora America/Chicago (-05:00)" at bounding box center [1364, 618] width 238 height 38
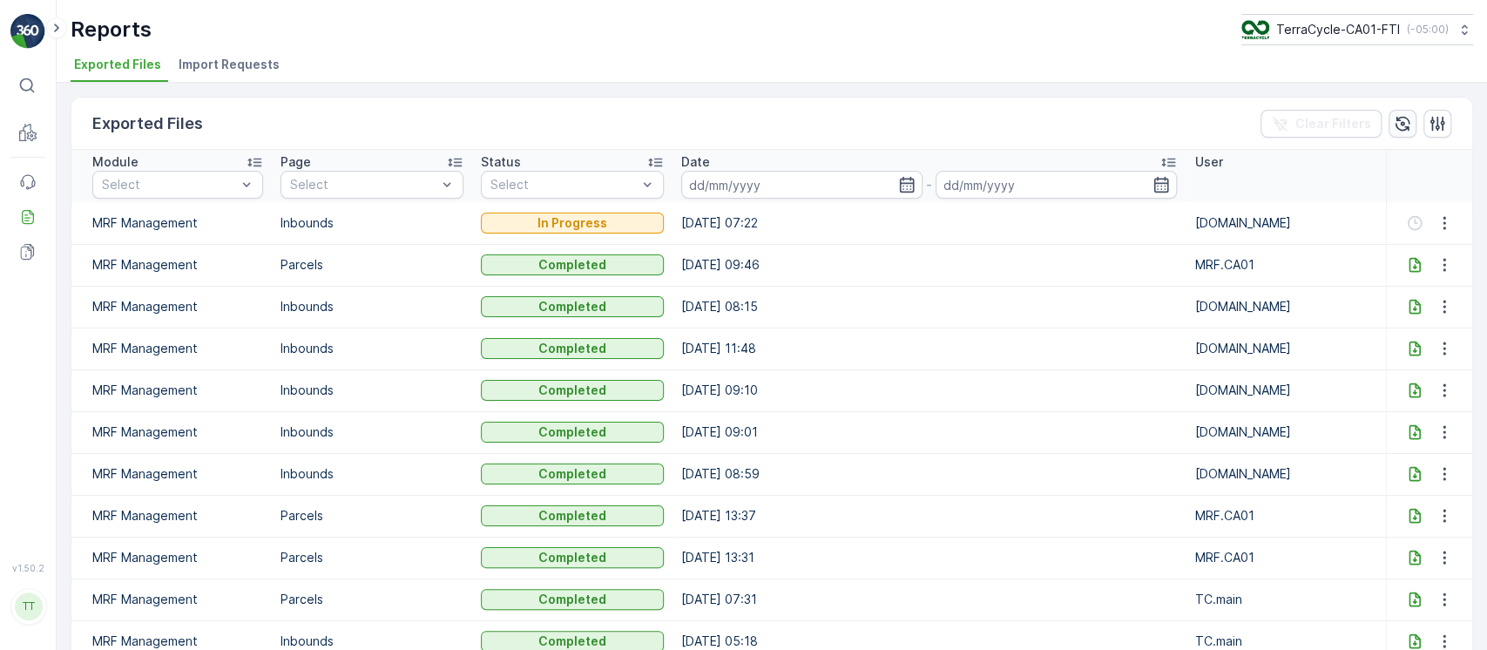
click at [1401, 125] on icon "button" at bounding box center [1403, 123] width 15 height 15
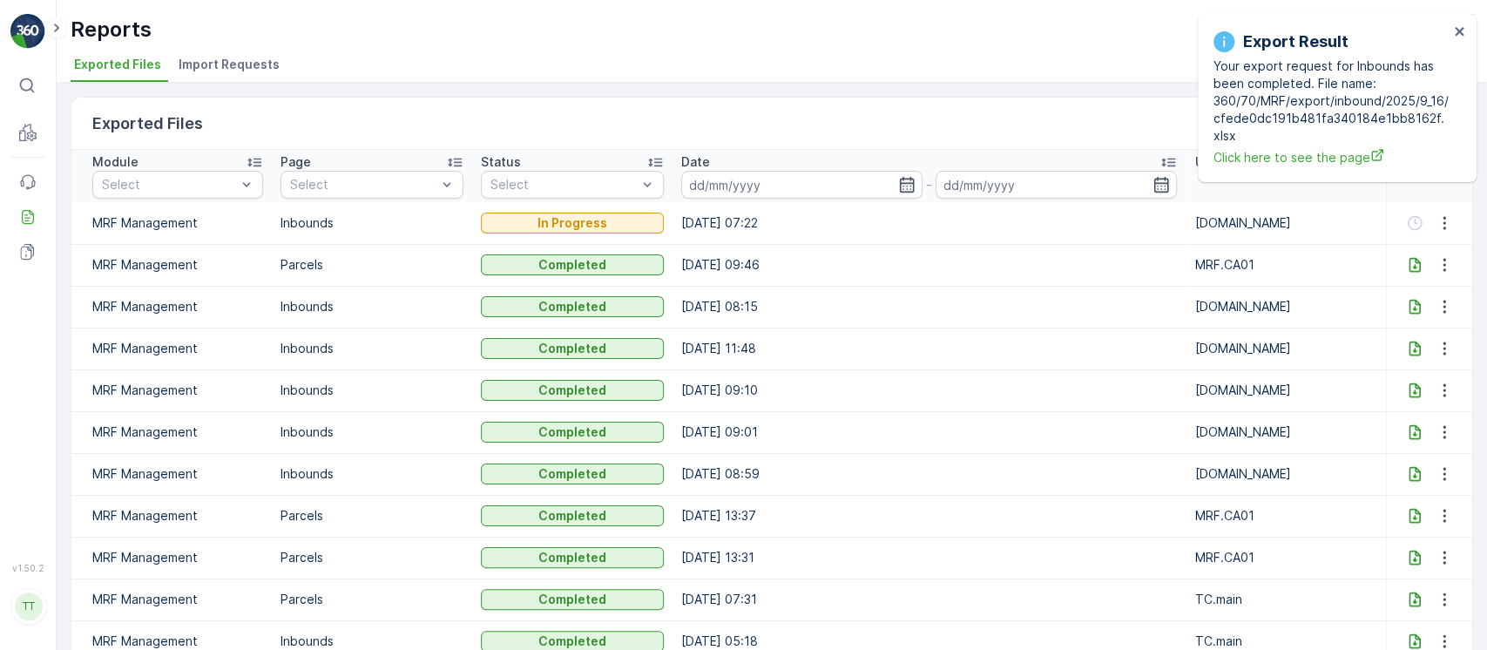
click at [275, 55] on li "Import Requests" at bounding box center [231, 67] width 112 height 30
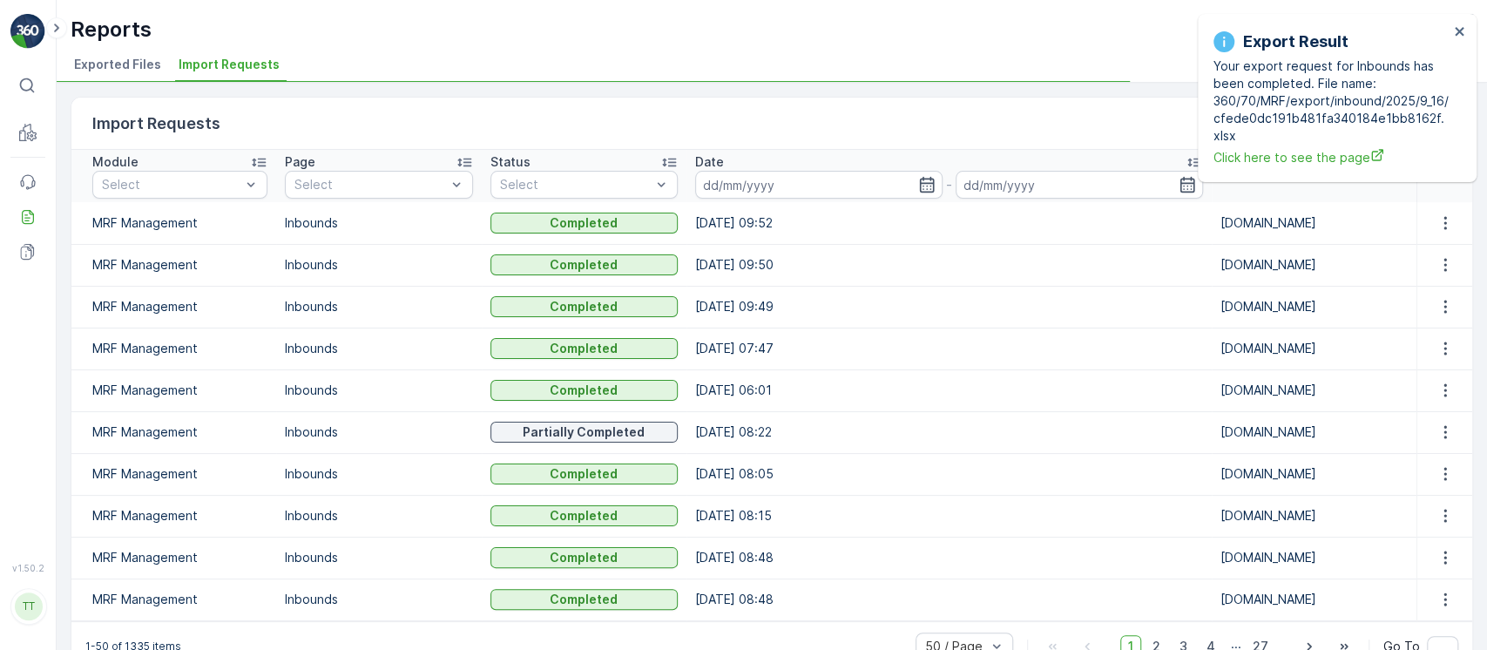
click at [120, 64] on span "Exported Files" at bounding box center [117, 64] width 87 height 17
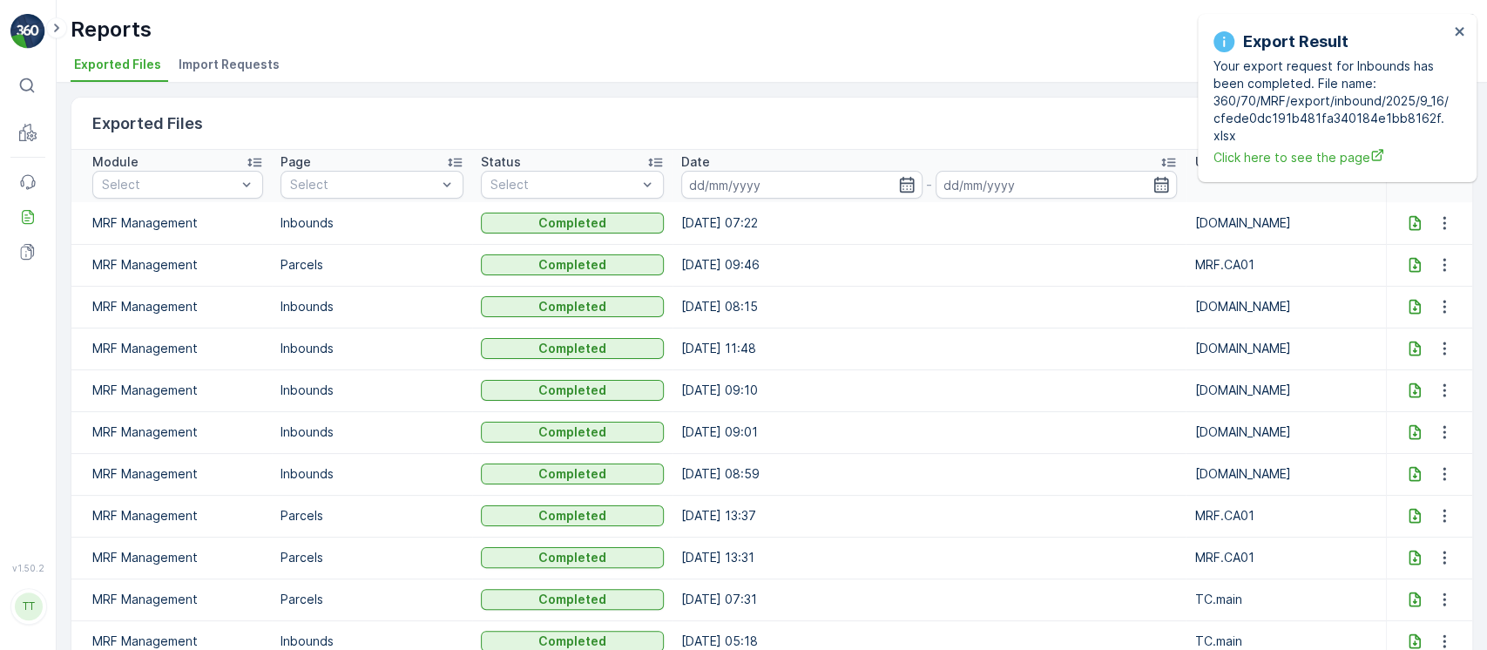
click at [1406, 223] on icon at bounding box center [1414, 222] width 17 height 17
click at [1459, 30] on icon "close" at bounding box center [1459, 31] width 9 height 9
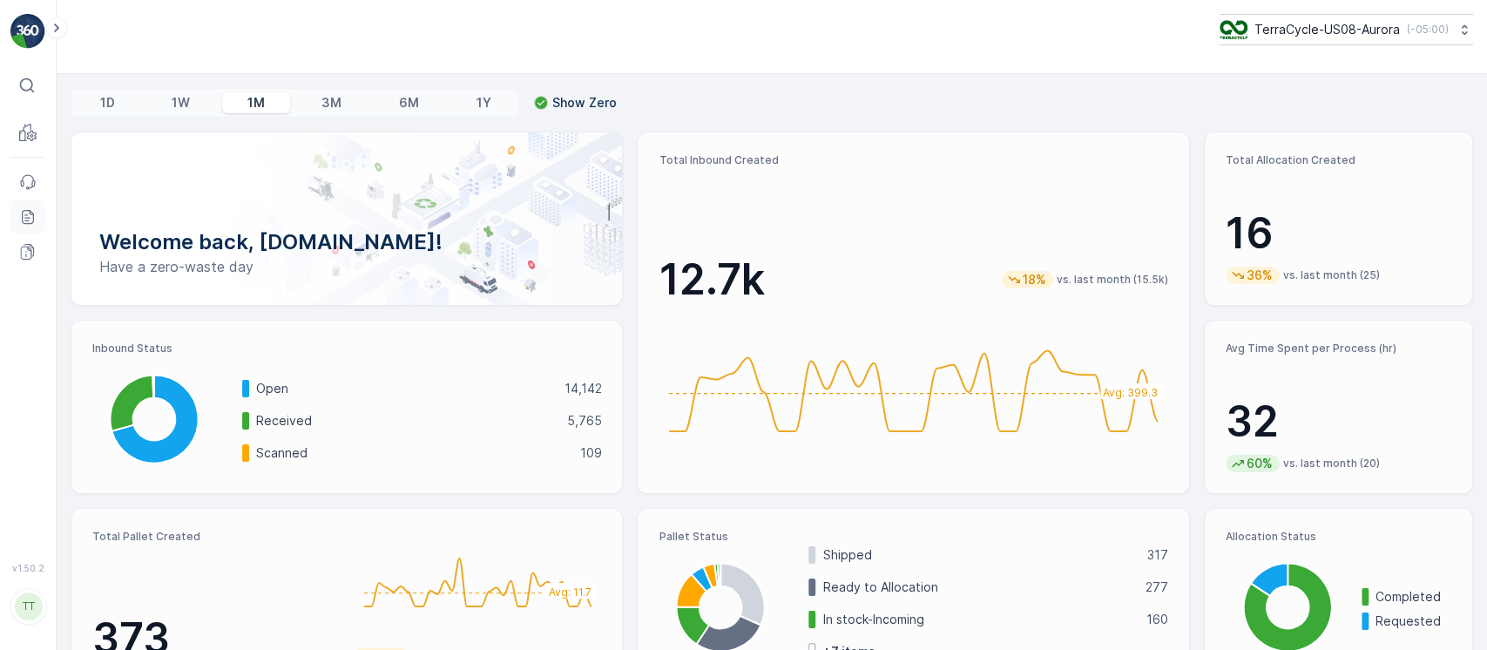
click at [29, 215] on icon at bounding box center [27, 216] width 17 height 17
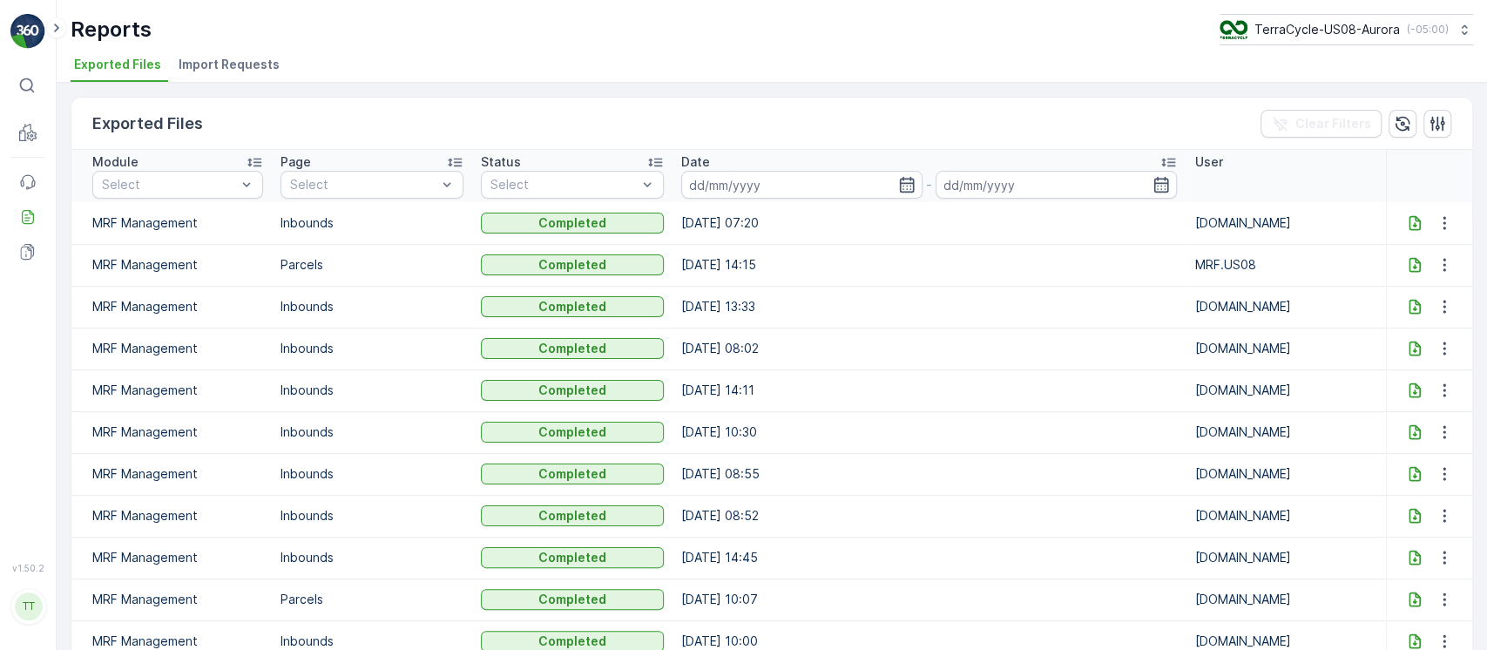
click at [1412, 220] on icon at bounding box center [1414, 222] width 17 height 17
click at [1310, 26] on p "TerraCycle-US08-Aurora" at bounding box center [1327, 29] width 146 height 17
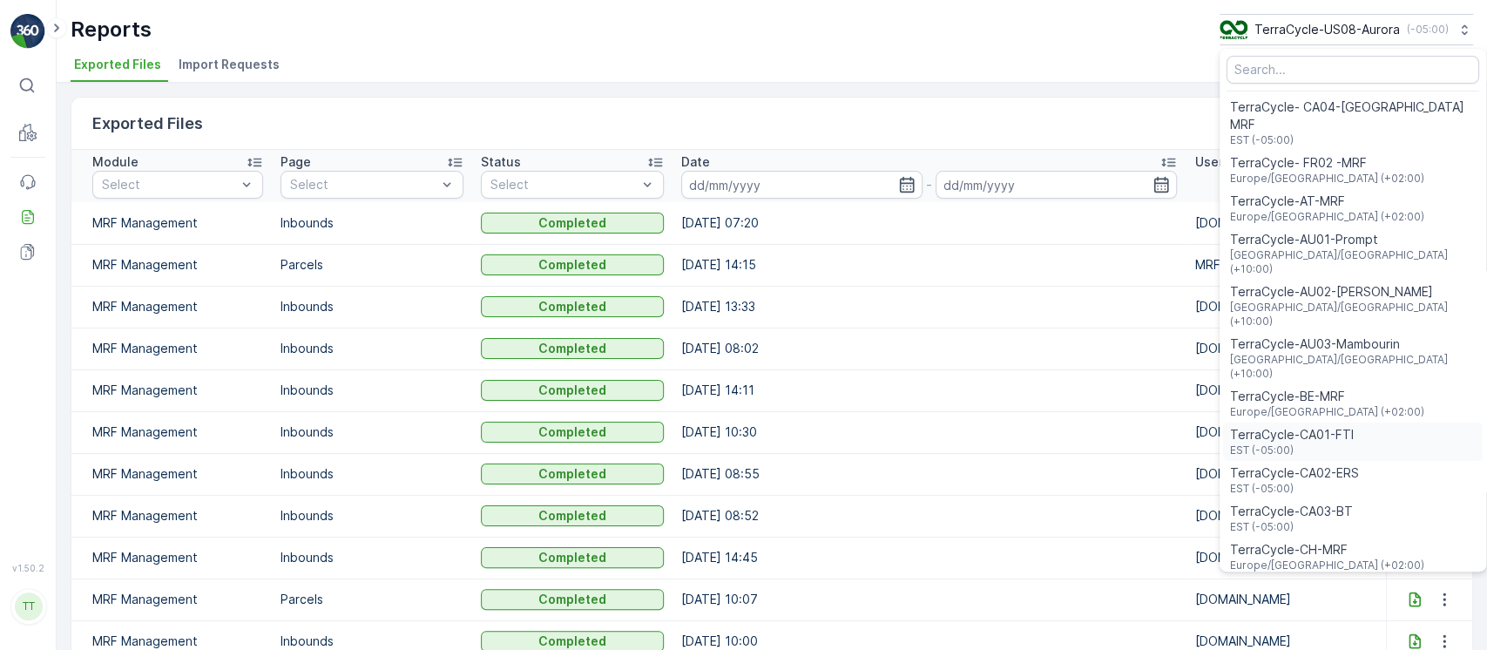
click at [1340, 423] on div "TerraCycle-CA01-FTI EST (-05:00)" at bounding box center [1353, 442] width 260 height 38
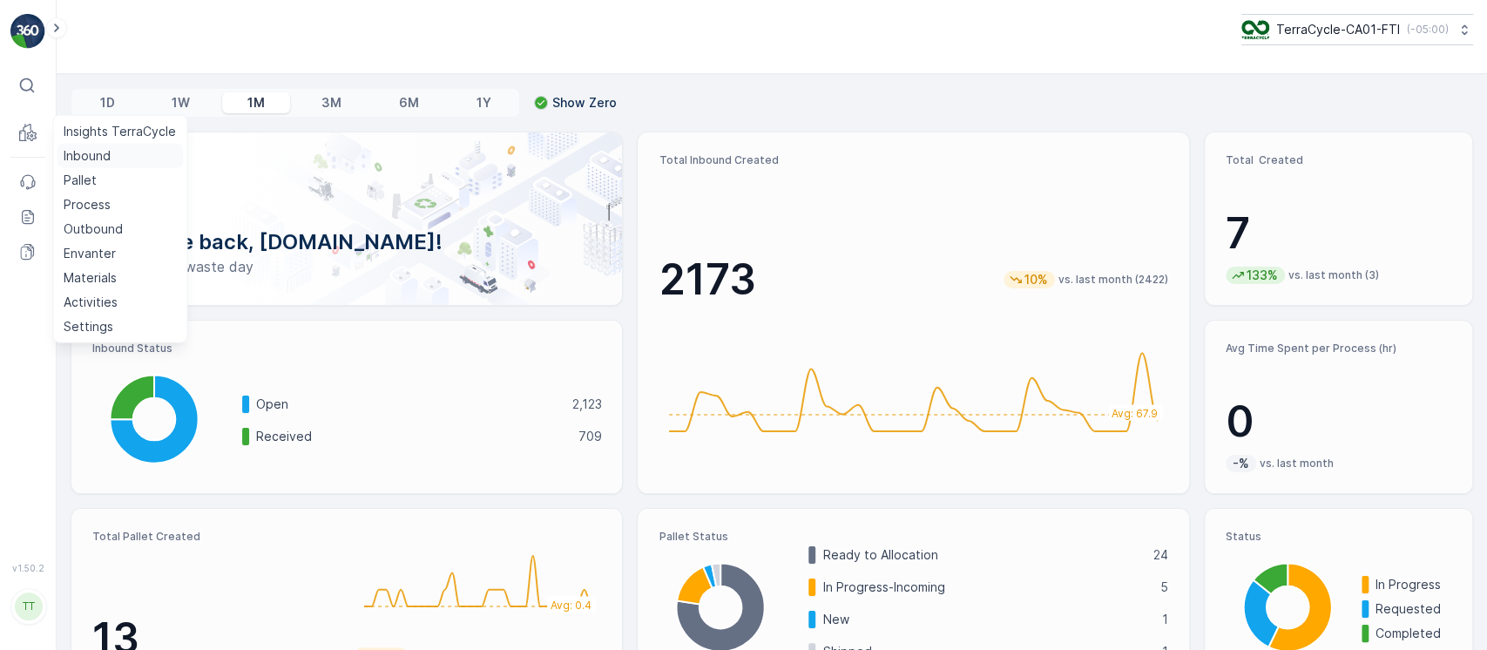
click at [68, 152] on p "Inbound" at bounding box center [87, 155] width 47 height 17
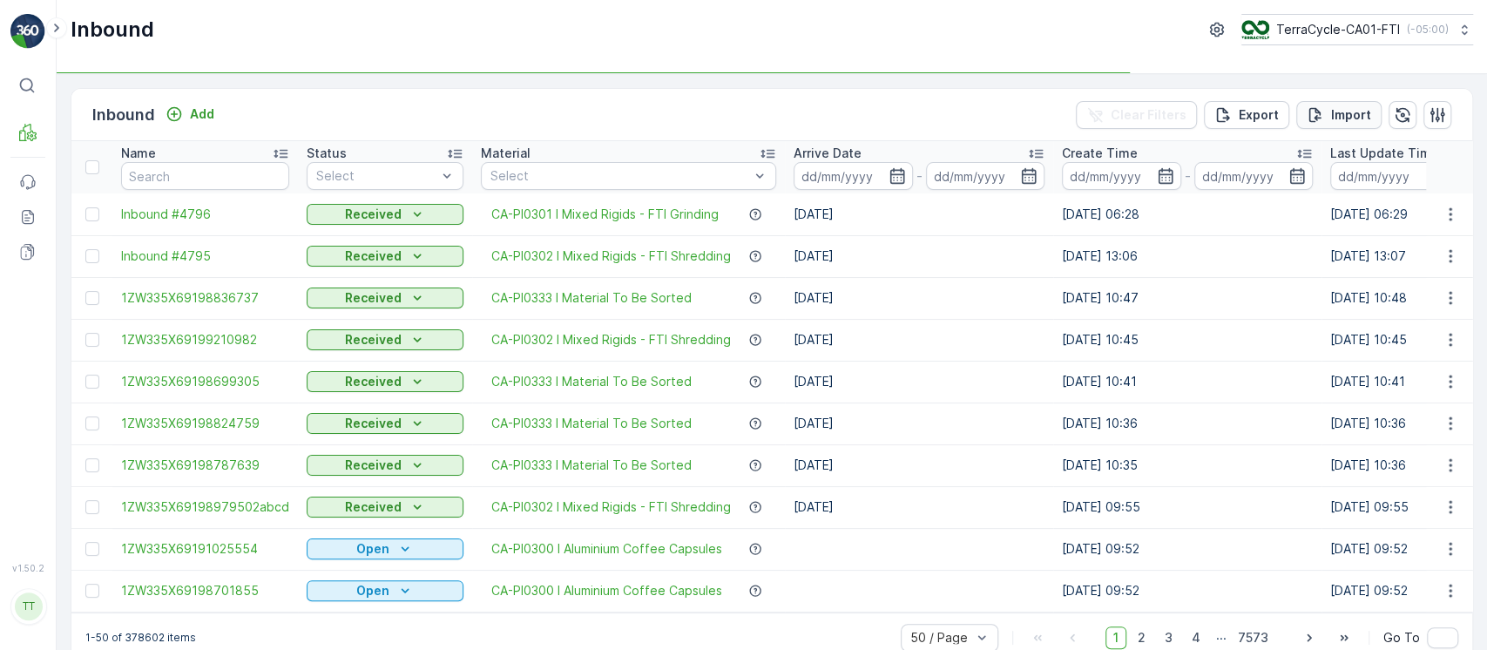
click at [1346, 103] on button "Import" at bounding box center [1338, 115] width 85 height 28
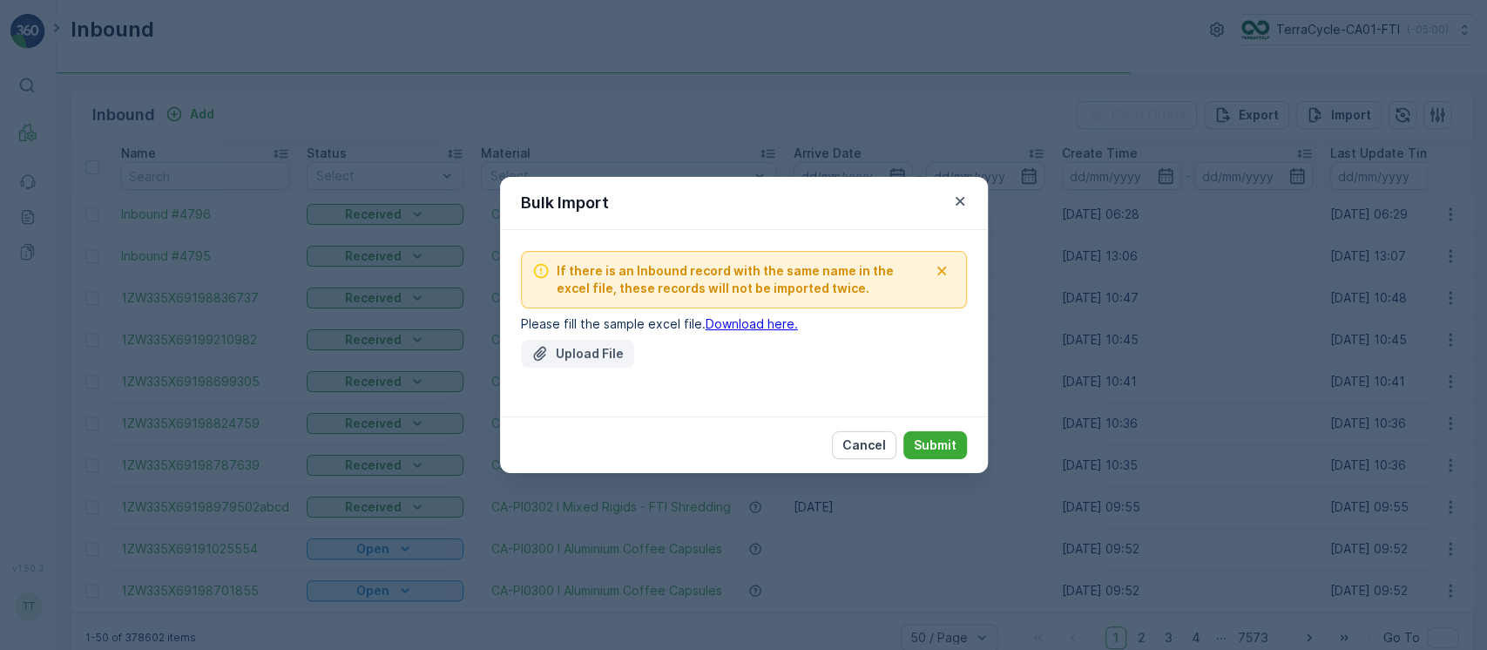
click at [592, 347] on p "Upload File" at bounding box center [590, 353] width 68 height 17
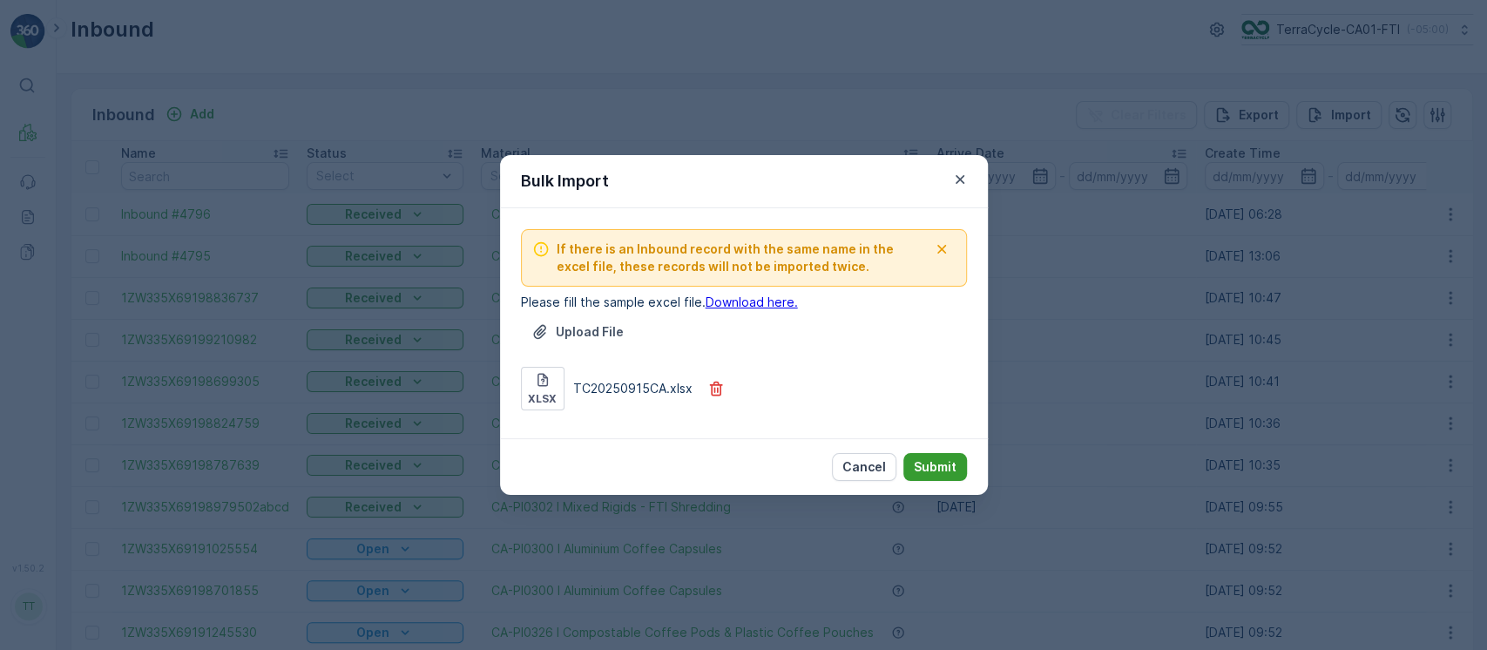
click at [934, 471] on p "Submit" at bounding box center [935, 466] width 43 height 17
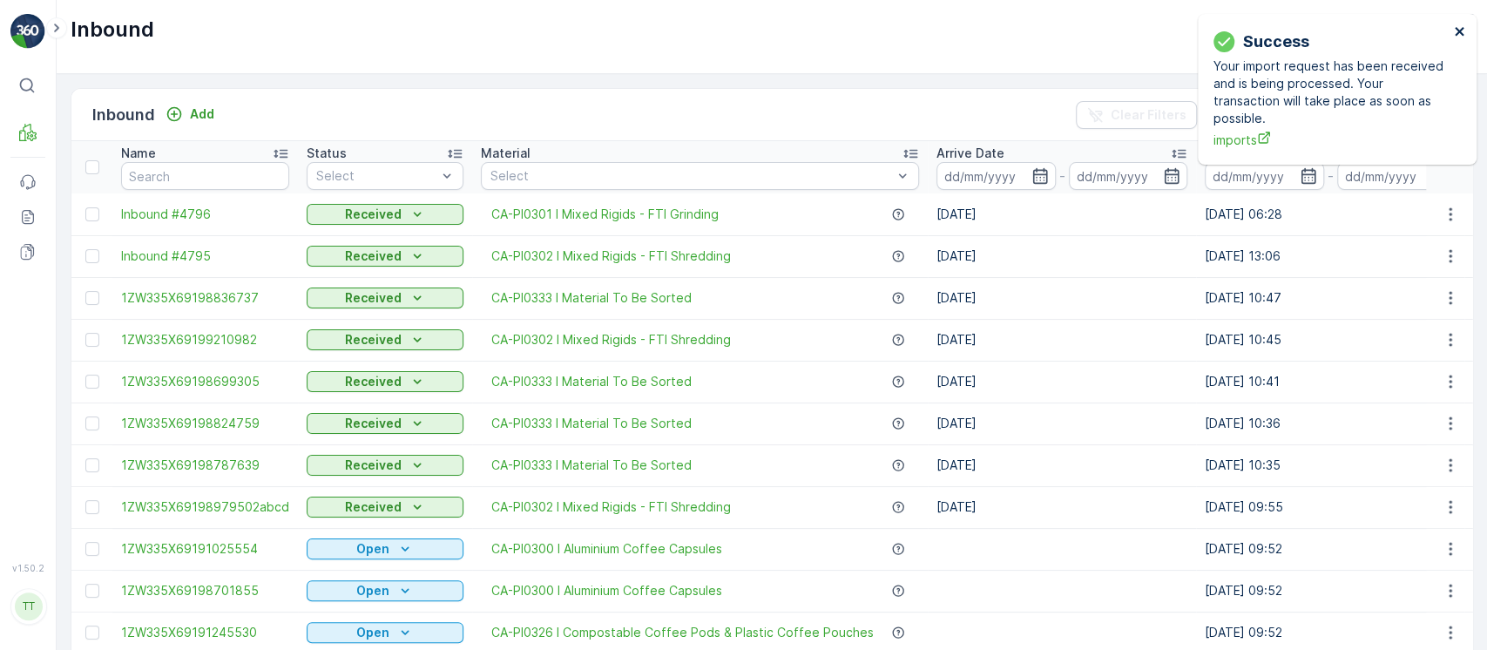
click at [1464, 35] on icon "close" at bounding box center [1460, 31] width 12 height 14
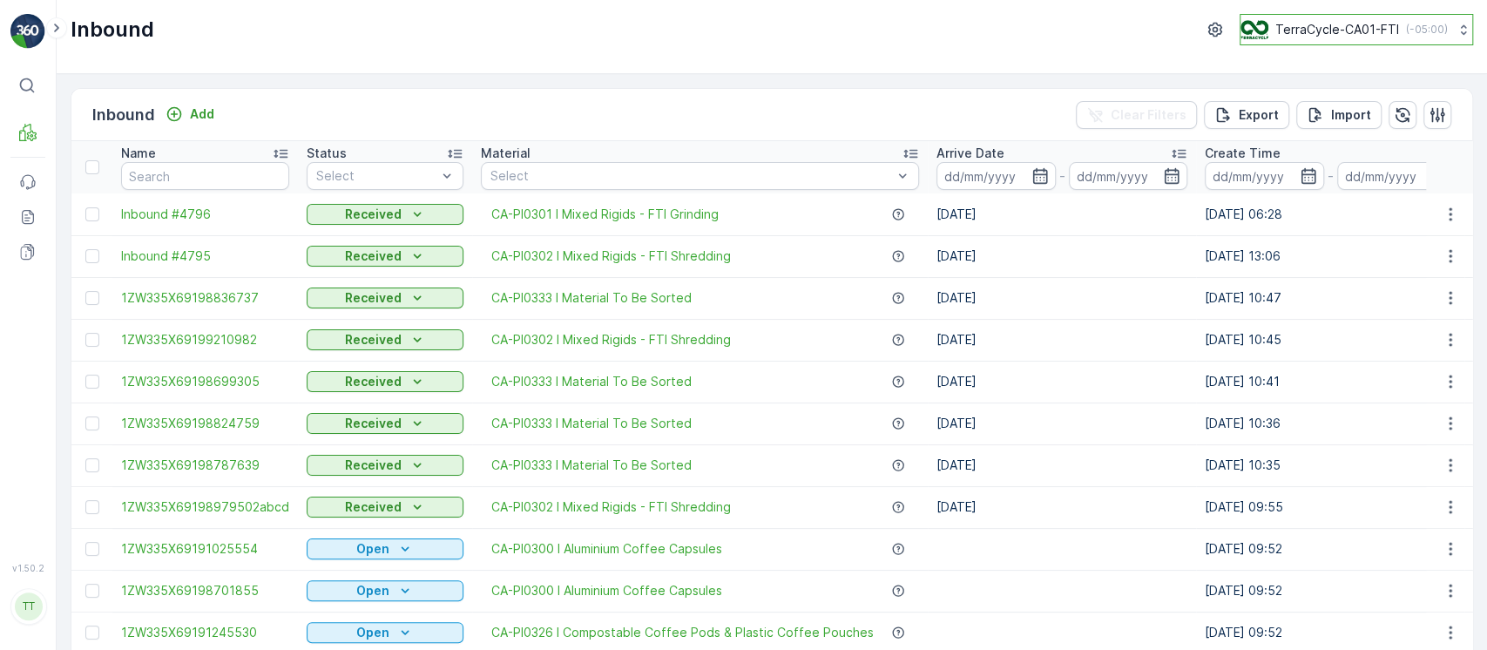
click at [1411, 34] on p "( -05:00 )" at bounding box center [1427, 30] width 42 height 14
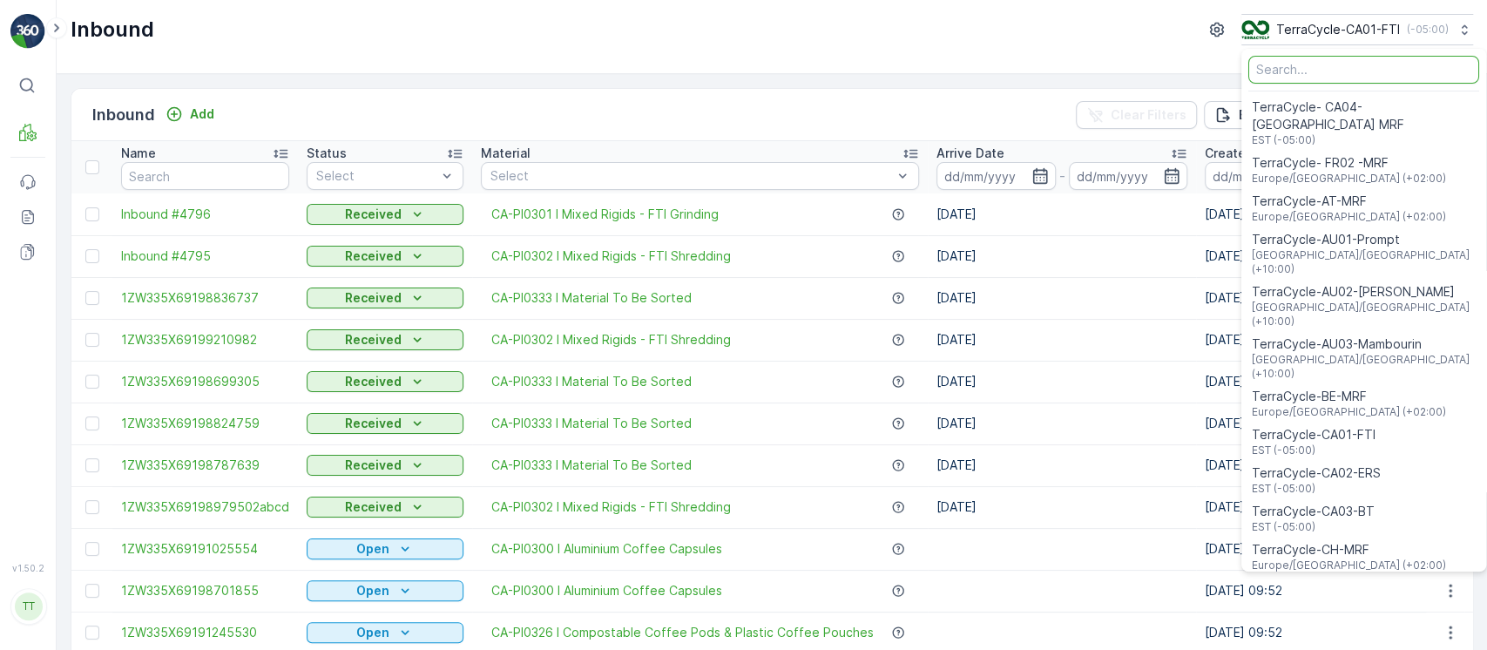
click at [1291, 70] on input "Menu" at bounding box center [1364, 70] width 231 height 28
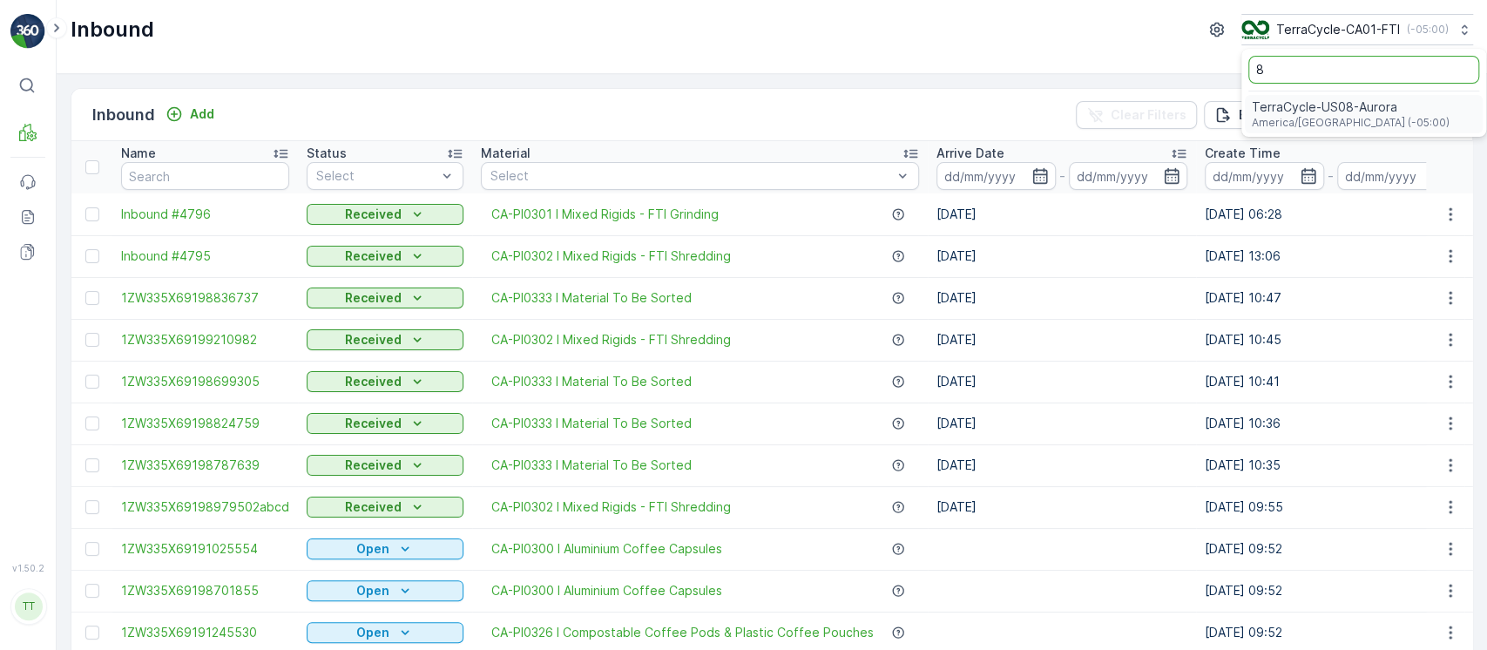
type input "8"
click at [1318, 112] on span "TerraCycle-US08-Aurora" at bounding box center [1351, 106] width 198 height 17
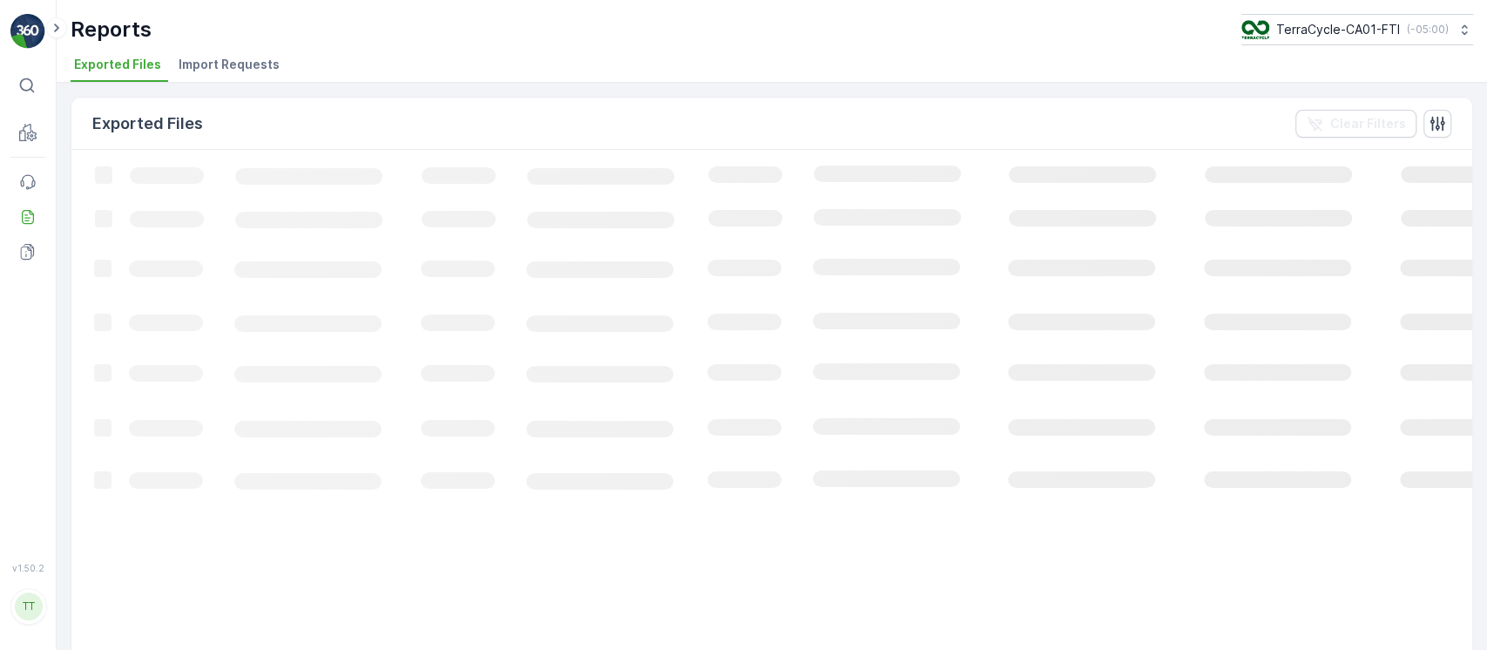
click at [270, 57] on span "Import Requests" at bounding box center [229, 64] width 101 height 17
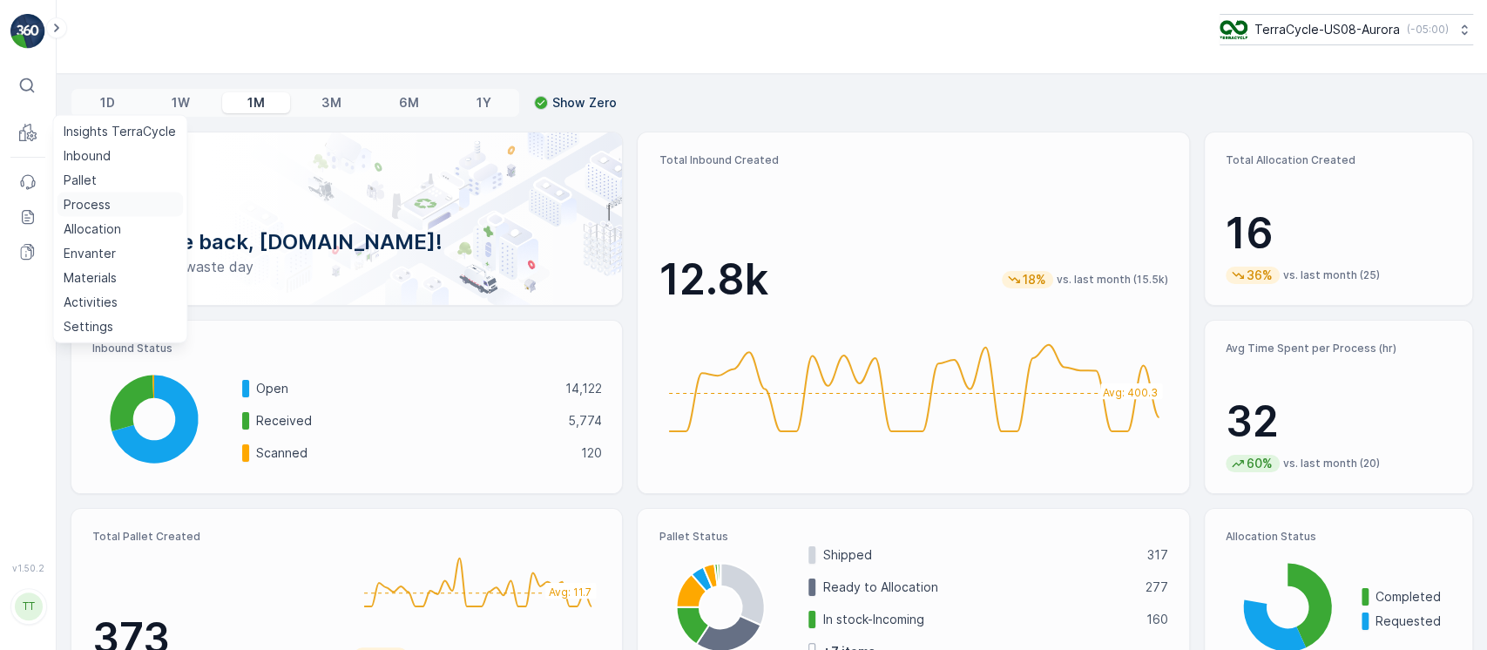
click at [83, 199] on p "Process" at bounding box center [87, 204] width 47 height 17
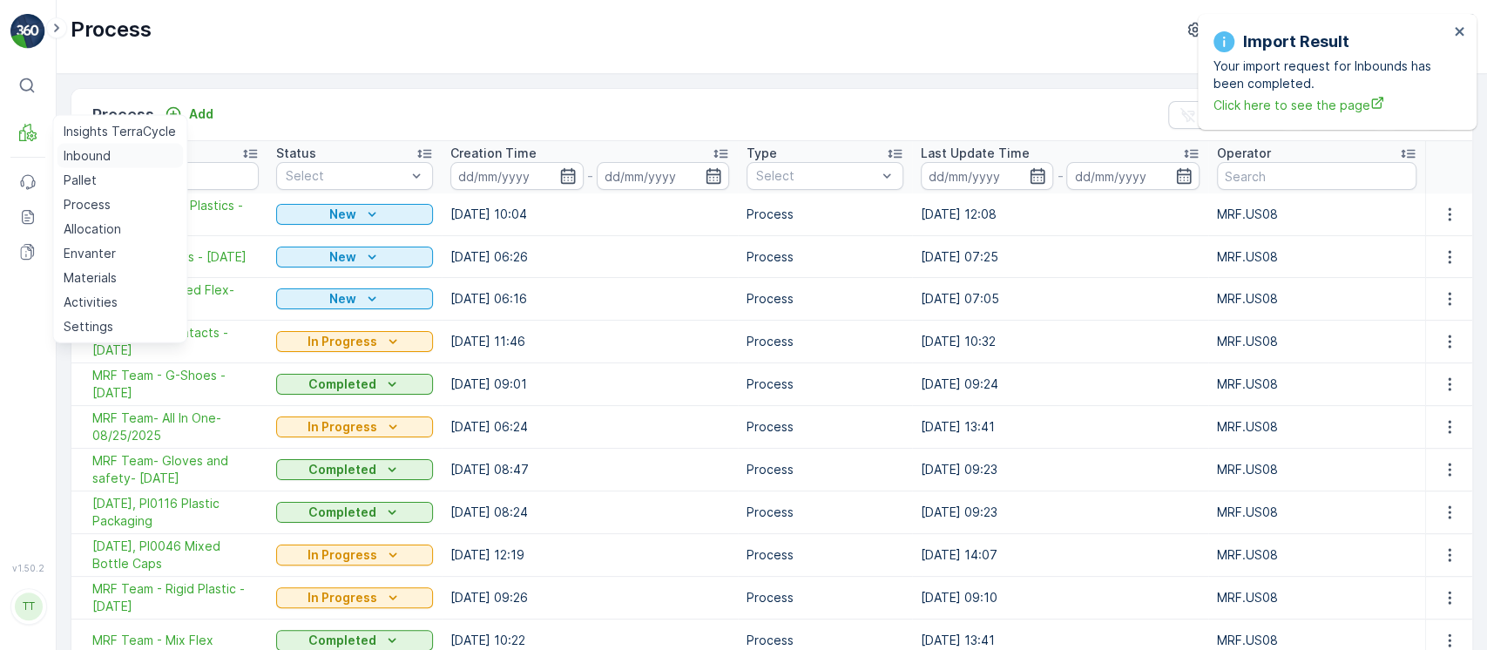
click at [58, 150] on link "Inbound" at bounding box center [120, 156] width 126 height 24
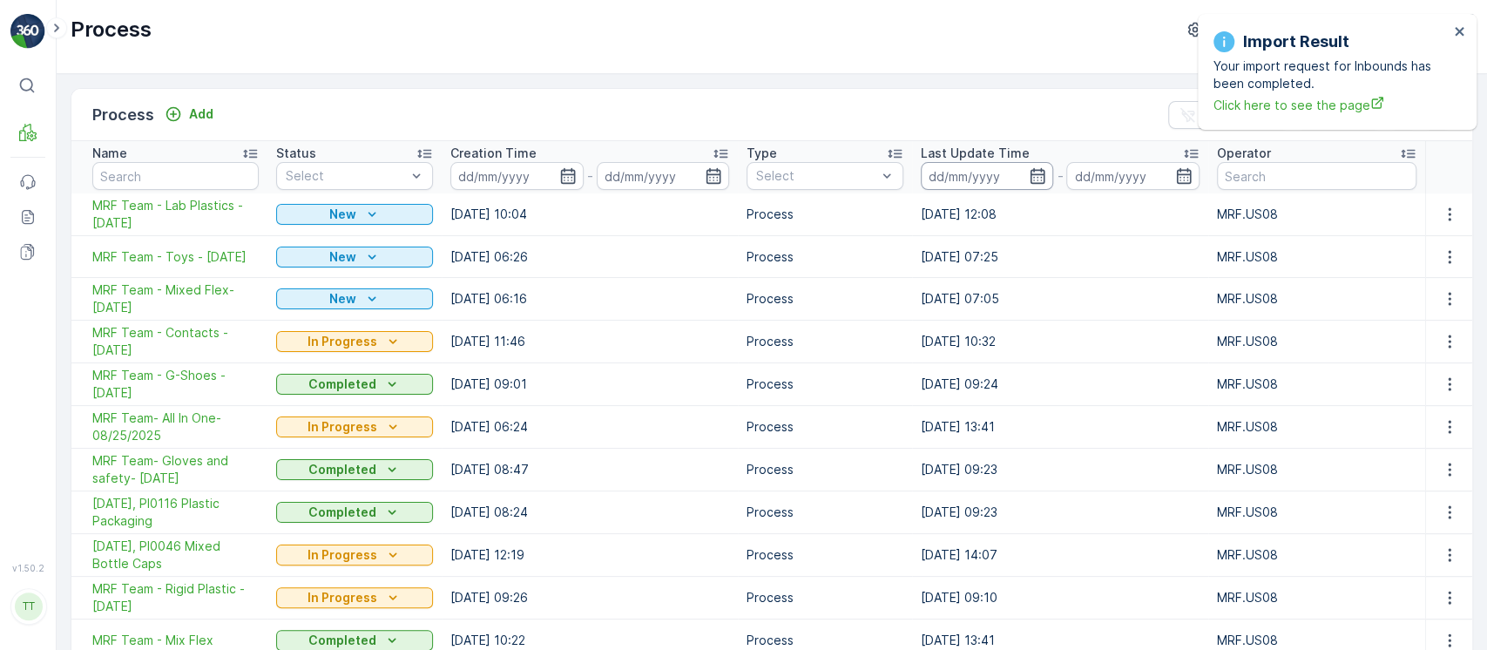
click at [985, 166] on input at bounding box center [987, 176] width 132 height 28
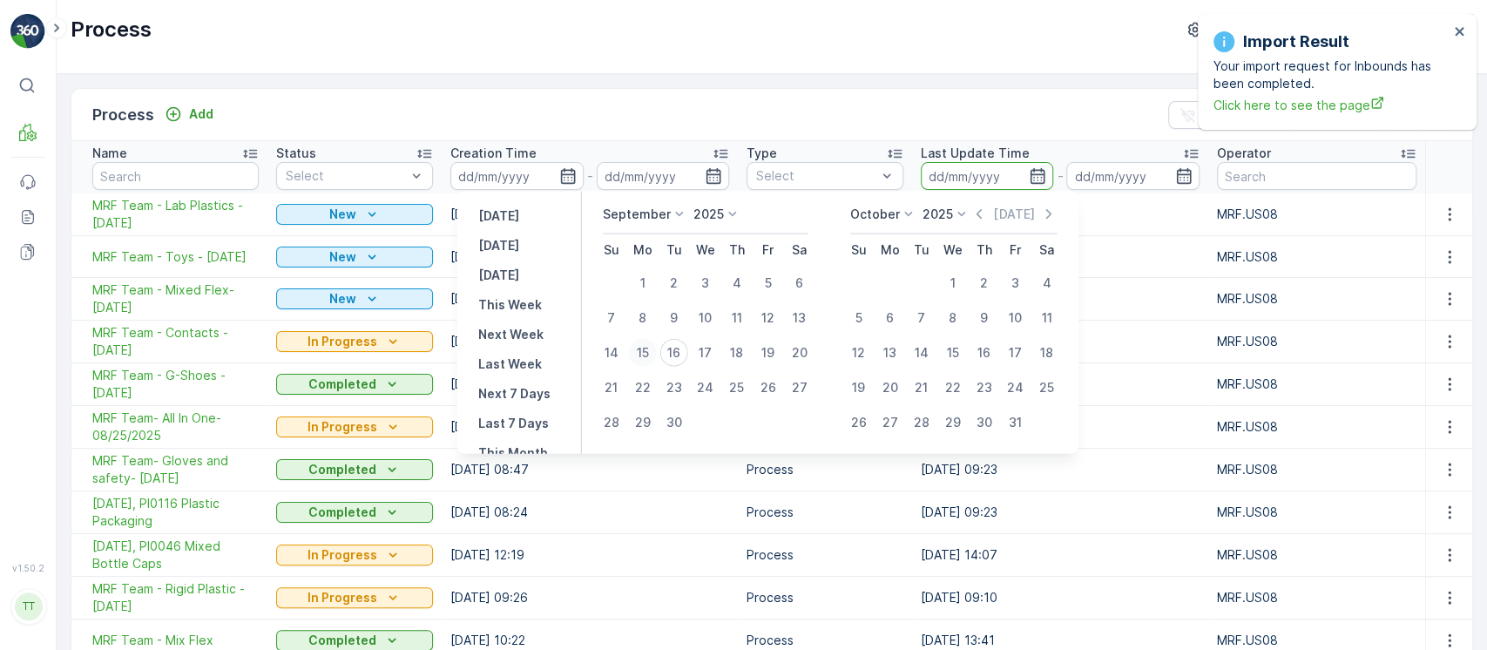
click at [640, 353] on div "15" at bounding box center [642, 353] width 28 height 28
type input "15.09.2025"
click at [679, 356] on div "16" at bounding box center [674, 353] width 28 height 28
type input "16.09.2025"
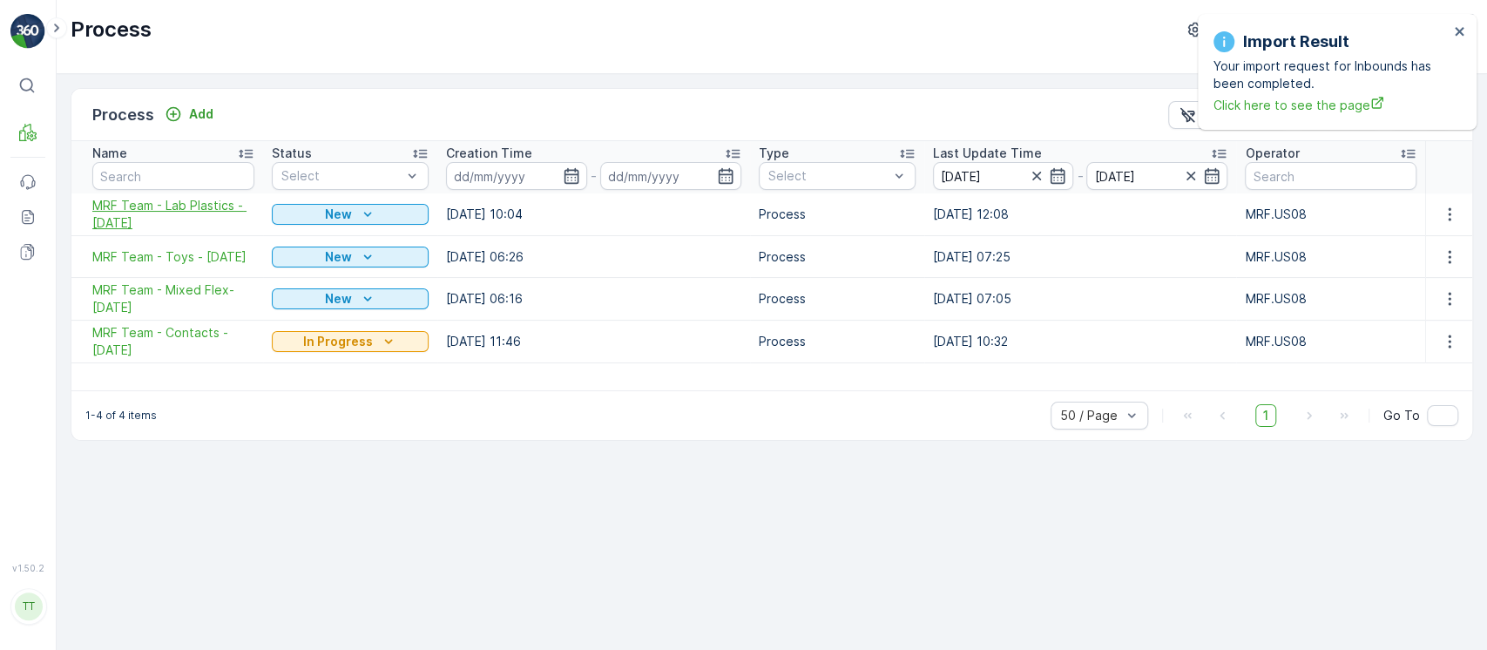
click at [167, 204] on span "MRF Team - Lab Plastics - 09/15/2025" at bounding box center [173, 214] width 162 height 35
click at [141, 248] on span "MRF Team - Toys - 09/08/2025" at bounding box center [173, 256] width 162 height 17
click at [139, 287] on span "MRF Team - Mixed Flex- 09/04/2025" at bounding box center [173, 298] width 162 height 35
click at [126, 330] on span "MRF Team - Contacts - 08/26/2025" at bounding box center [173, 341] width 162 height 35
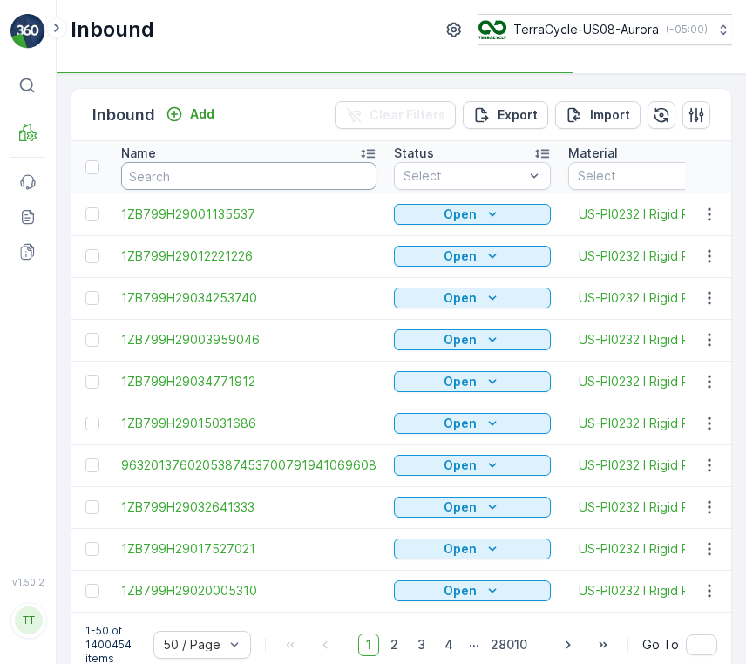
click at [248, 178] on input "text" at bounding box center [248, 176] width 255 height 28
paste input "1ZB799H29000196812"
type input "1ZB799H29000196812"
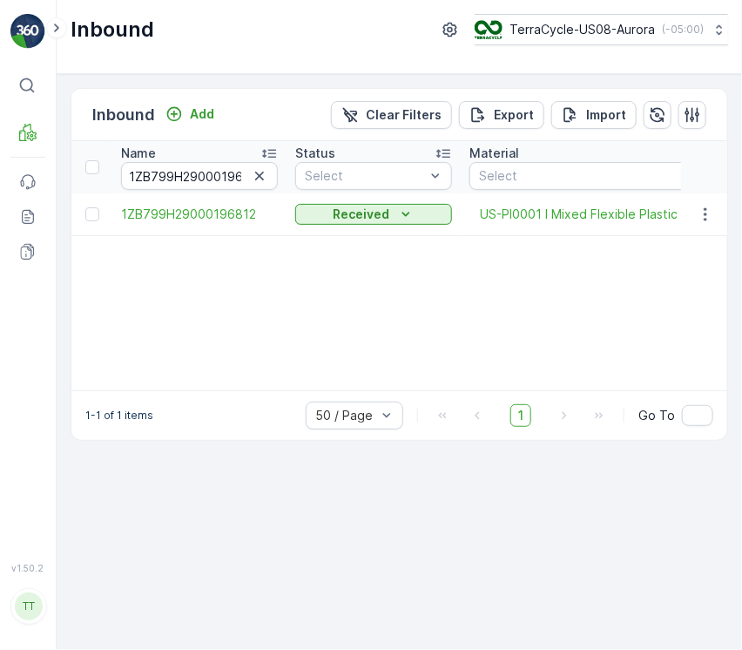
click at [251, 178] on icon "button" at bounding box center [259, 175] width 17 height 17
paste input "1ZB799H29031978795"
type input "1ZB799H29031978795"
click at [183, 180] on input "1ZB799H29031978795" at bounding box center [199, 176] width 157 height 28
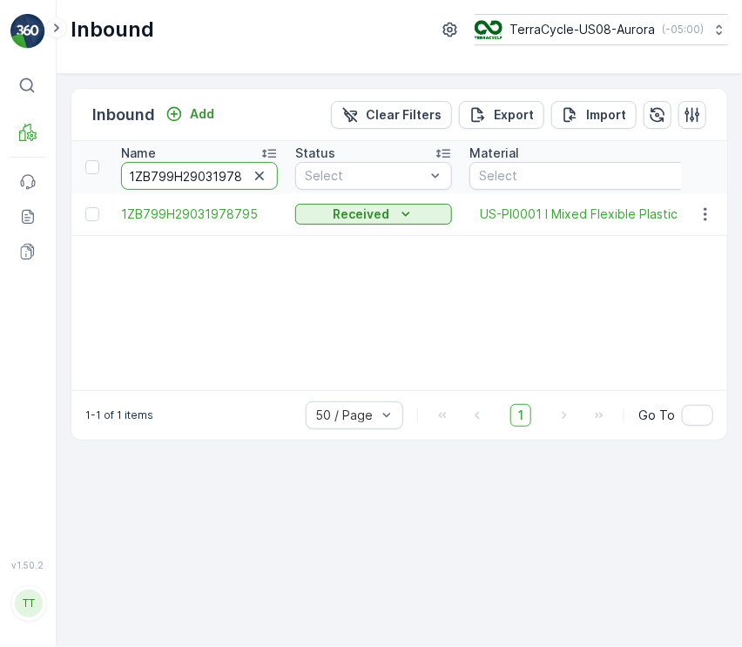
paste input "12646296"
type input "1ZB799H29012646296"
click at [261, 178] on icon "button" at bounding box center [259, 175] width 17 height 17
paste input "1ZB799H29030834790"
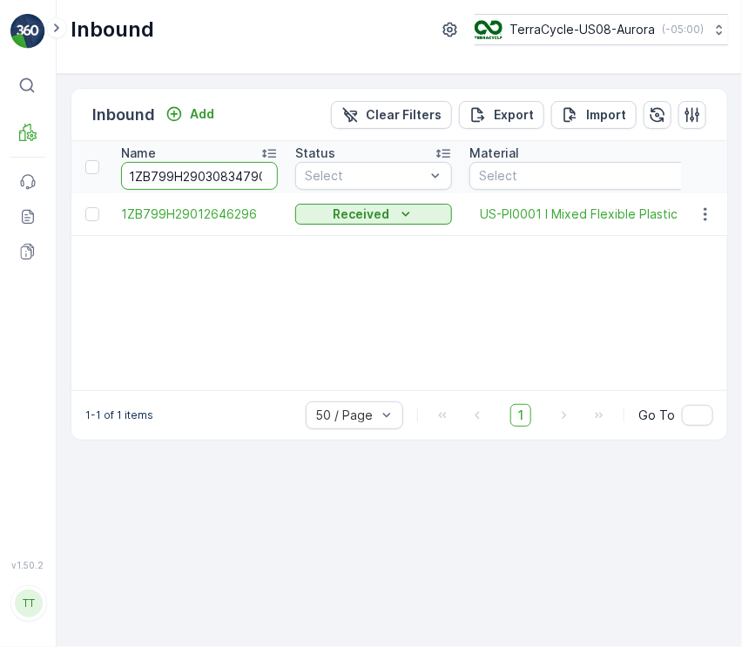
scroll to position [0, 6]
type input "1ZB799H29030834790"
click at [257, 171] on icon "button" at bounding box center [259, 175] width 17 height 17
paste input "1Z1AR8619099855521"
type input "1Z1AR8619099855521"
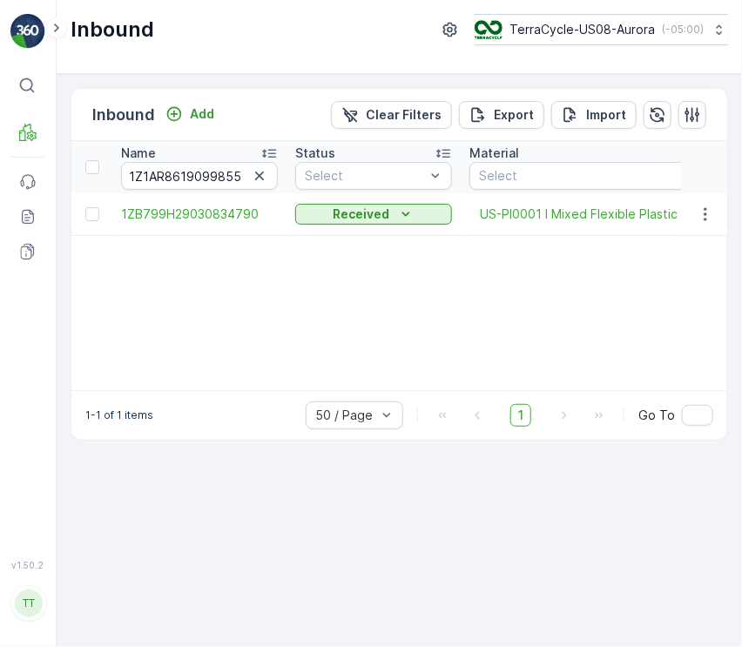
scroll to position [0, 12]
click at [223, 217] on span "1Z1AR8619099855521" at bounding box center [199, 214] width 157 height 17
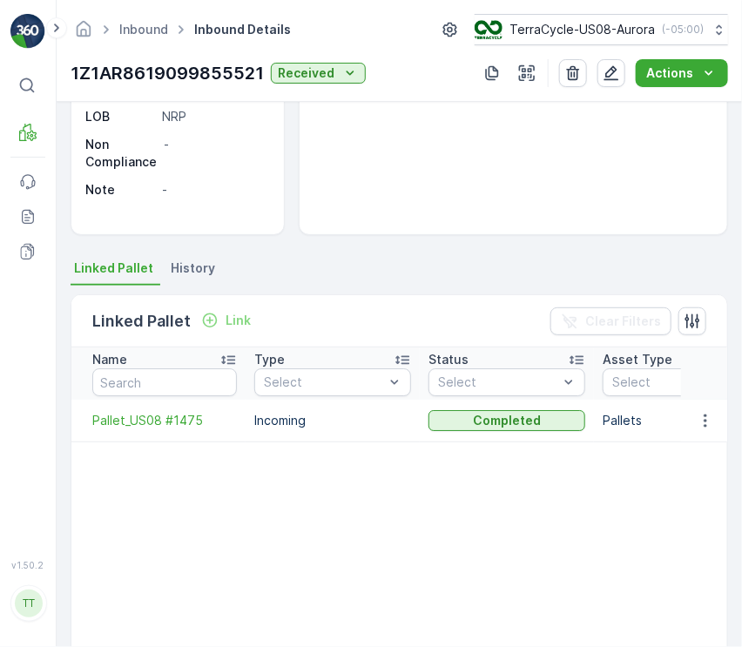
scroll to position [232, 0]
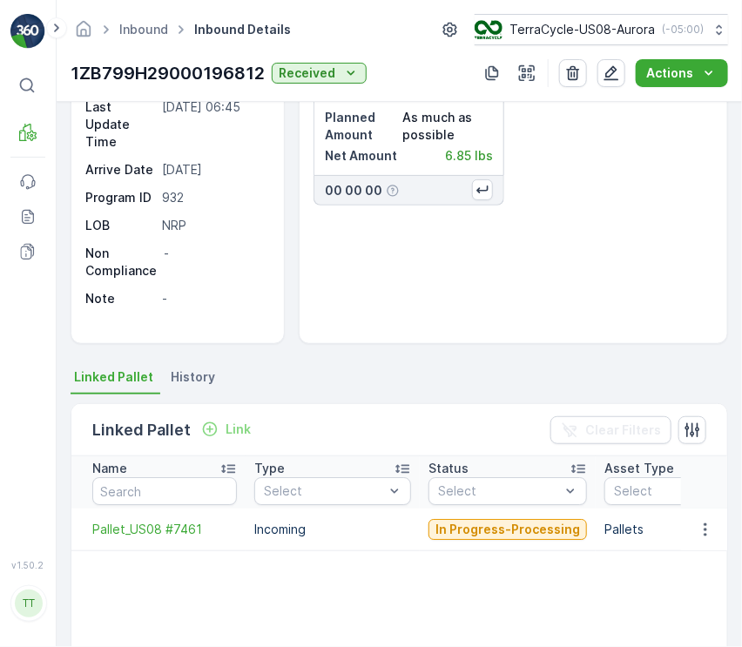
scroll to position [232, 0]
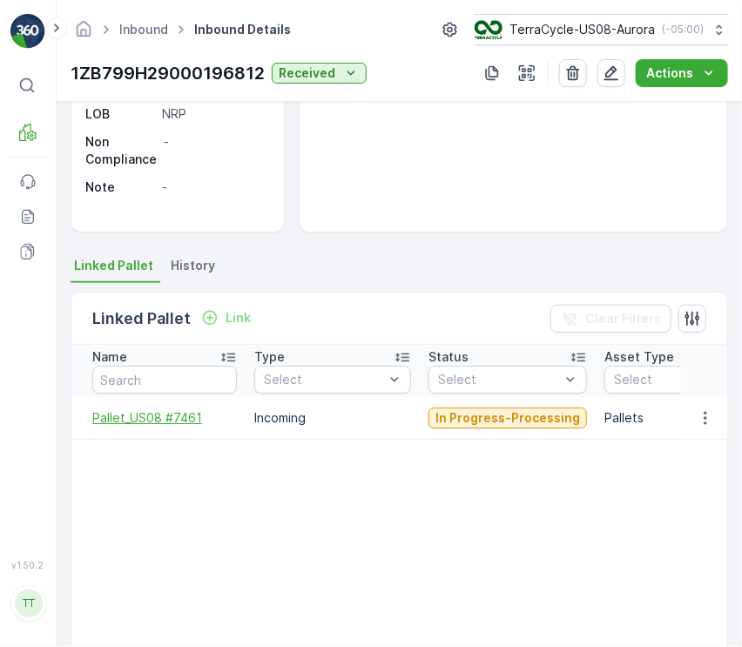
click at [160, 415] on span "Pallet_US08 #7461" at bounding box center [164, 417] width 145 height 17
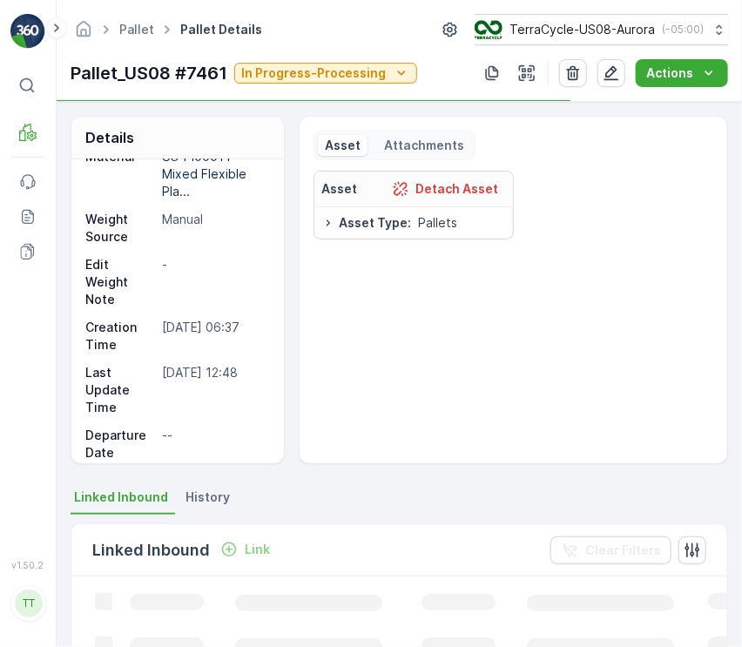
scroll to position [116, 0]
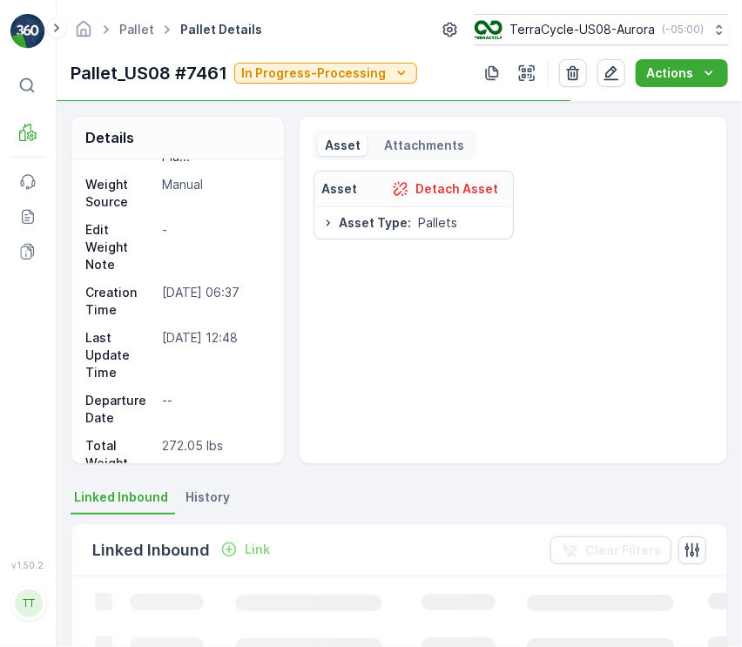
click at [211, 499] on span "History" at bounding box center [208, 497] width 44 height 17
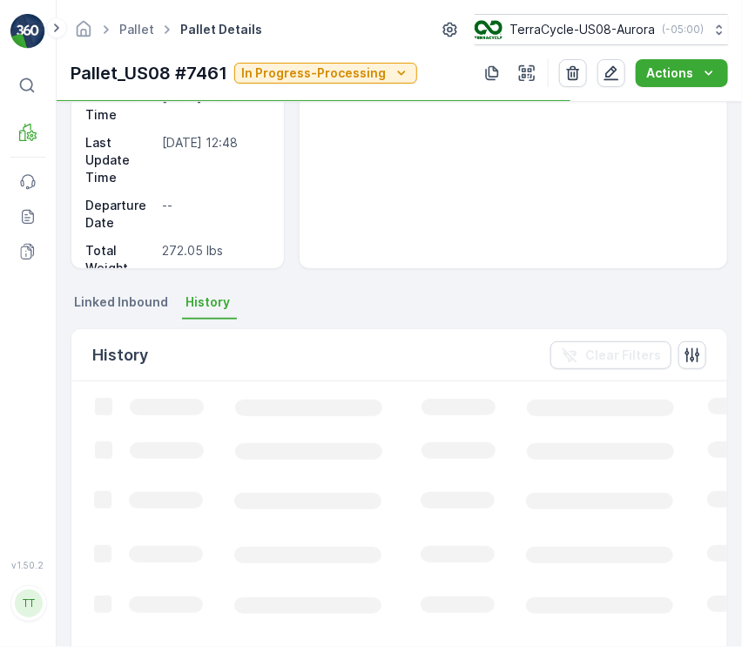
scroll to position [232, 0]
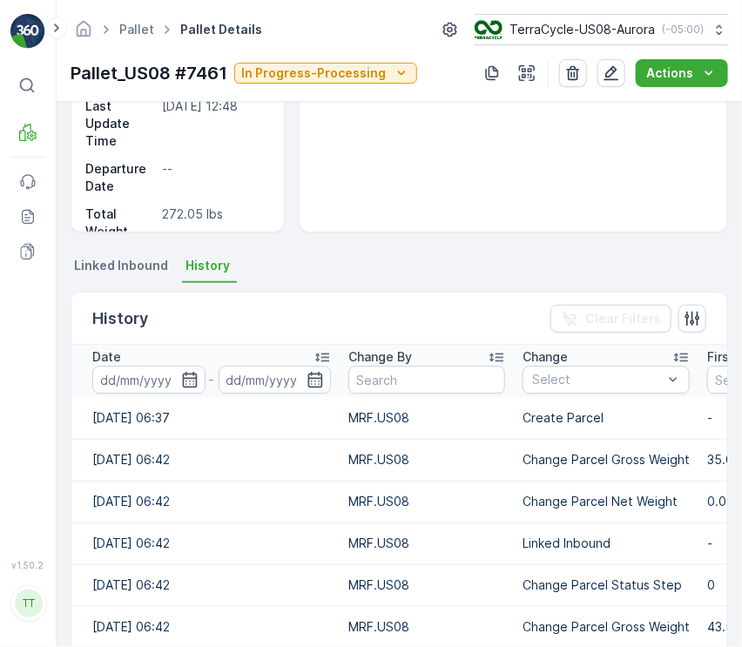
click at [251, 356] on div "Date" at bounding box center [211, 357] width 239 height 17
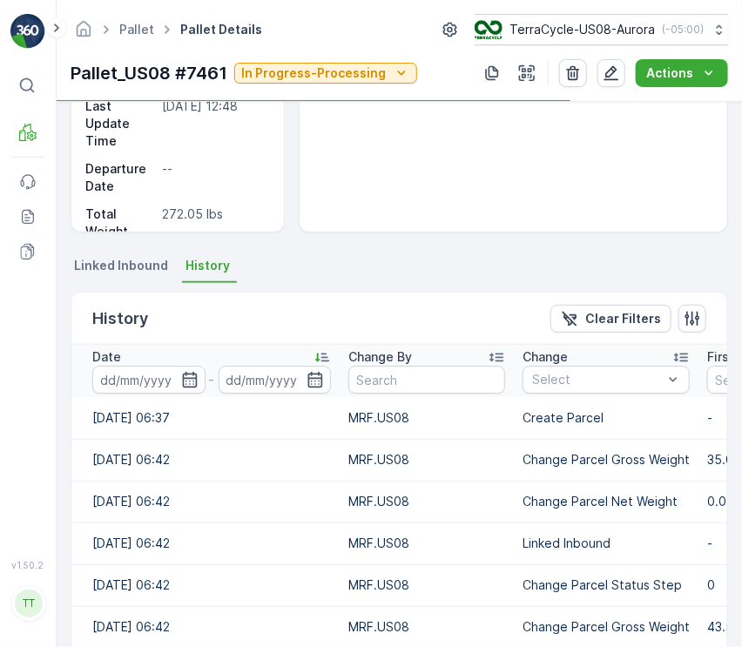
click at [251, 356] on div "Date" at bounding box center [211, 357] width 239 height 17
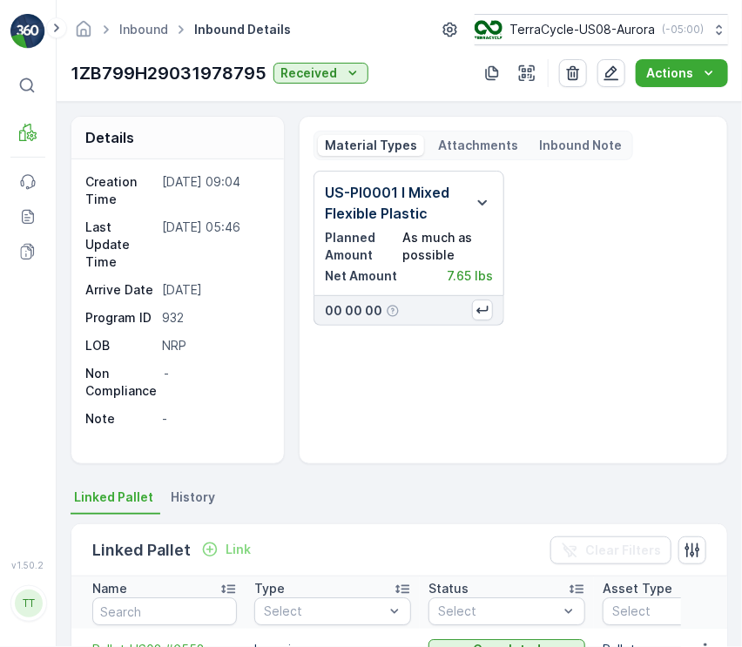
scroll to position [349, 0]
click at [432, 437] on div "US-PI0001 I Mixed Flexible Plastic Planned Amount As much as possible Net Amoun…" at bounding box center [514, 310] width 400 height 279
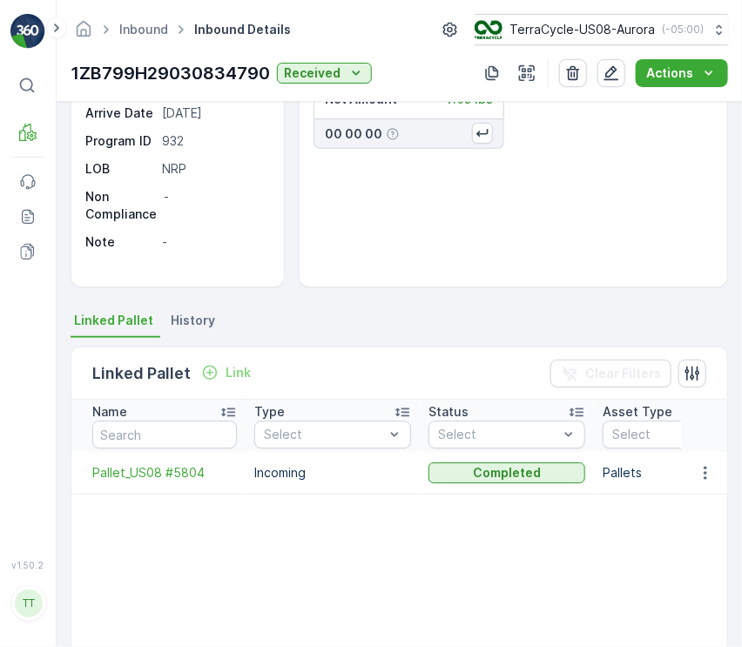
scroll to position [349, 0]
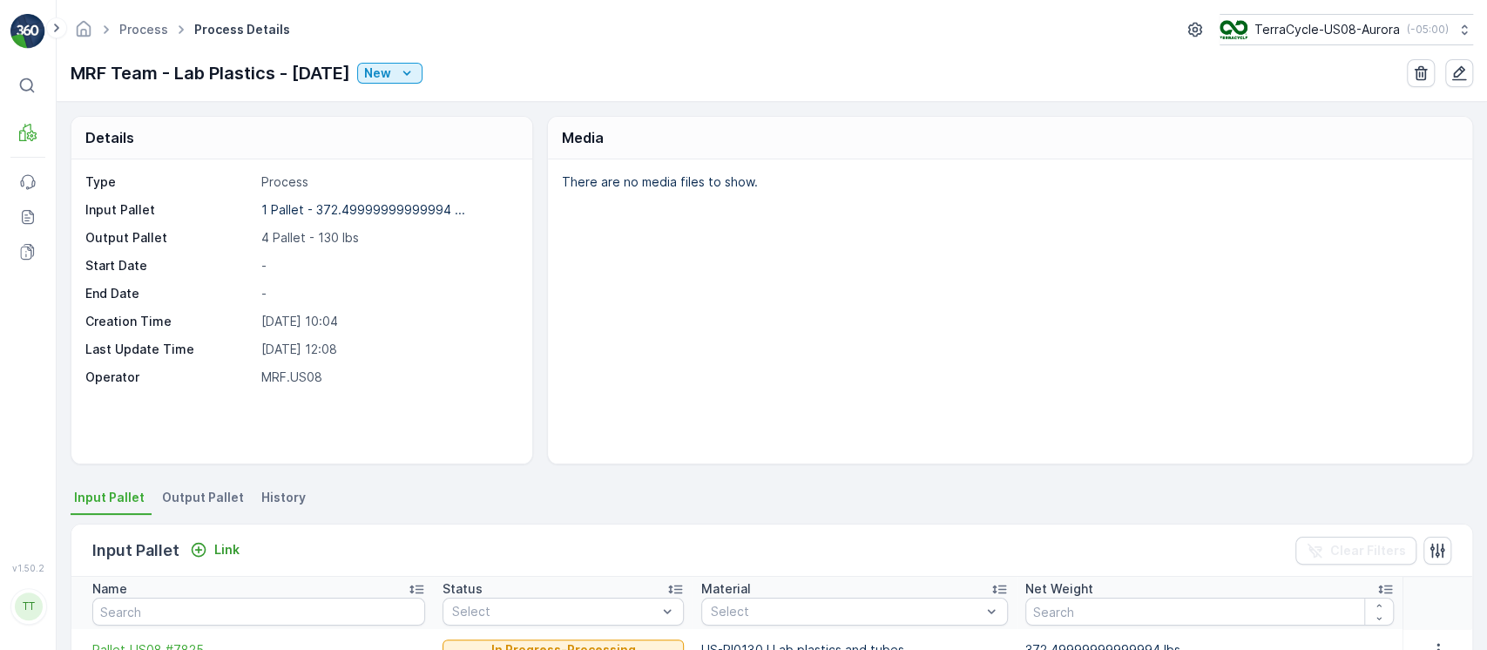
click at [293, 501] on span "History" at bounding box center [283, 497] width 44 height 17
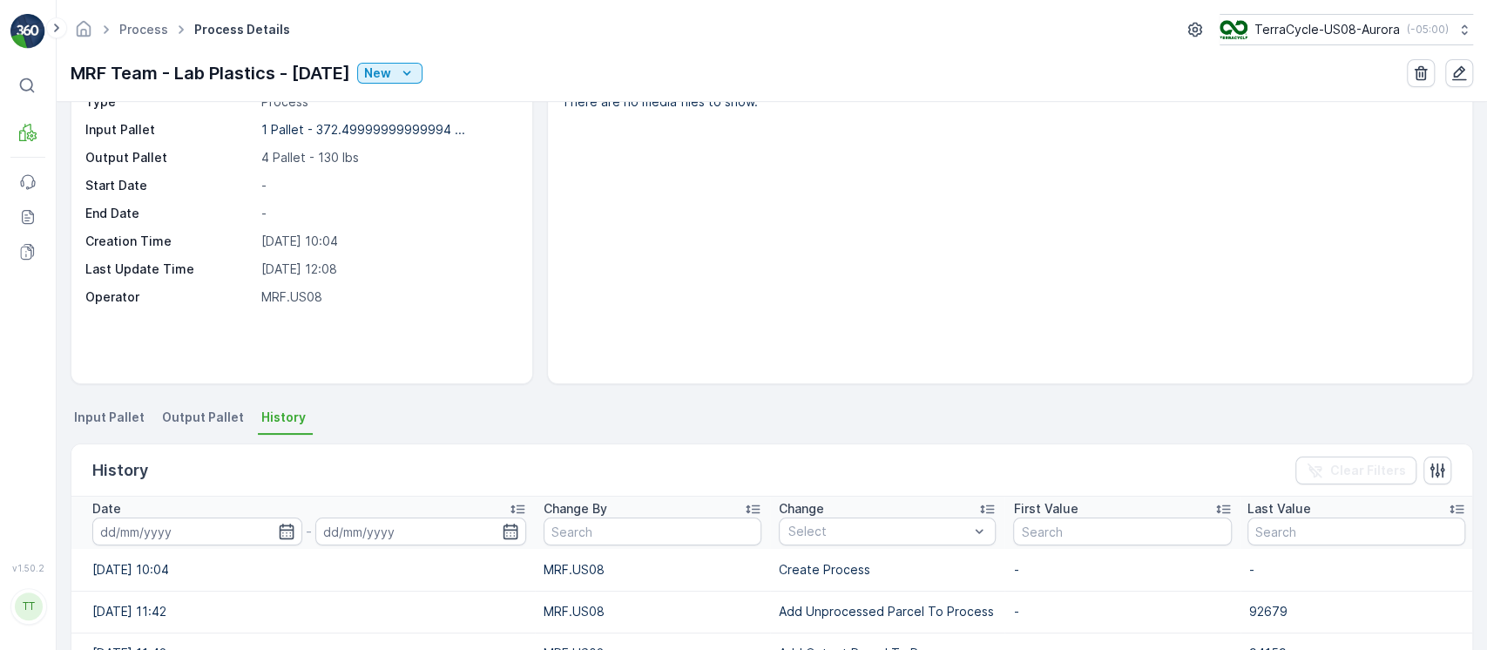
scroll to position [116, 0]
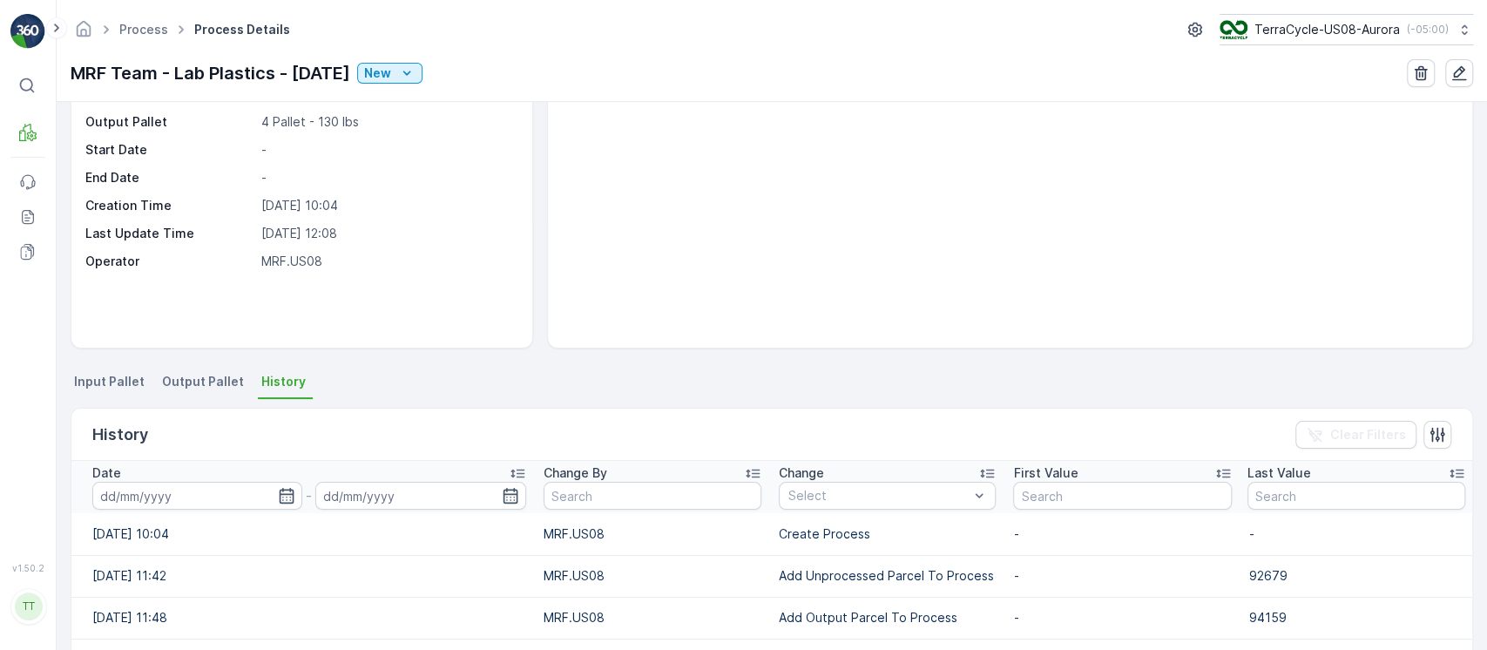
click at [832, 568] on p "Add Unprocessed Parcel To Process" at bounding box center [887, 575] width 217 height 17
copy p "Add Unprocessed Parcel To Process"
click at [836, 516] on td "Create Process" at bounding box center [887, 534] width 234 height 42
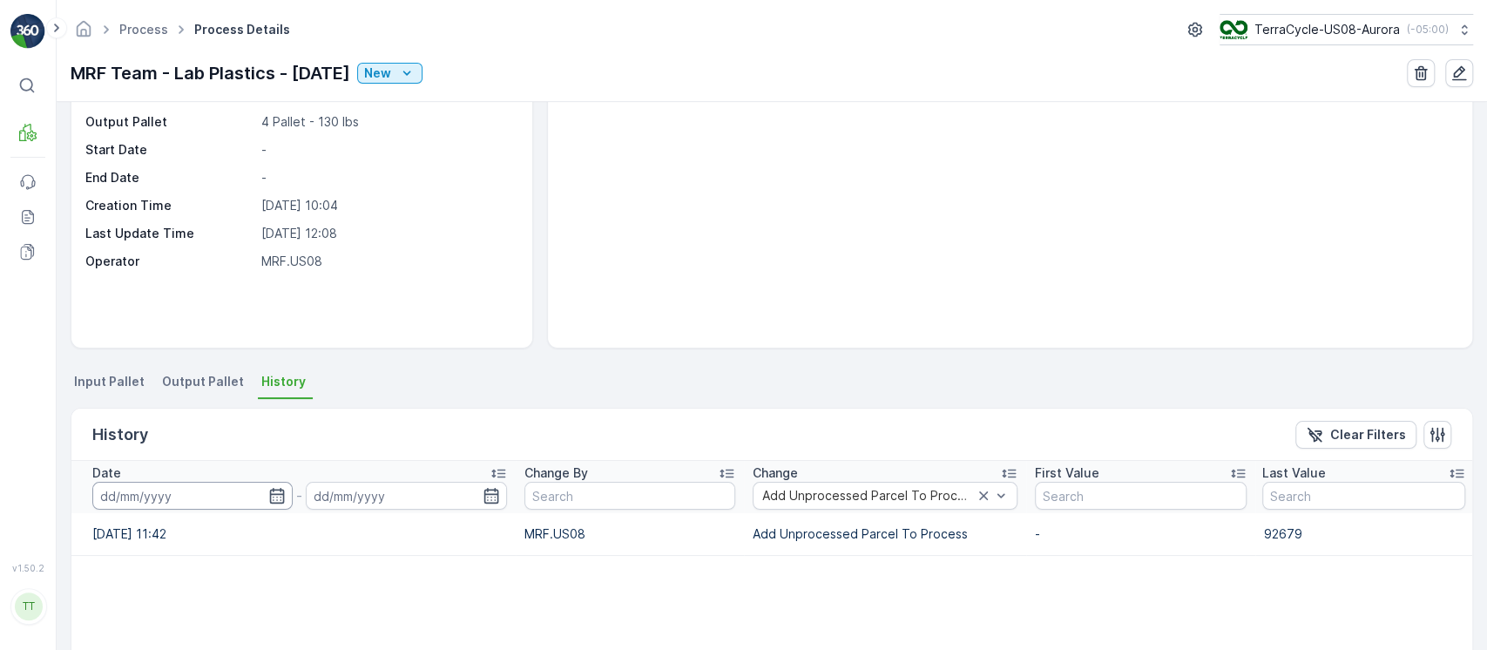
click at [179, 491] on input at bounding box center [192, 496] width 200 height 28
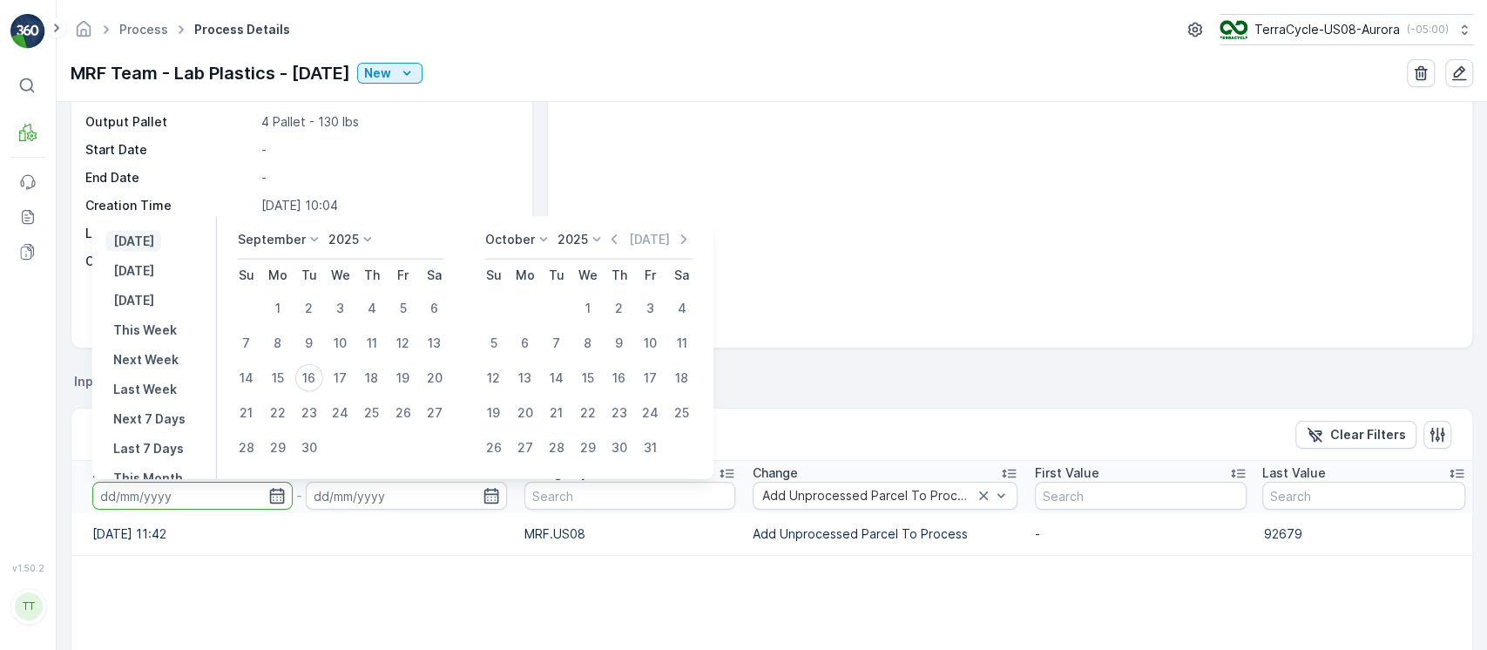
click at [137, 242] on p "[DATE]" at bounding box center [133, 241] width 41 height 17
type input "[DATE]"
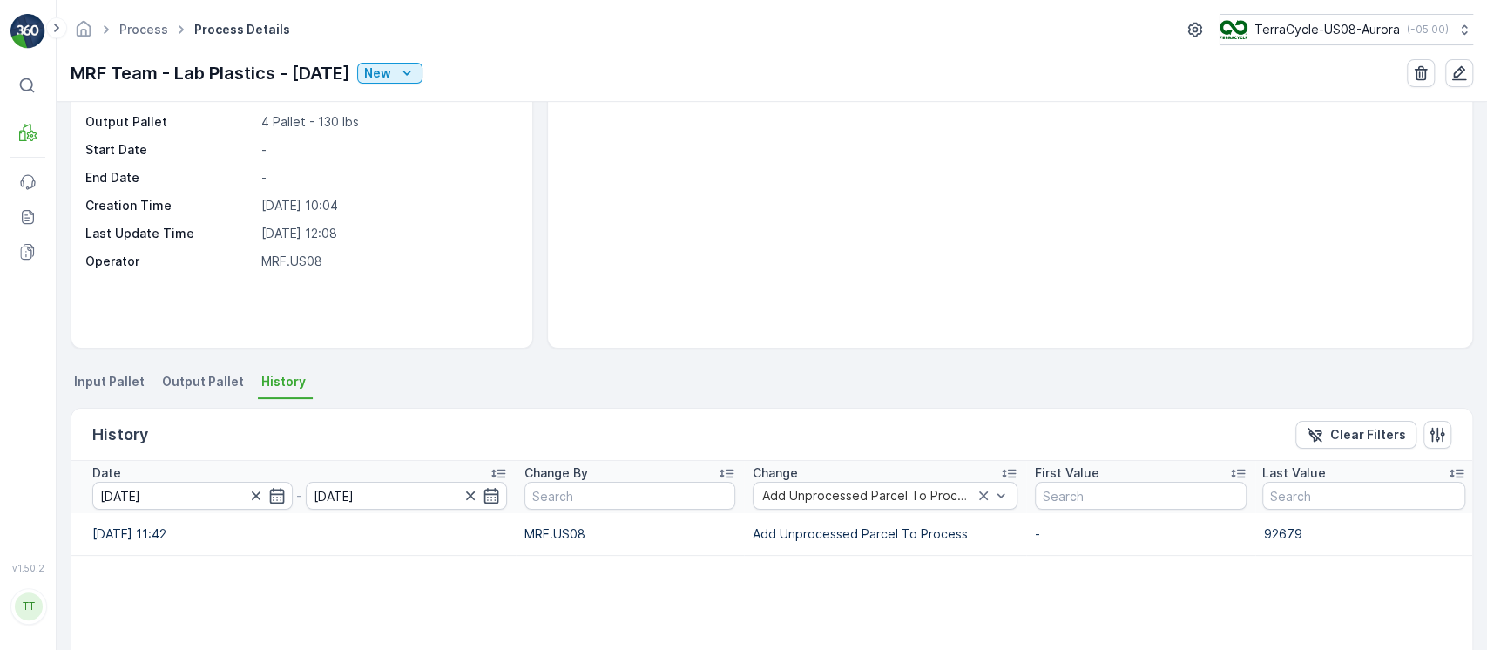
scroll to position [248, 0]
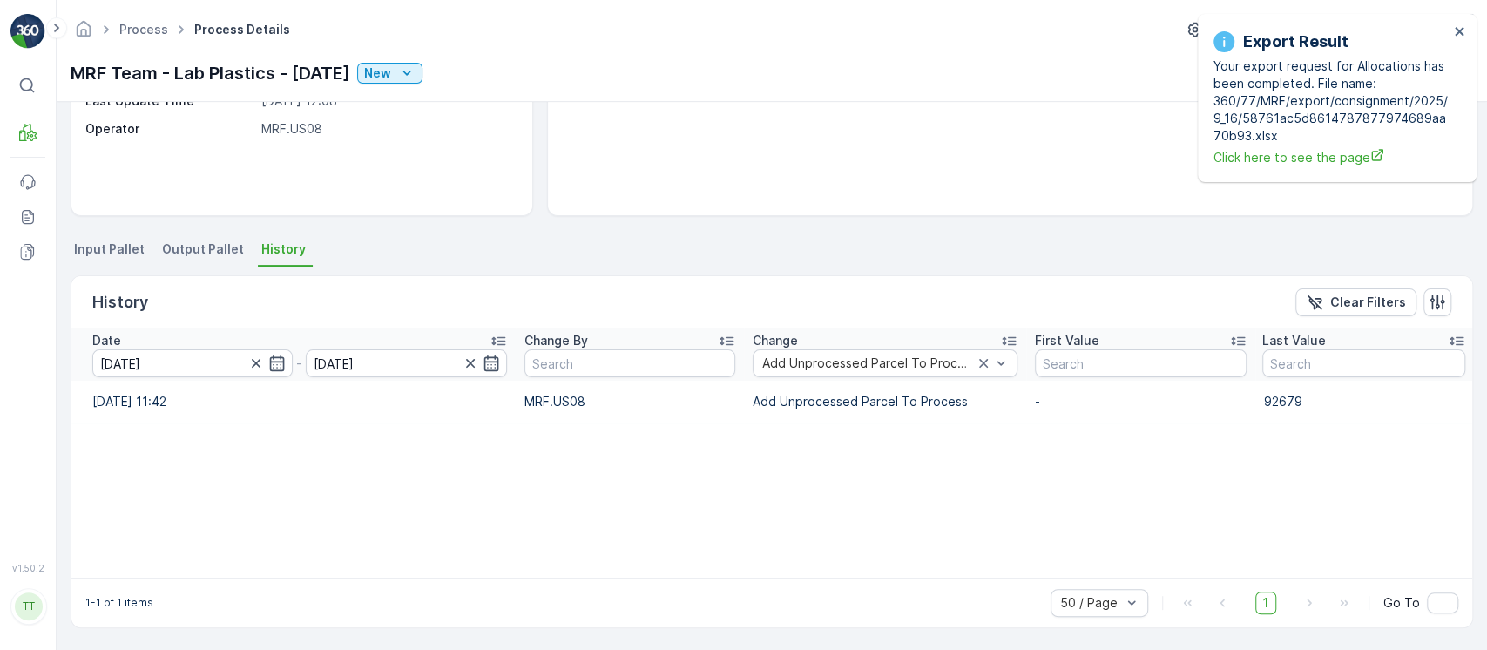
click at [109, 239] on li "Input Pallet" at bounding box center [111, 252] width 81 height 30
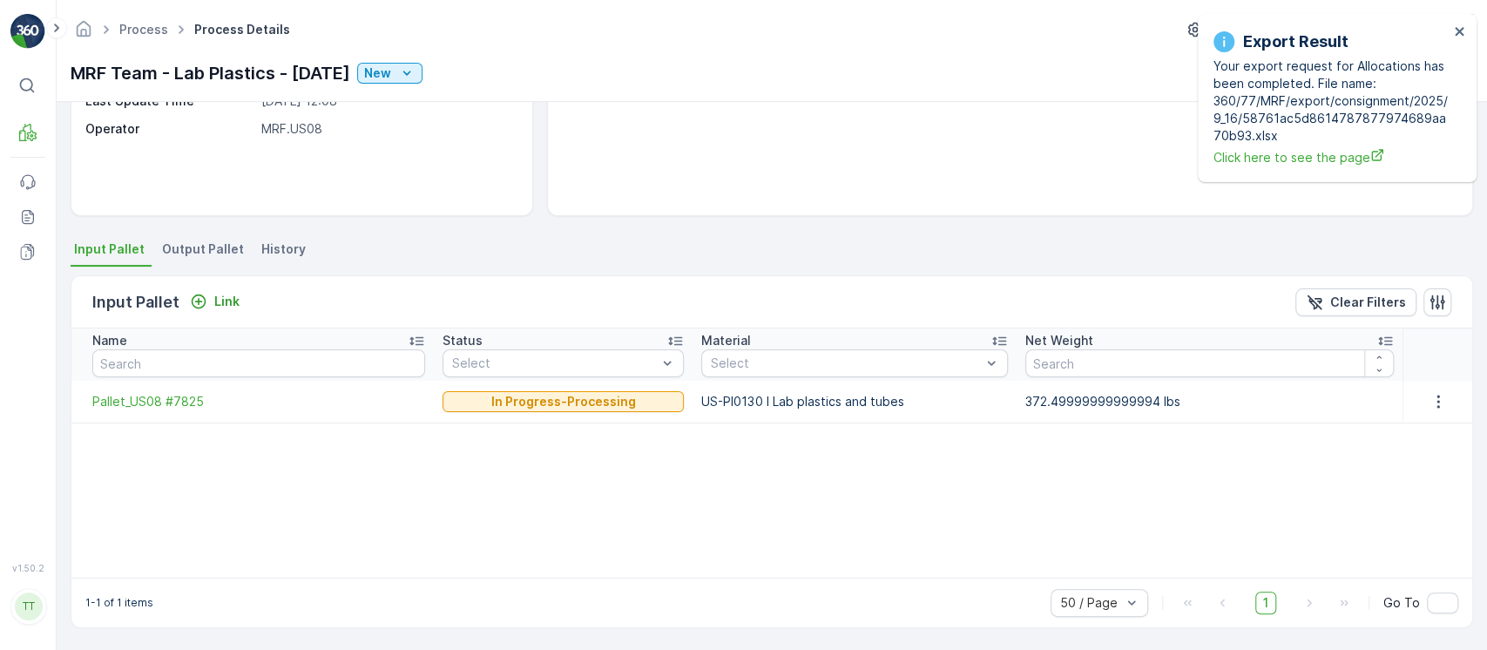
click at [759, 405] on p "US-PI0130 I Lab plastics and tubes" at bounding box center [854, 401] width 306 height 17
copy p "US-PI0130 I Lab plastics and tubes"
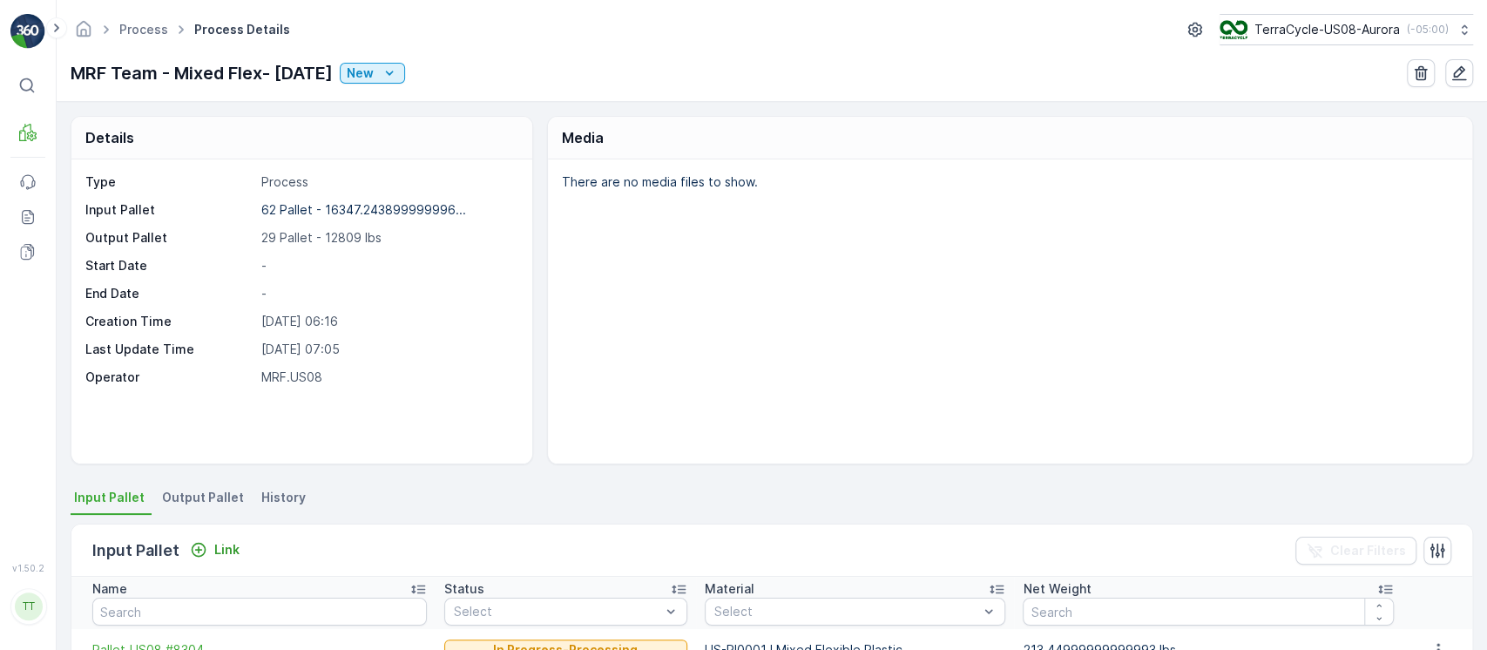
click at [291, 489] on span "History" at bounding box center [283, 497] width 44 height 17
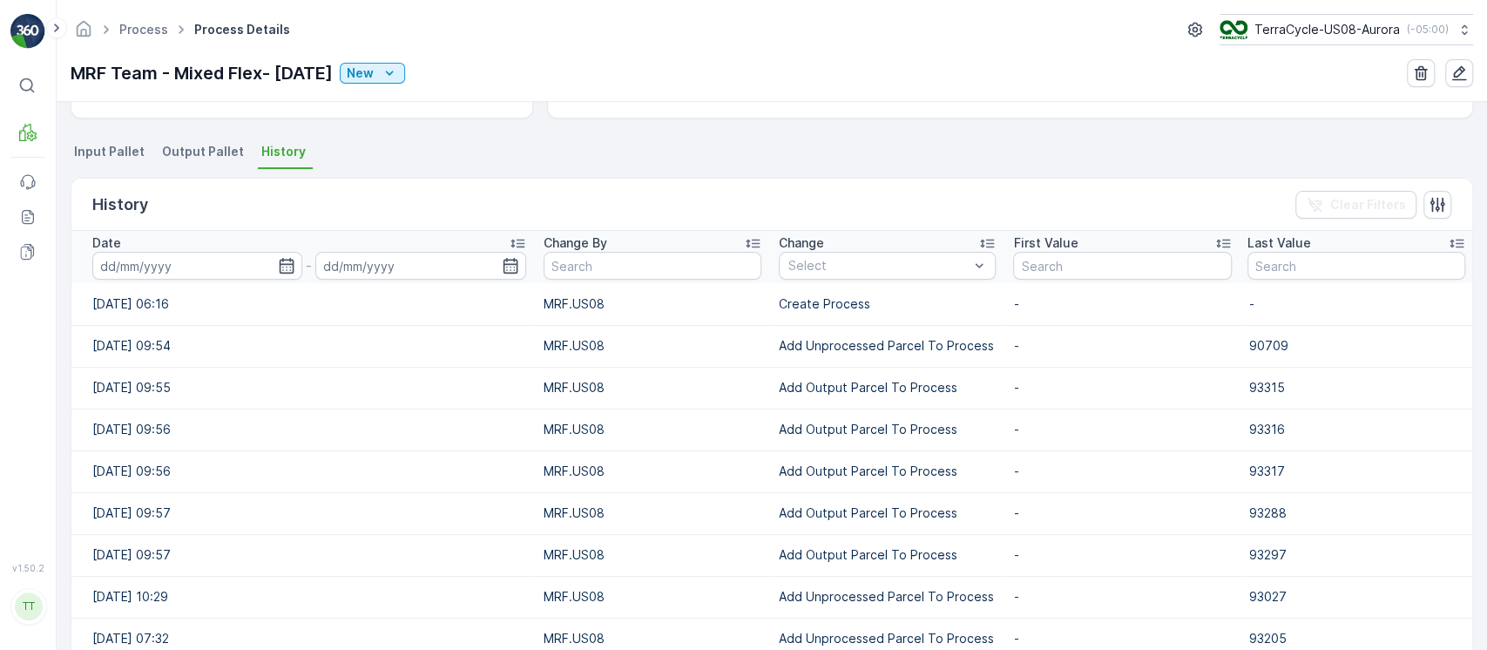
scroll to position [349, 0]
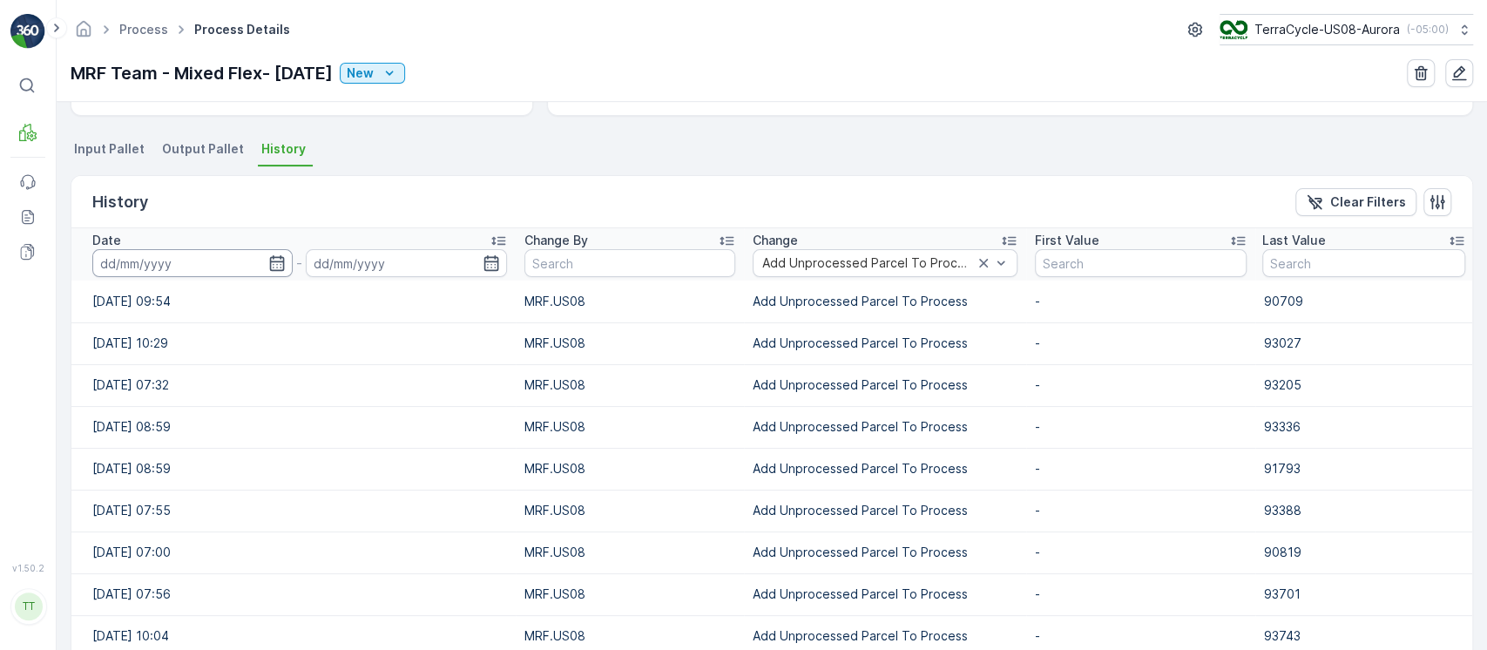
click at [190, 271] on input at bounding box center [192, 263] width 200 height 28
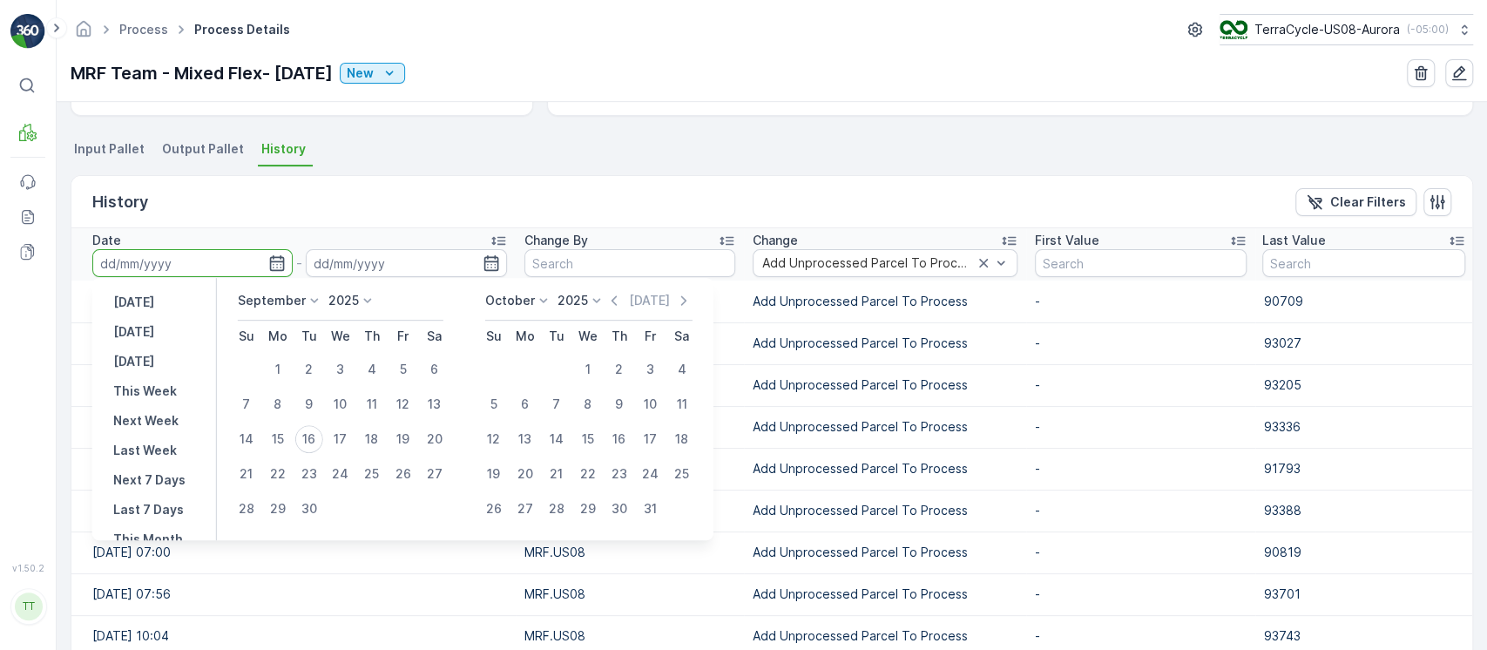
click at [153, 301] on p "[DATE]" at bounding box center [133, 302] width 41 height 17
type input "[DATE]"
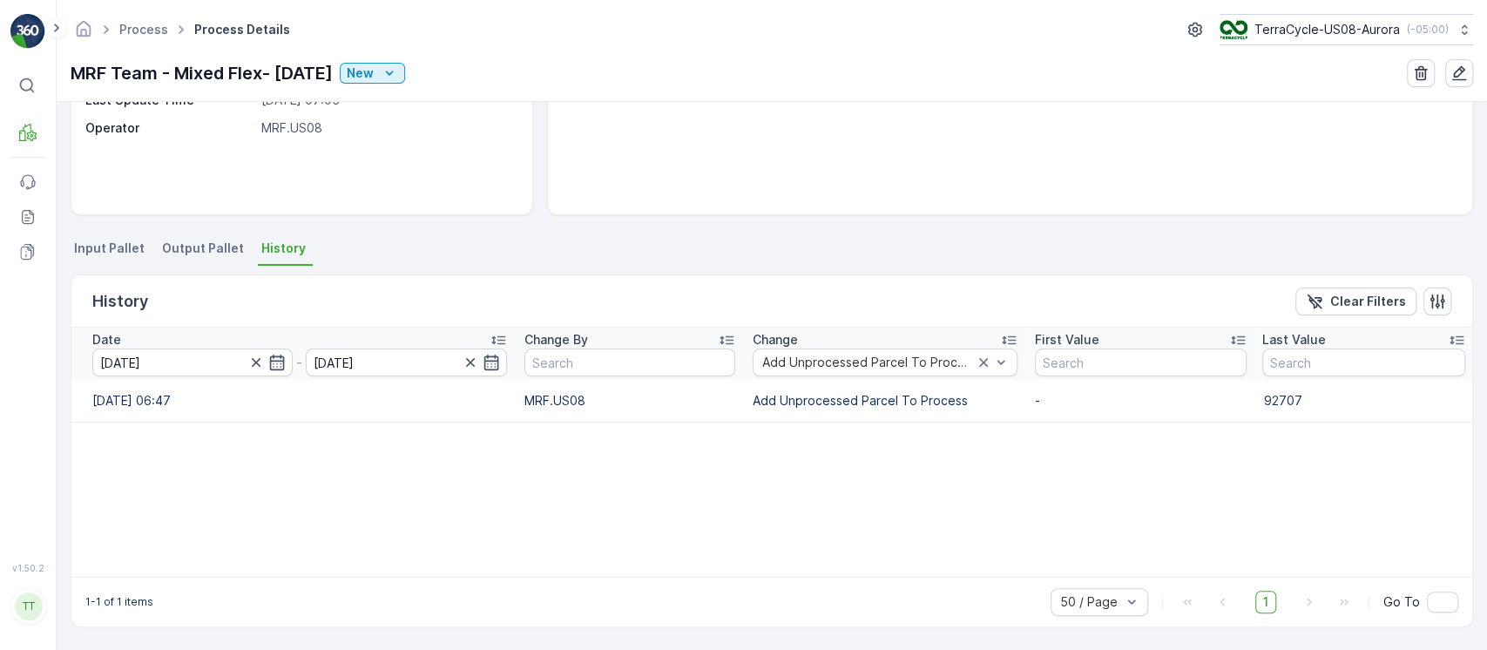
scroll to position [248, 0]
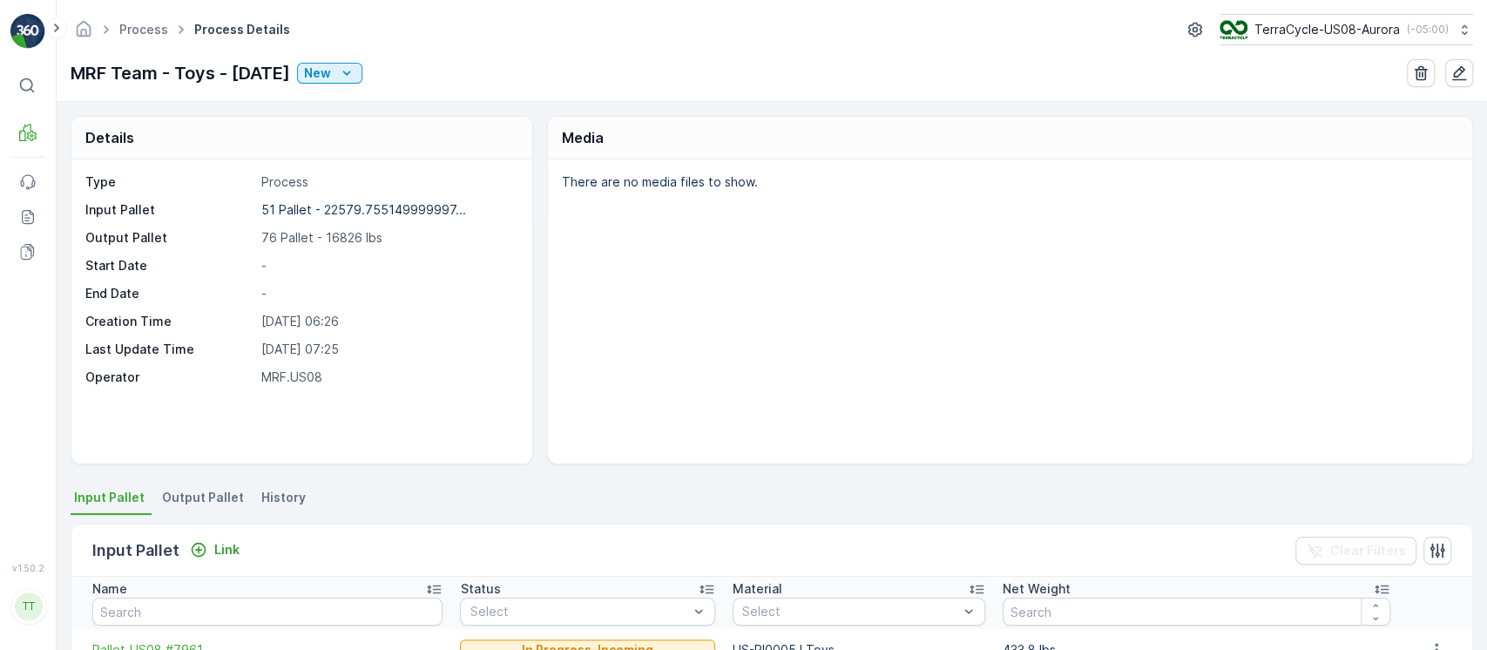
click at [264, 505] on span "History" at bounding box center [283, 497] width 44 height 17
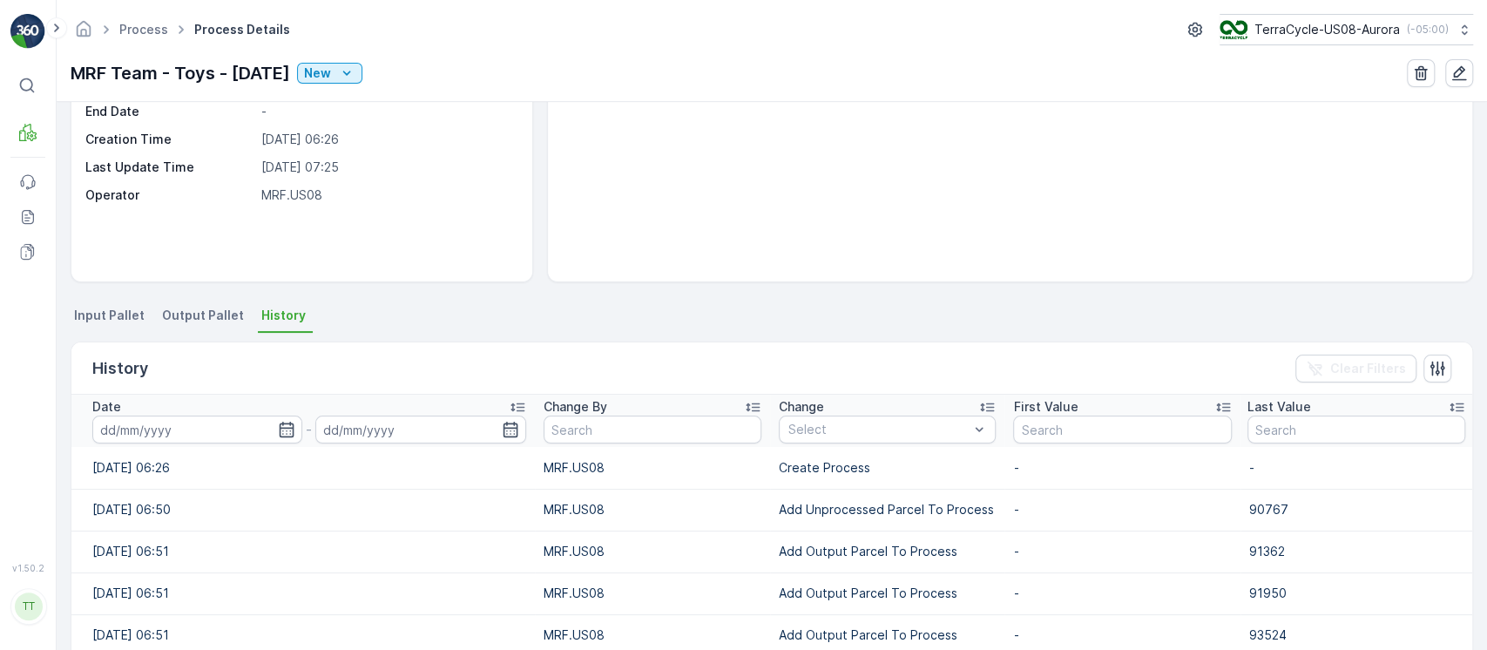
scroll to position [232, 0]
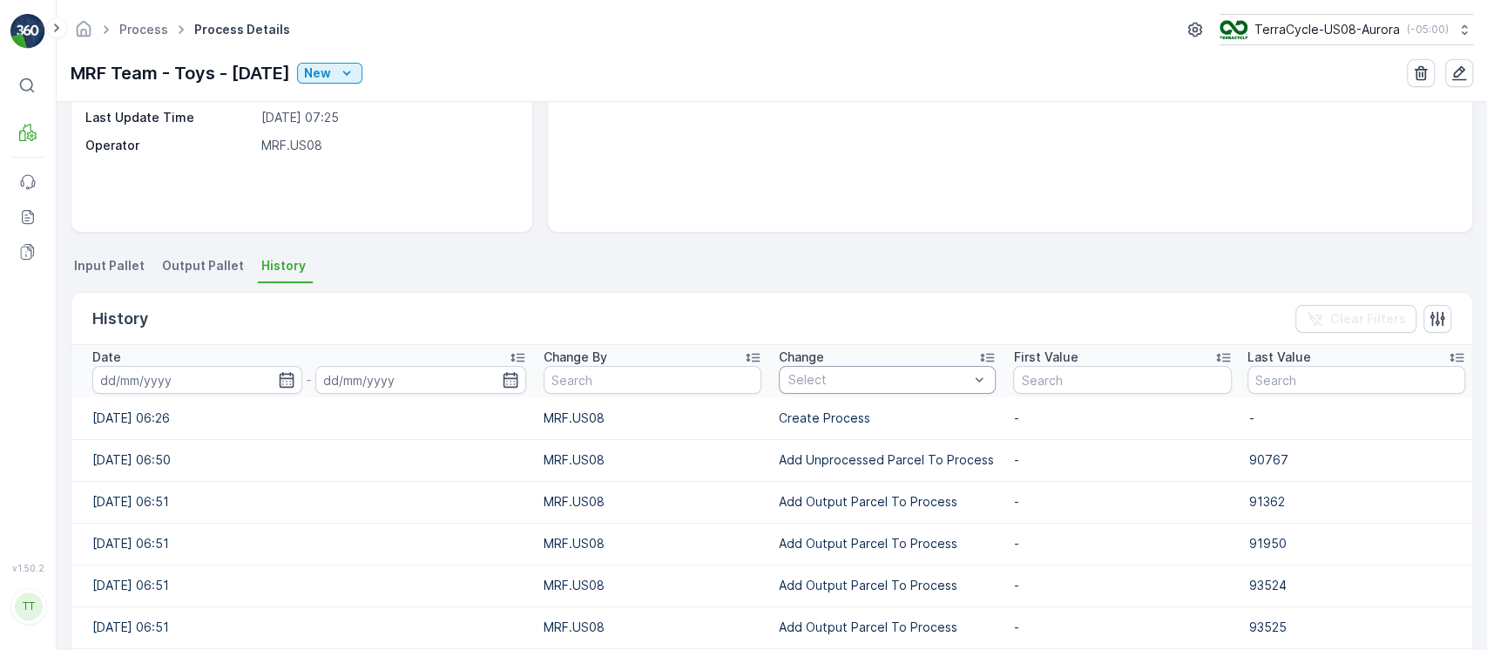
click at [848, 366] on div "Select" at bounding box center [887, 380] width 217 height 28
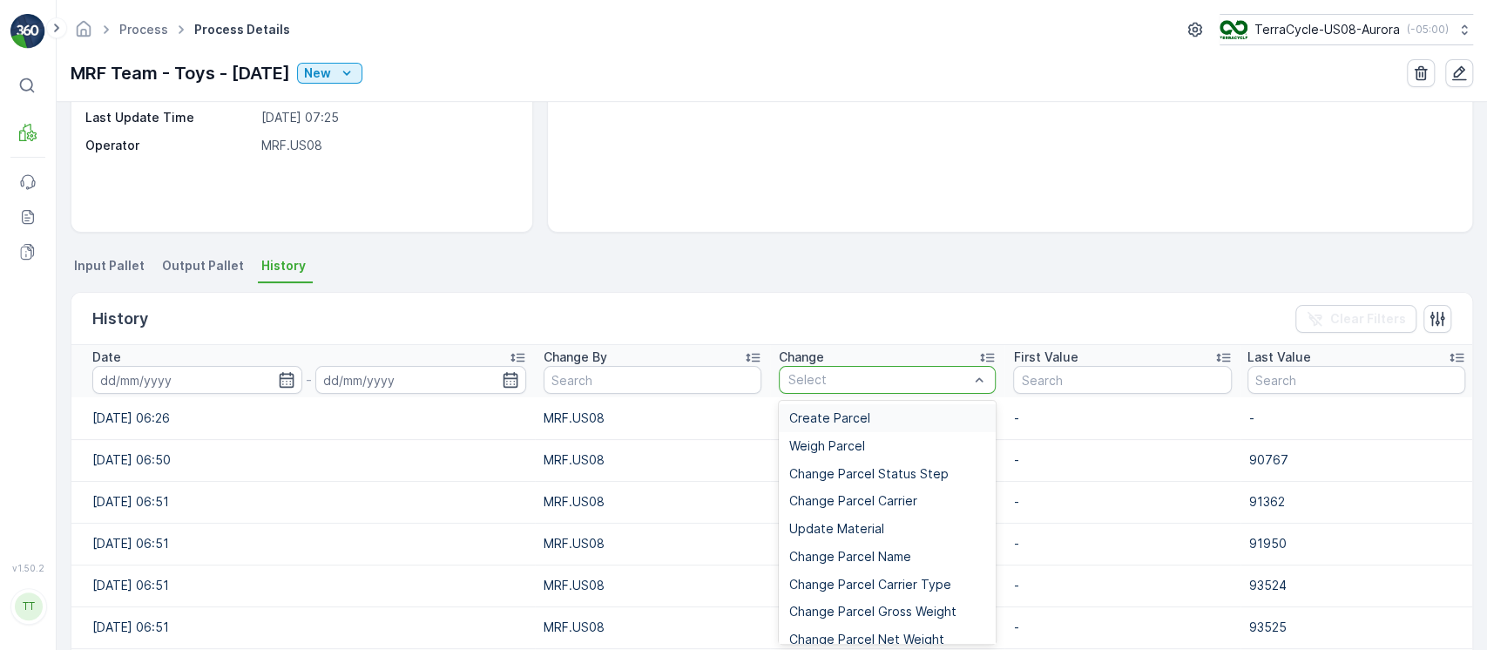
type input "Add Unprocessed Parcel To Process"
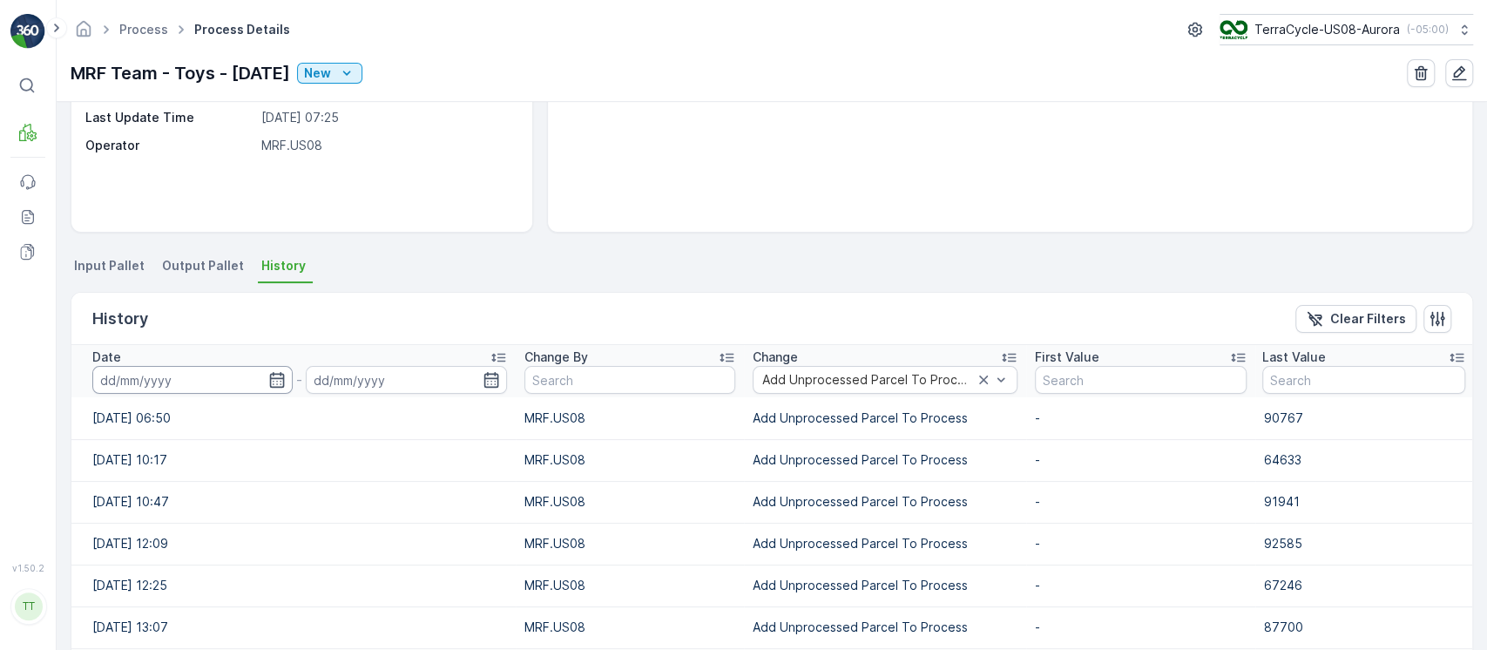
click at [200, 379] on input at bounding box center [192, 380] width 200 height 28
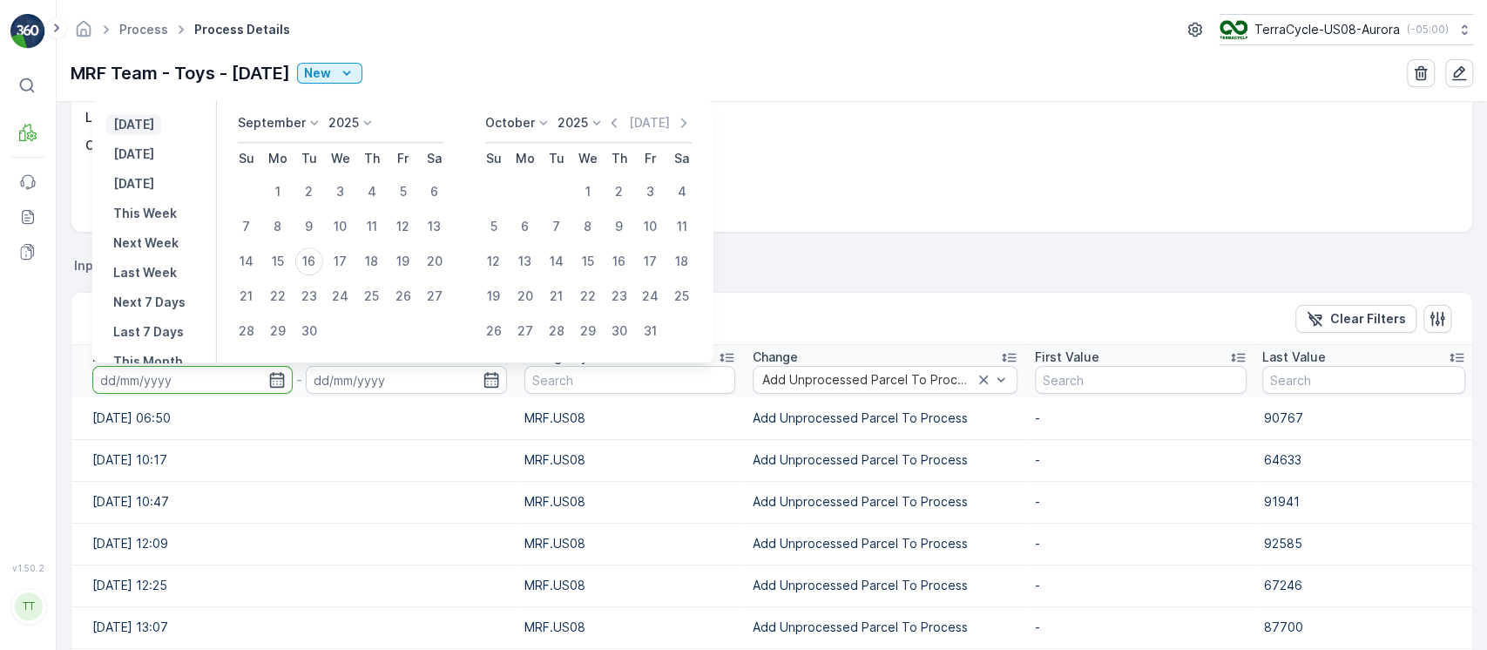
click at [148, 123] on p "[DATE]" at bounding box center [133, 124] width 41 height 17
type input "[DATE]"
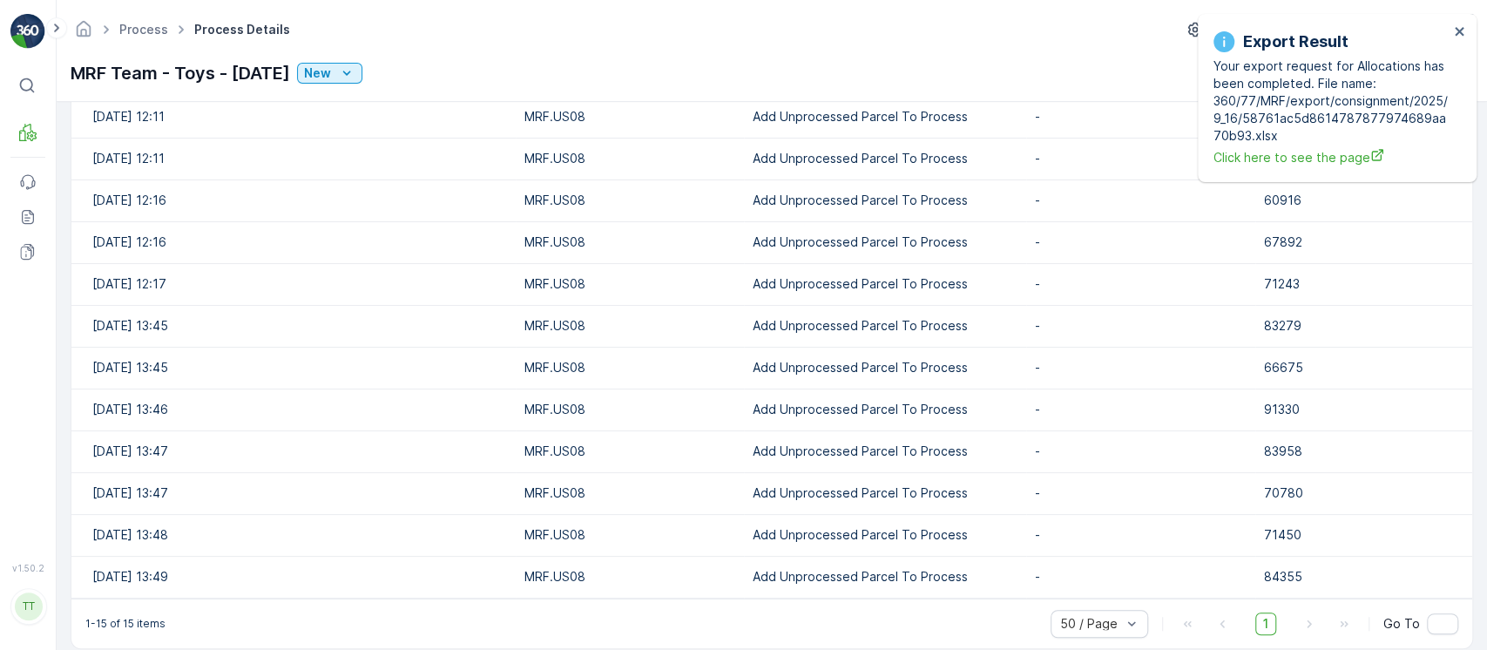
scroll to position [679, 0]
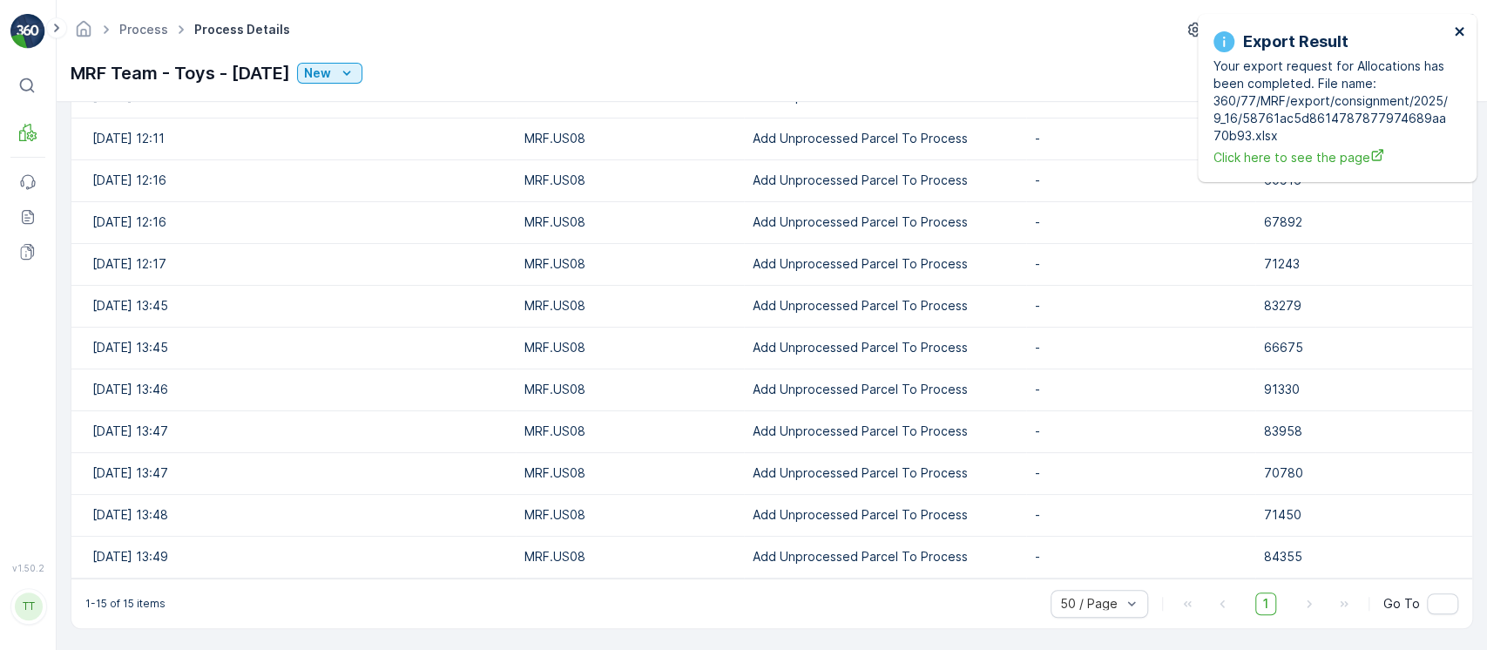
click at [1458, 31] on icon "close" at bounding box center [1459, 31] width 9 height 9
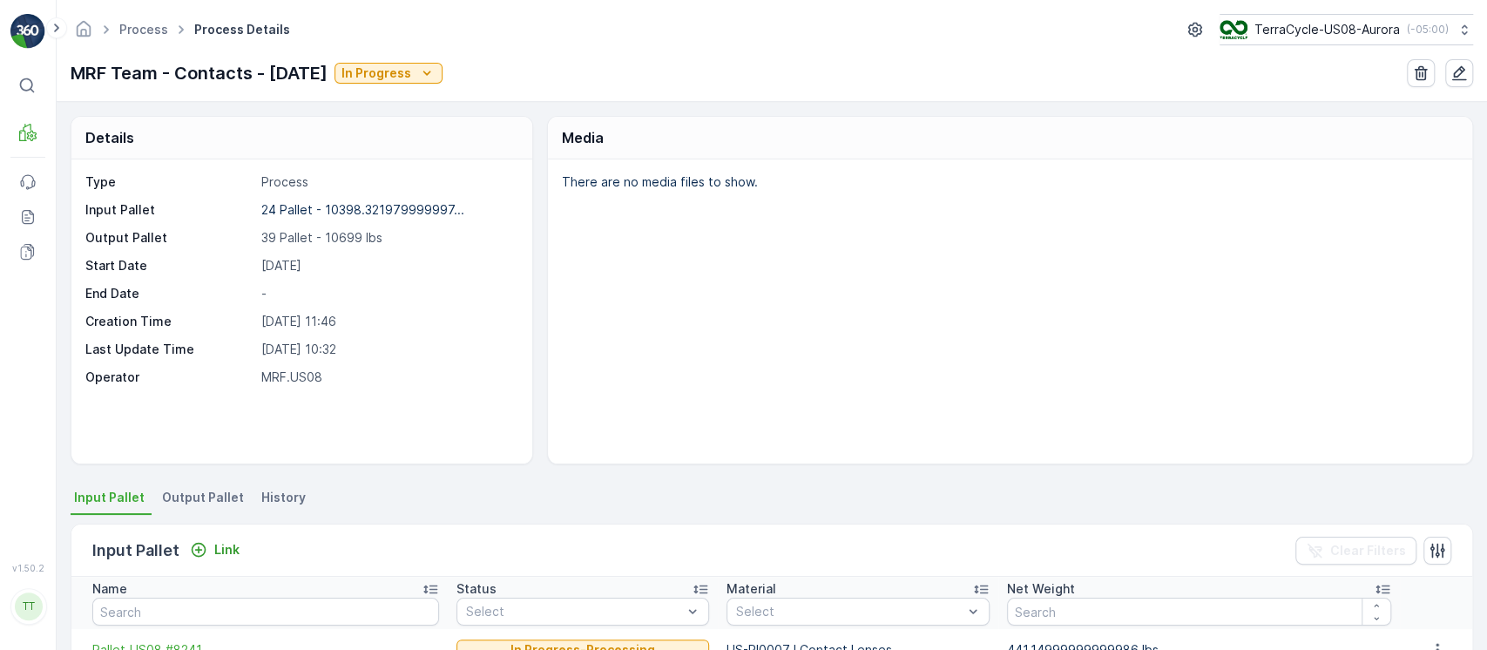
click at [284, 483] on div "Details Type Process Input Pallet 24 Pallet - 10398.321979999997... Output Pall…" at bounding box center [772, 376] width 1431 height 548
click at [283, 494] on span "History" at bounding box center [283, 497] width 44 height 17
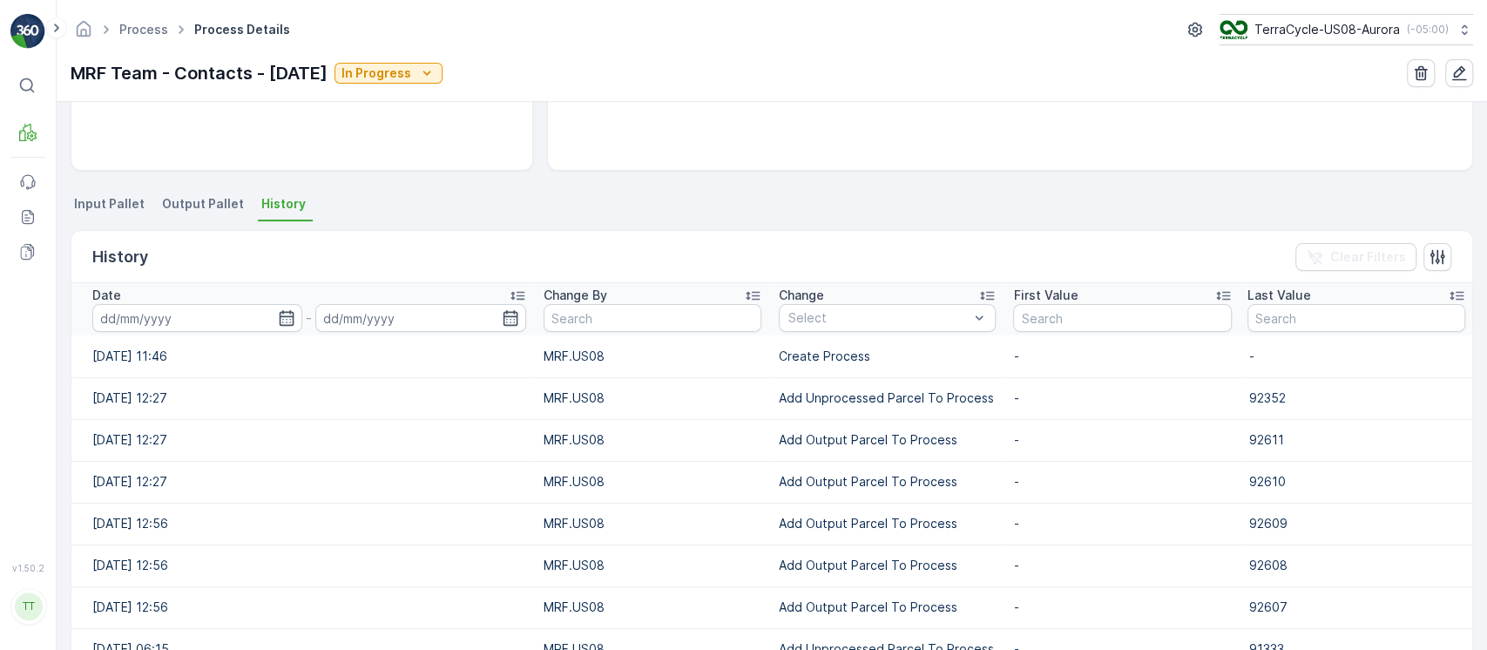
scroll to position [349, 0]
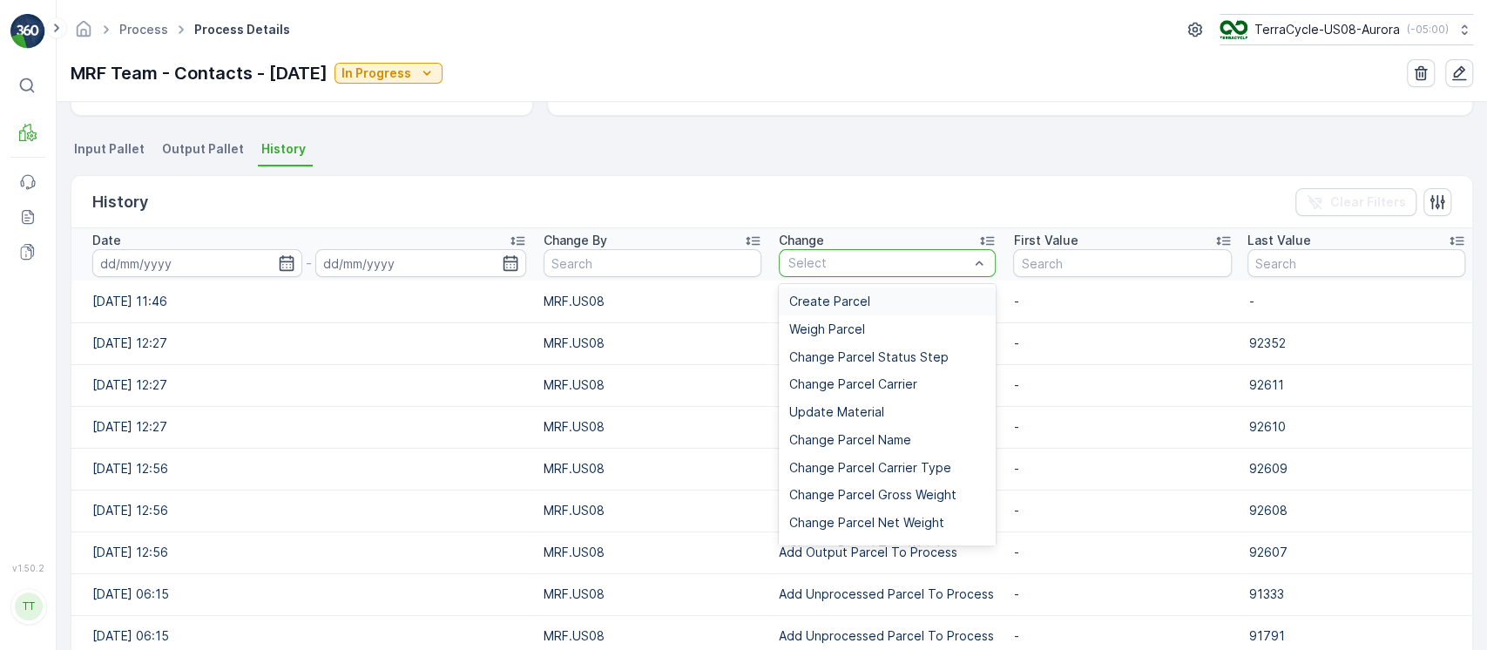
type input "Add Unprocessed Parcel To Process"
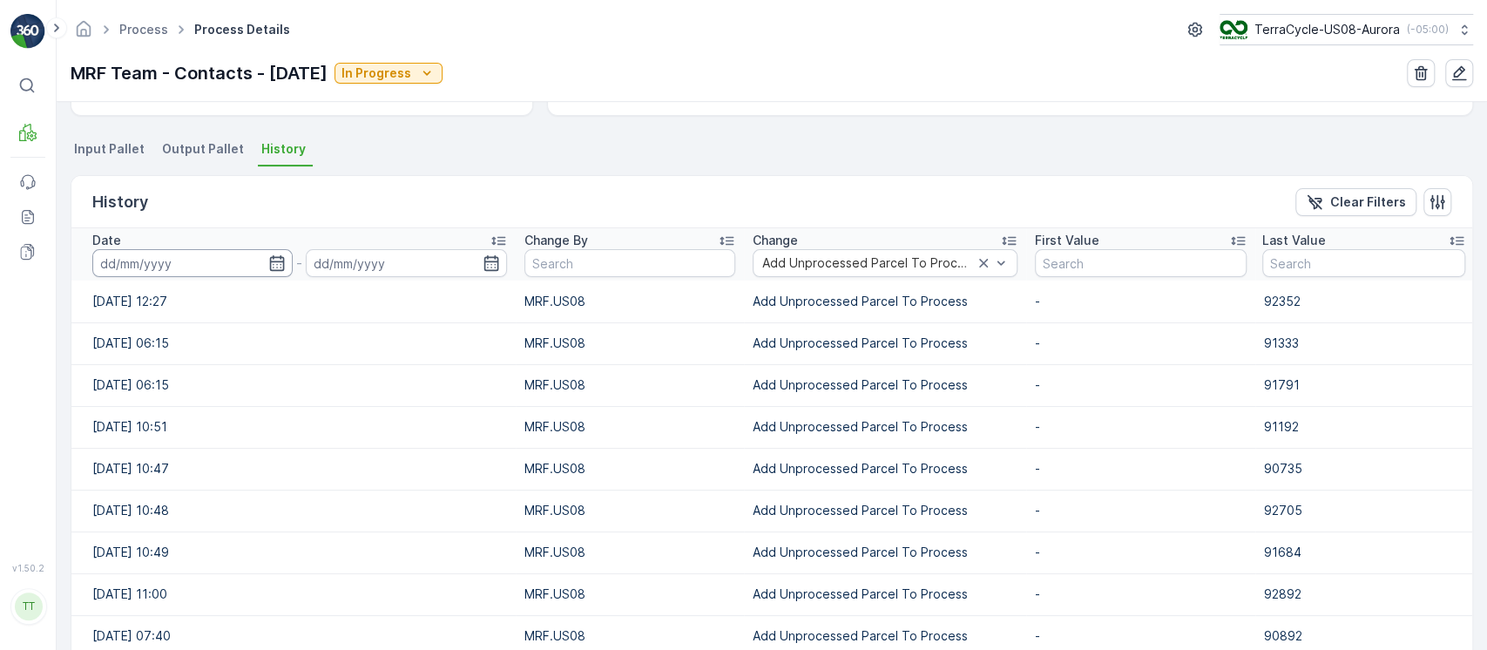
click at [209, 258] on input at bounding box center [192, 263] width 200 height 28
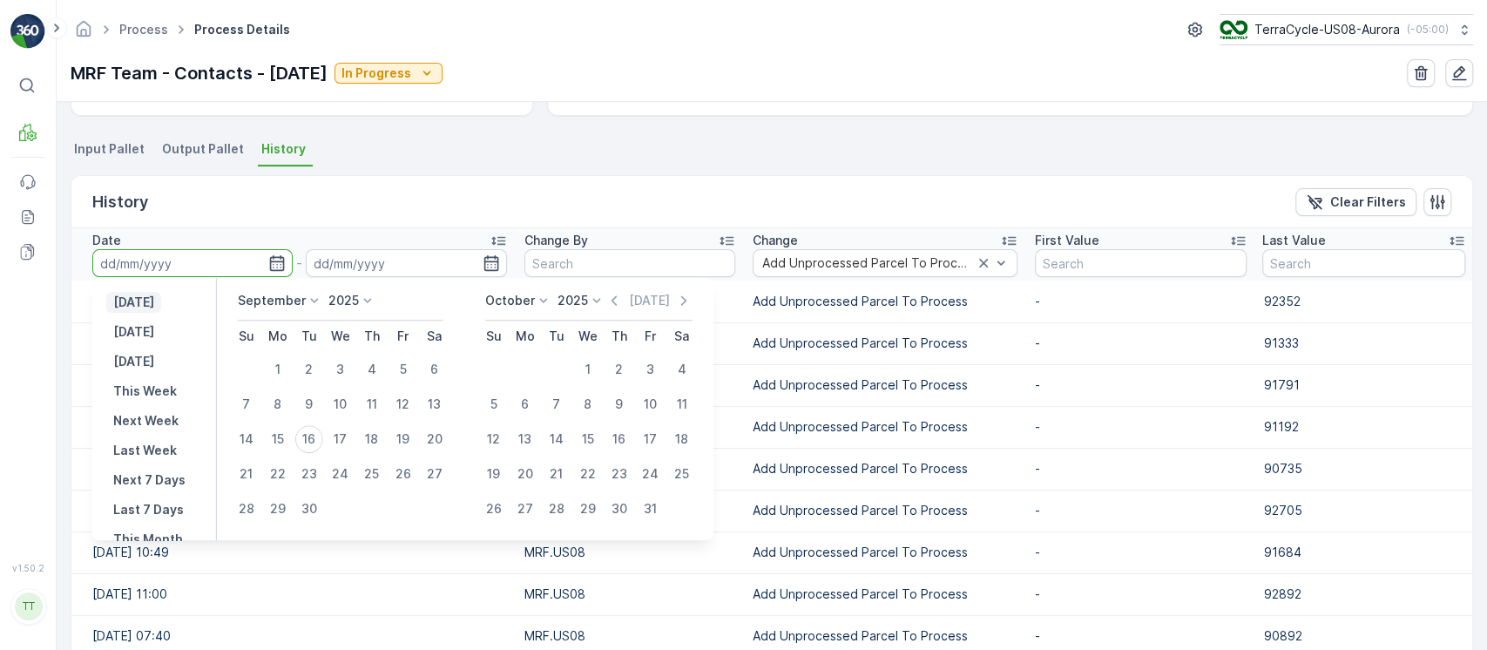
click at [154, 303] on p "[DATE]" at bounding box center [133, 302] width 41 height 17
type input "[DATE]"
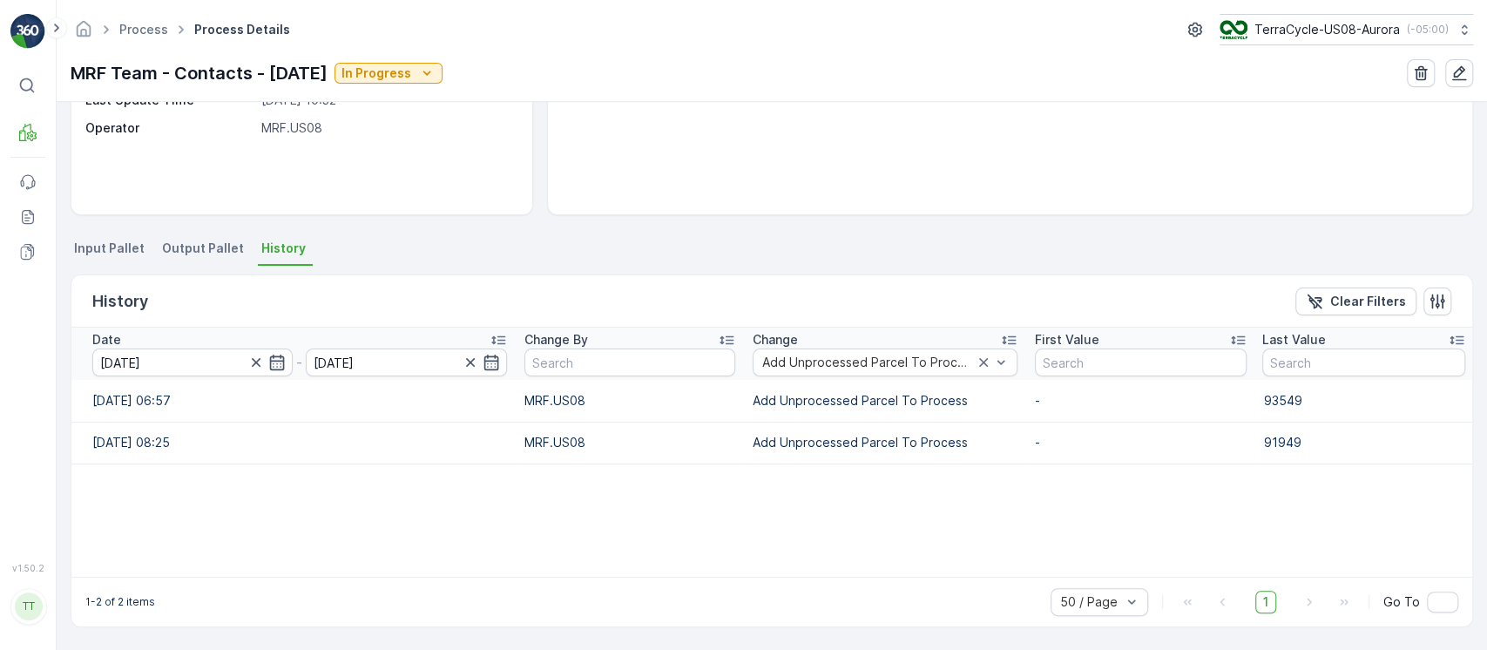
scroll to position [248, 0]
